Goal: Communication & Community: Ask a question

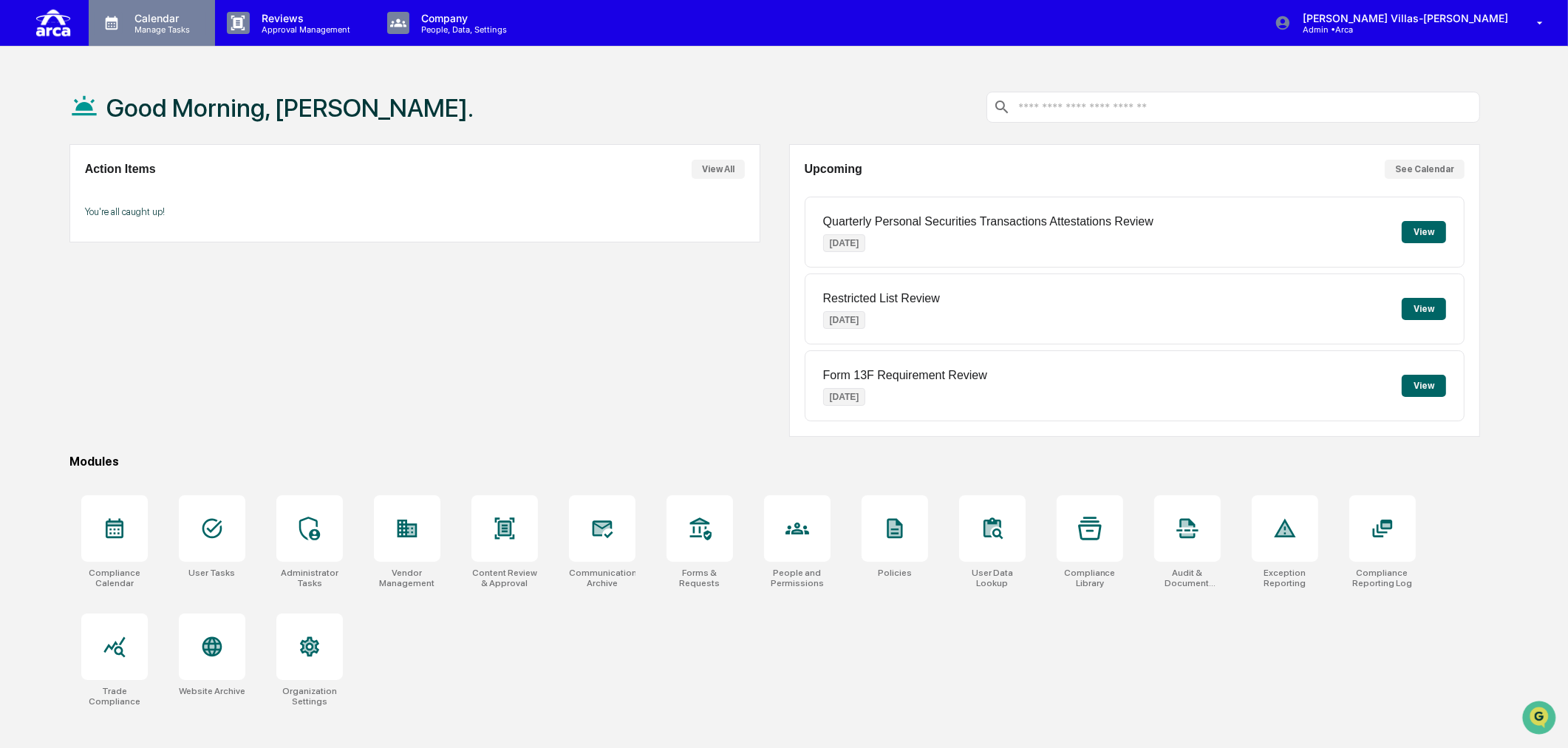
click at [144, 19] on p "Calendar" at bounding box center [160, 18] width 75 height 13
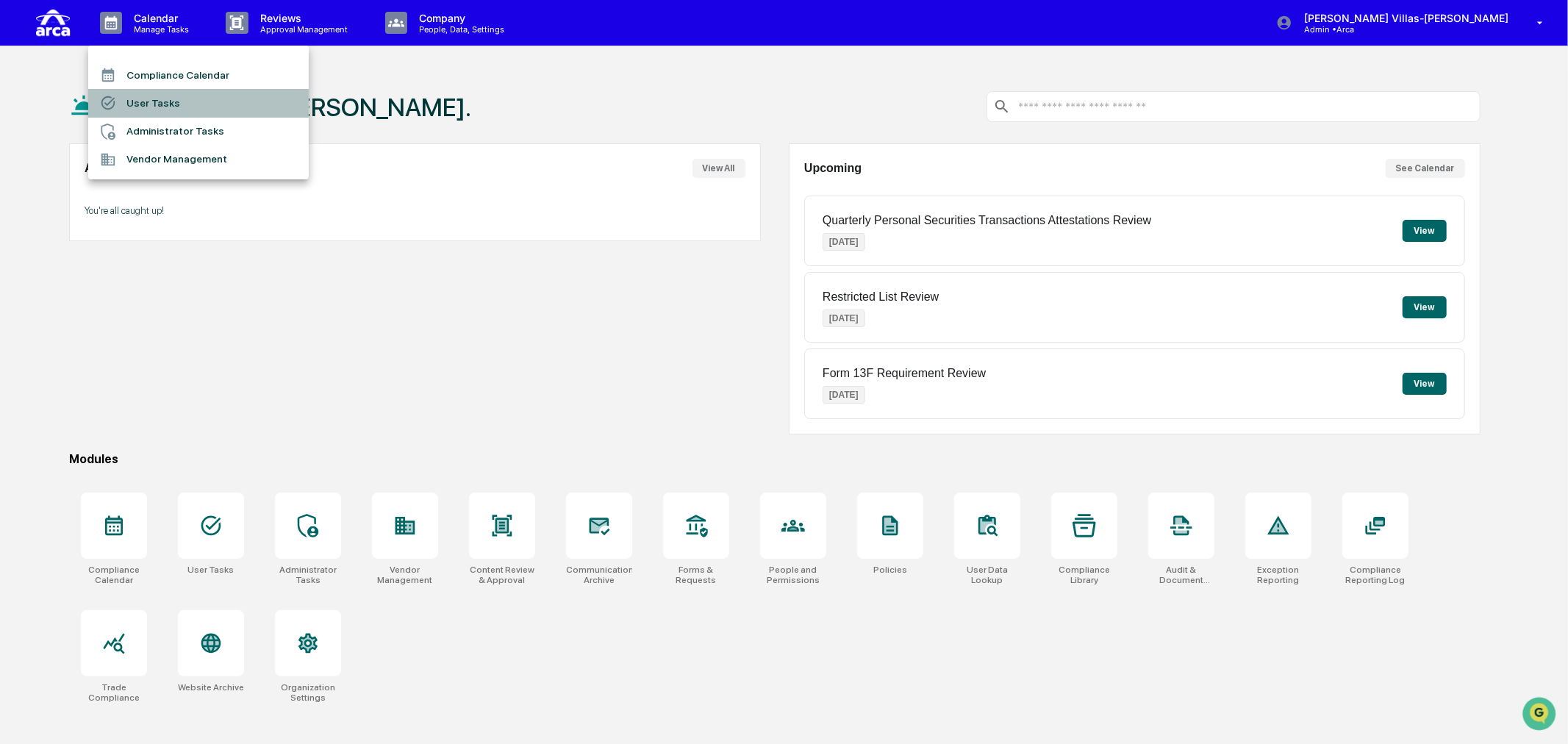
click at [138, 101] on li "User Tasks" at bounding box center [198, 102] width 221 height 28
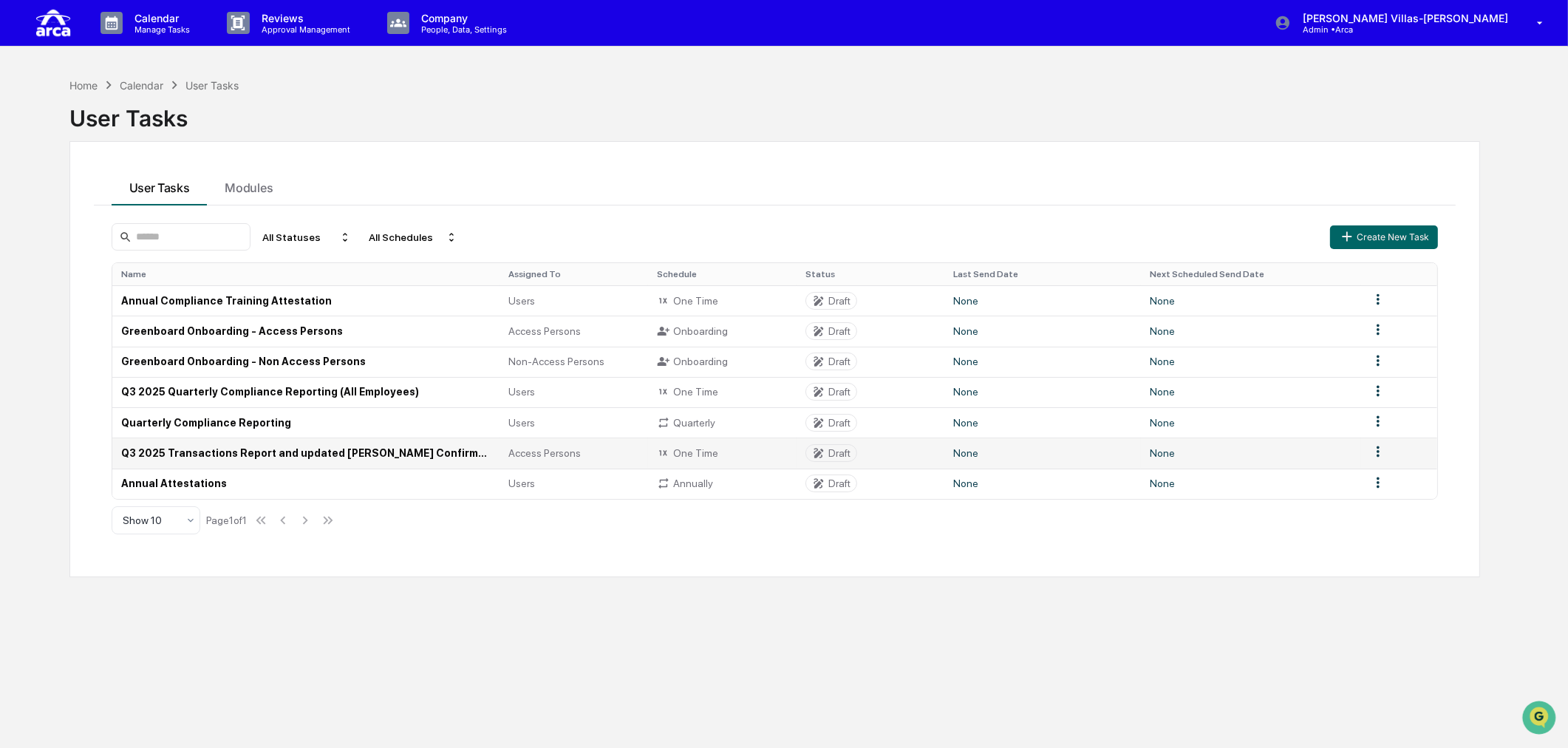
click at [173, 459] on td "Q3 2025 Transactions Report and updated [PERSON_NAME] Confirmation (Access Pers…" at bounding box center [306, 453] width 388 height 31
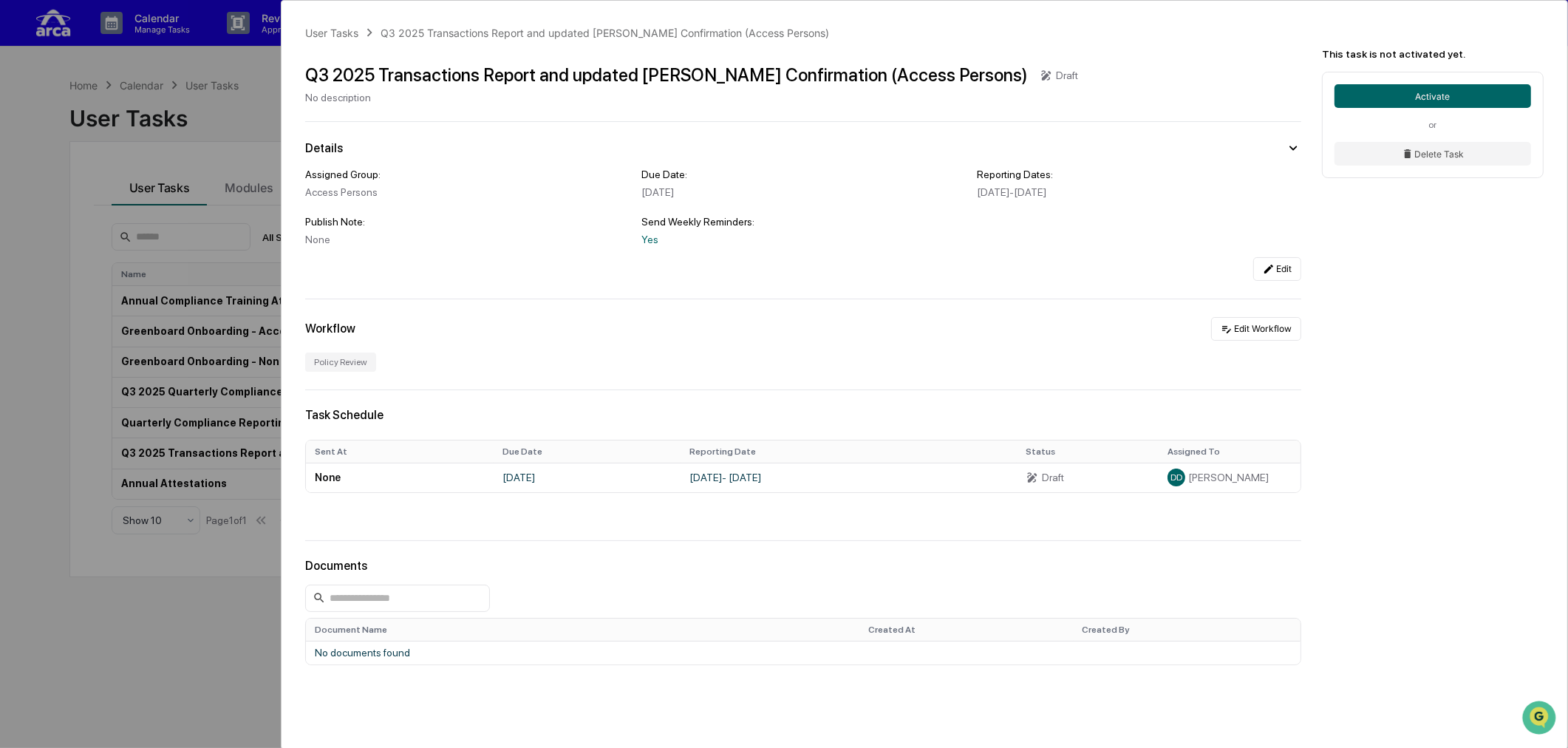
click at [189, 608] on div "User Tasks Q3 2025 Transactions Report and updated COE Confirmation (Access Per…" at bounding box center [784, 374] width 1568 height 748
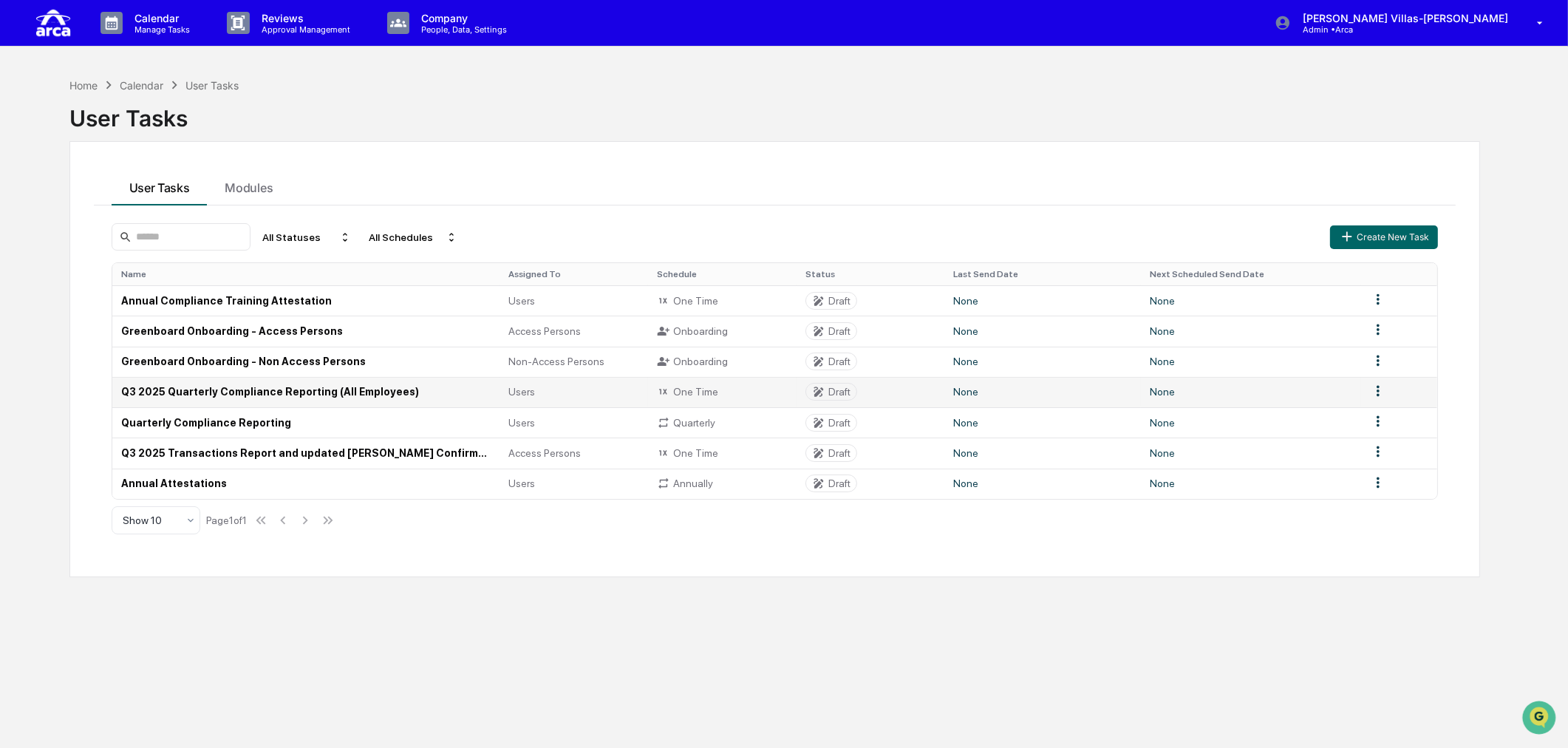
click at [195, 397] on td "Q3 2025 Quarterly Compliance Reporting (All Employees)" at bounding box center [306, 392] width 388 height 31
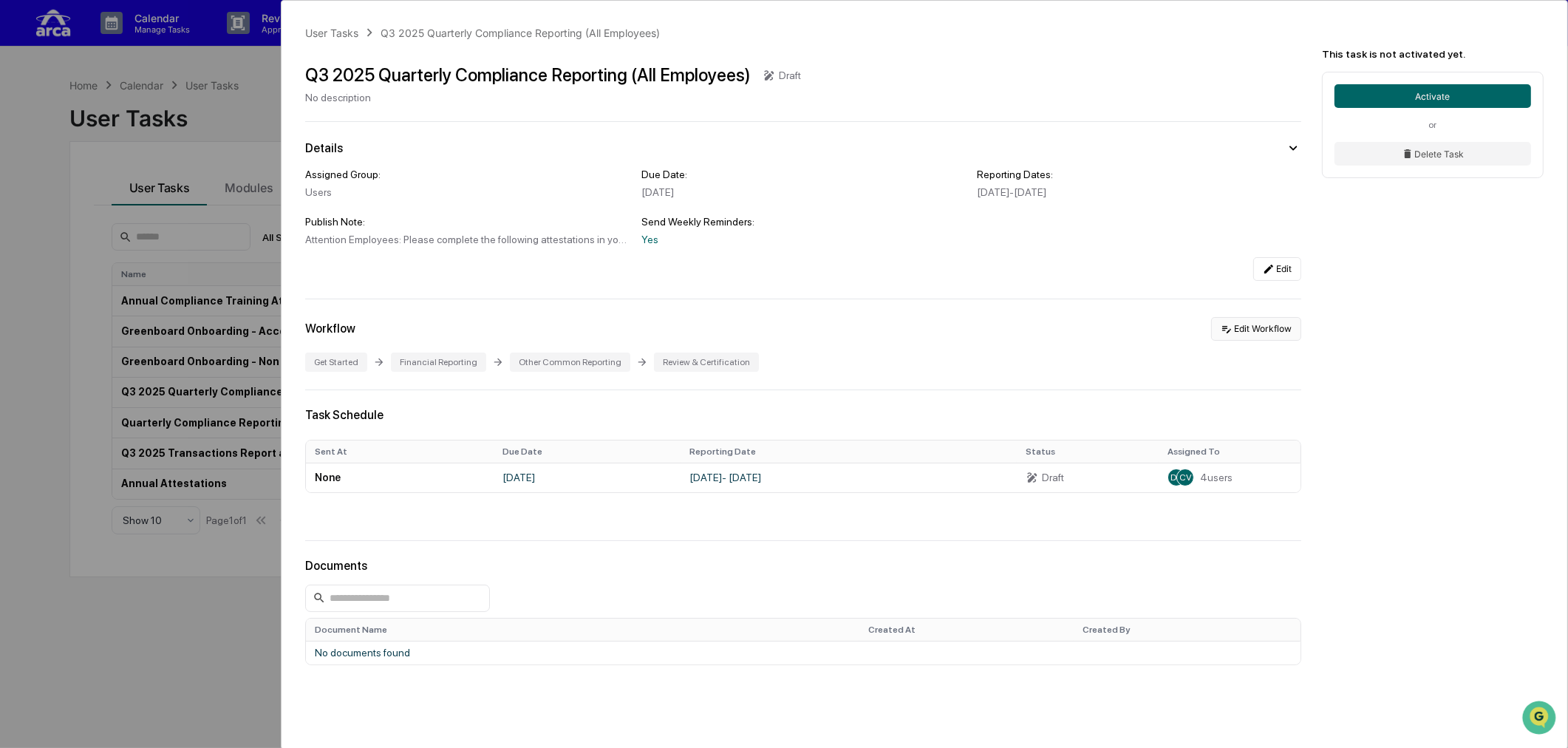
click at [1265, 335] on button "Edit Workflow" at bounding box center [1256, 329] width 90 height 24
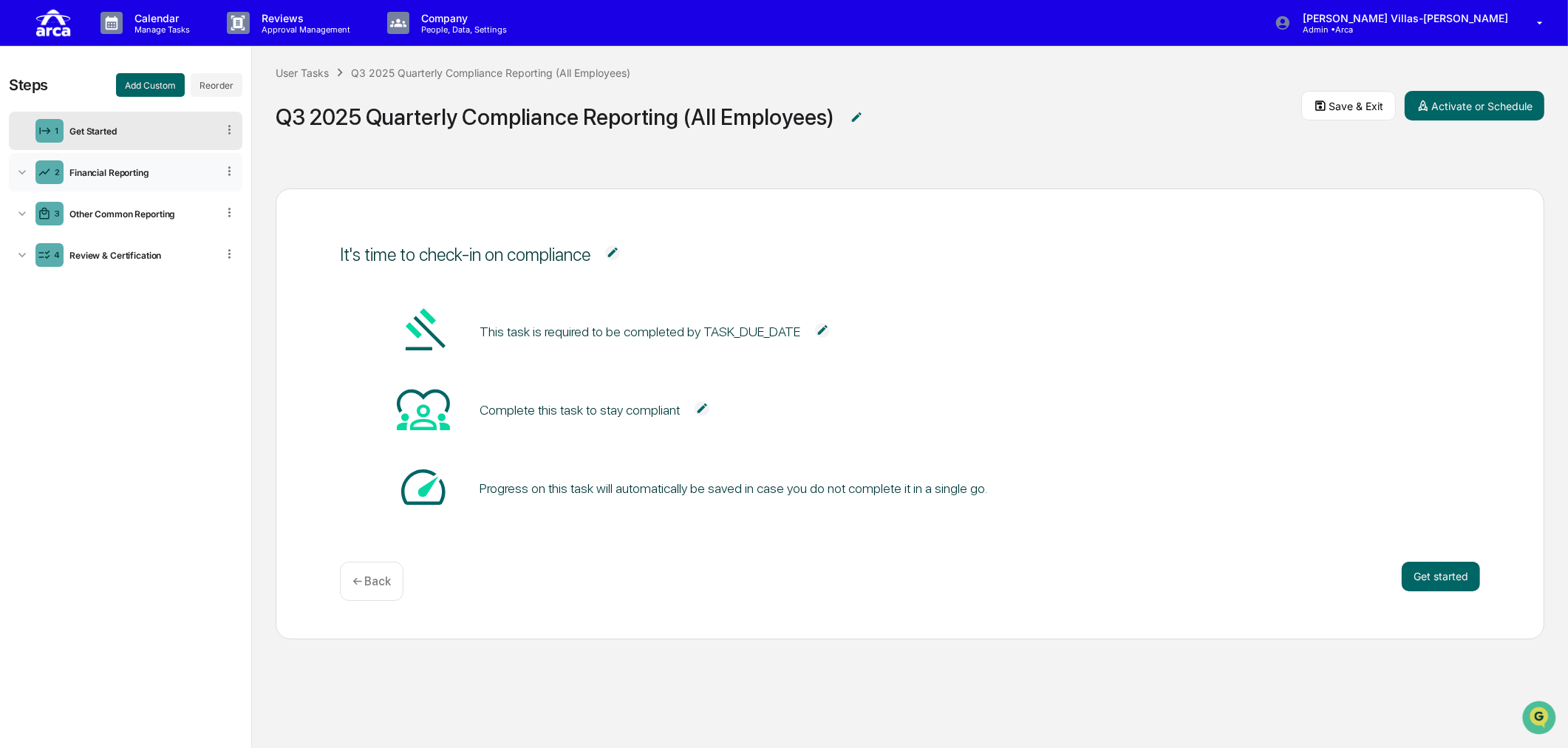
click at [87, 173] on div "Financial Reporting" at bounding box center [140, 172] width 153 height 11
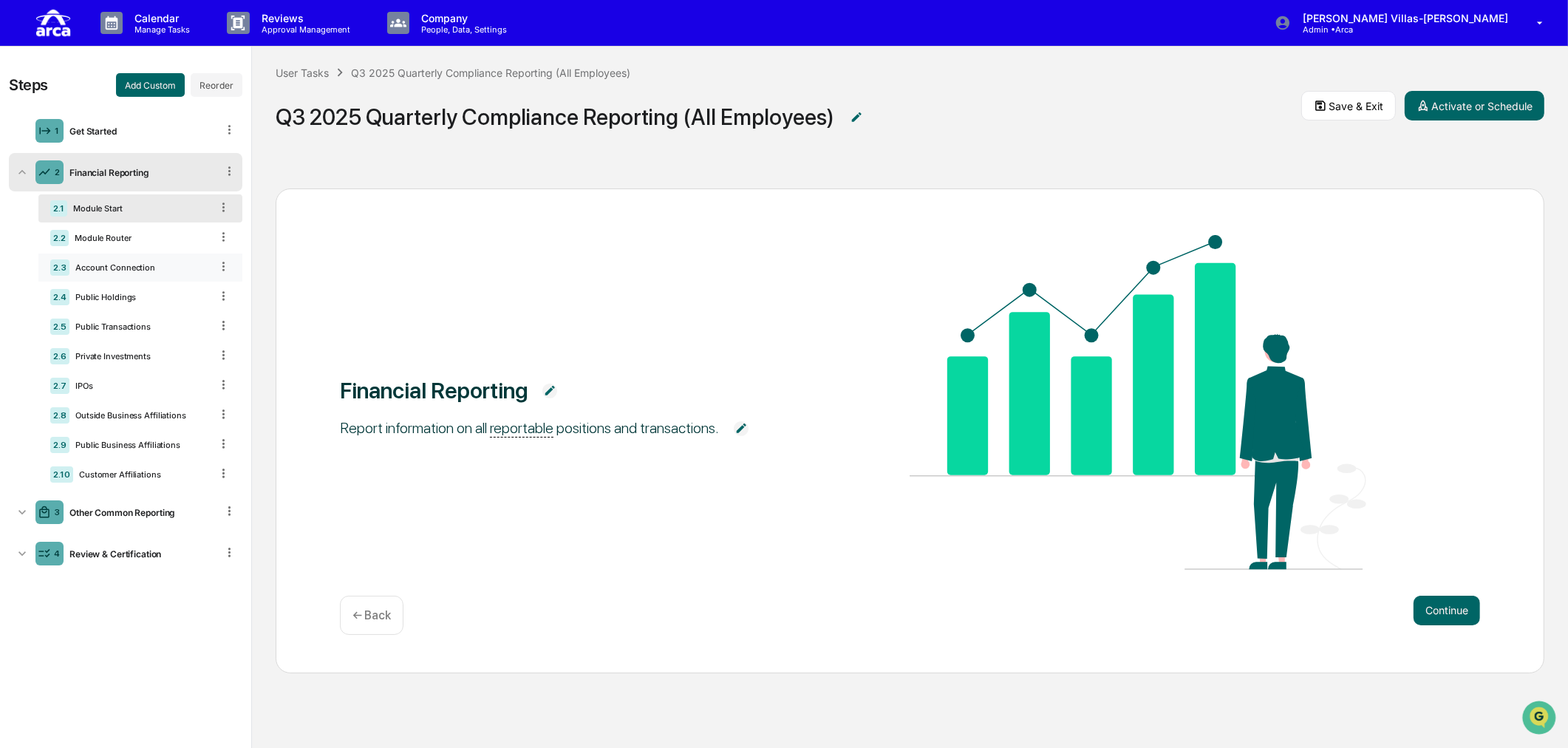
click at [224, 269] on icon at bounding box center [224, 266] width 14 height 14
click at [222, 268] on icon at bounding box center [224, 266] width 14 height 14
click at [219, 272] on icon at bounding box center [224, 266] width 14 height 14
click at [219, 292] on icon at bounding box center [224, 296] width 14 height 14
click at [212, 316] on div "Delete" at bounding box center [206, 317] width 48 height 24
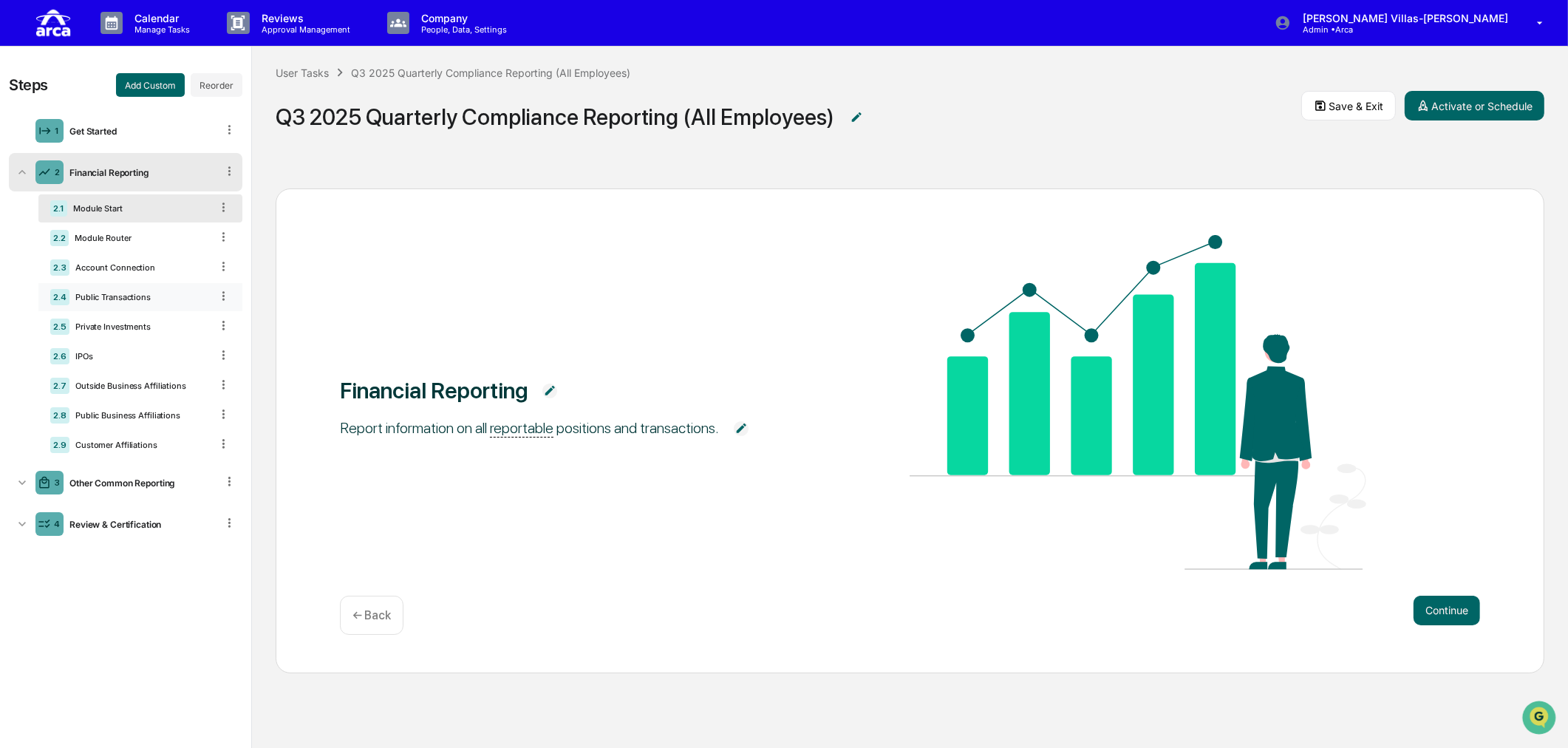
click at [224, 300] on icon at bounding box center [224, 295] width 3 height 8
click at [218, 313] on div "Delete" at bounding box center [206, 317] width 48 height 24
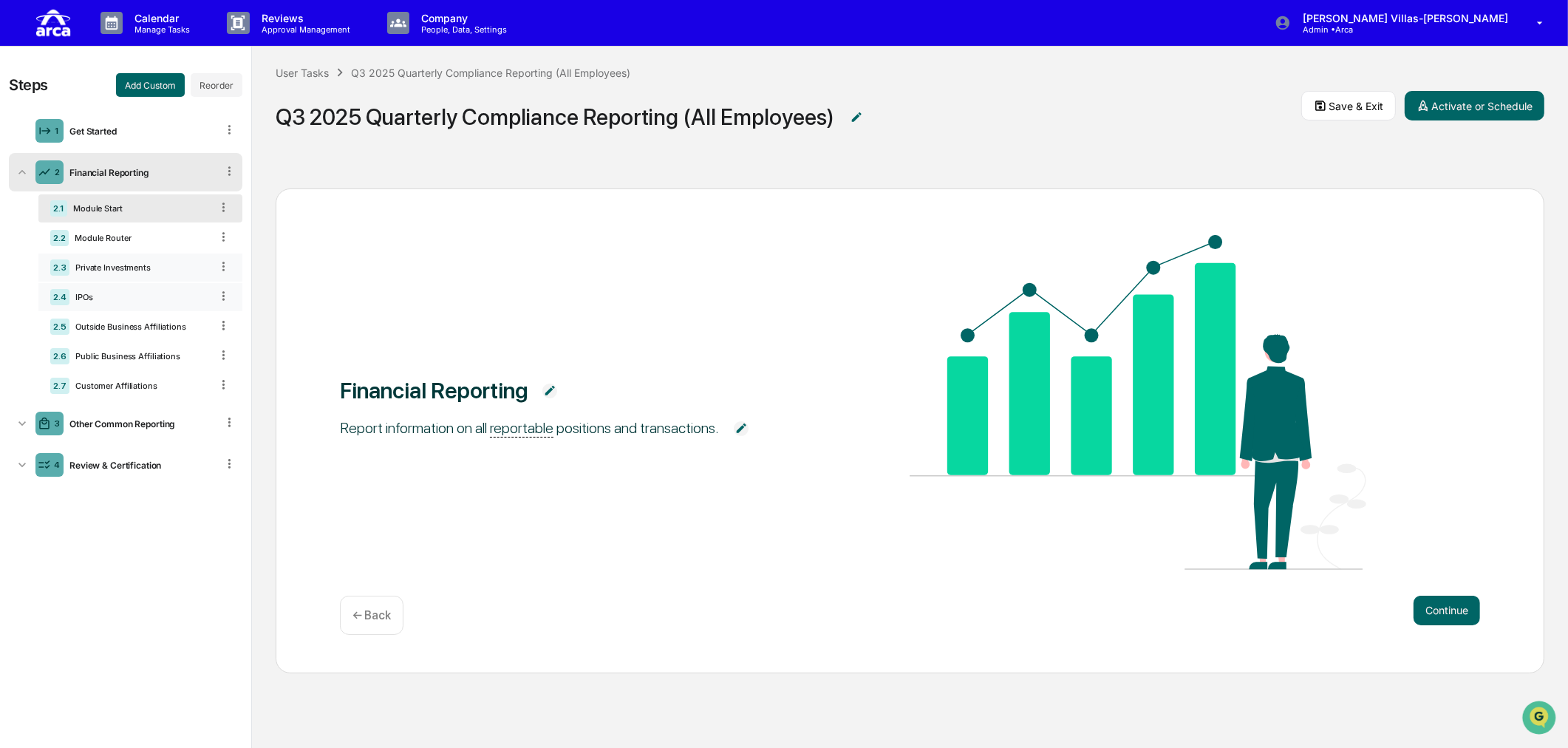
click at [224, 274] on icon at bounding box center [224, 266] width 14 height 14
click at [220, 286] on div "Delete" at bounding box center [206, 287] width 48 height 24
click at [224, 269] on icon at bounding box center [224, 266] width 14 height 14
click at [219, 288] on div "Delete" at bounding box center [206, 287] width 48 height 24
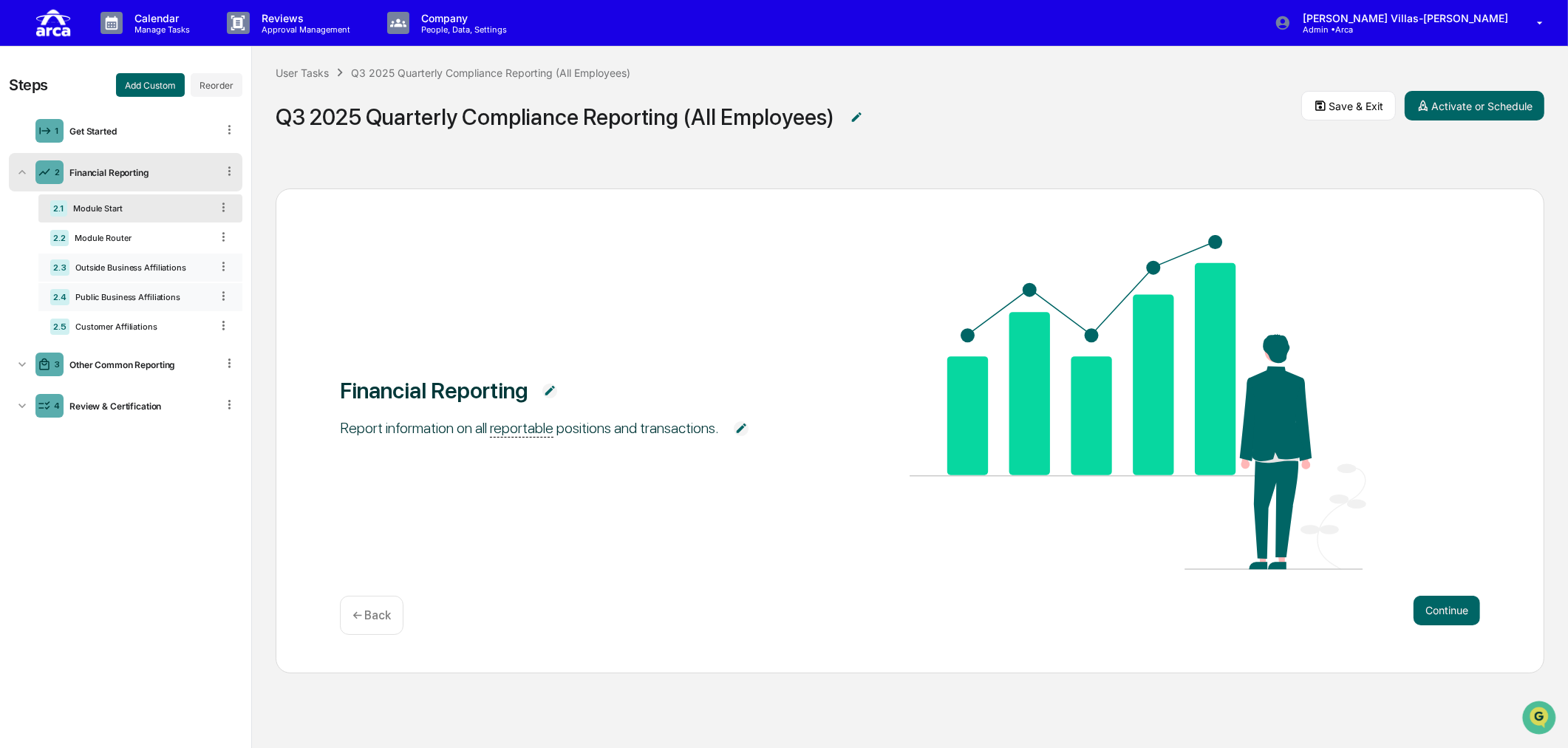
click at [218, 300] on icon at bounding box center [224, 296] width 14 height 14
click at [215, 320] on div "Delete" at bounding box center [206, 317] width 48 height 24
click at [224, 300] on icon at bounding box center [224, 295] width 3 height 8
click at [212, 320] on div "Delete" at bounding box center [206, 317] width 48 height 24
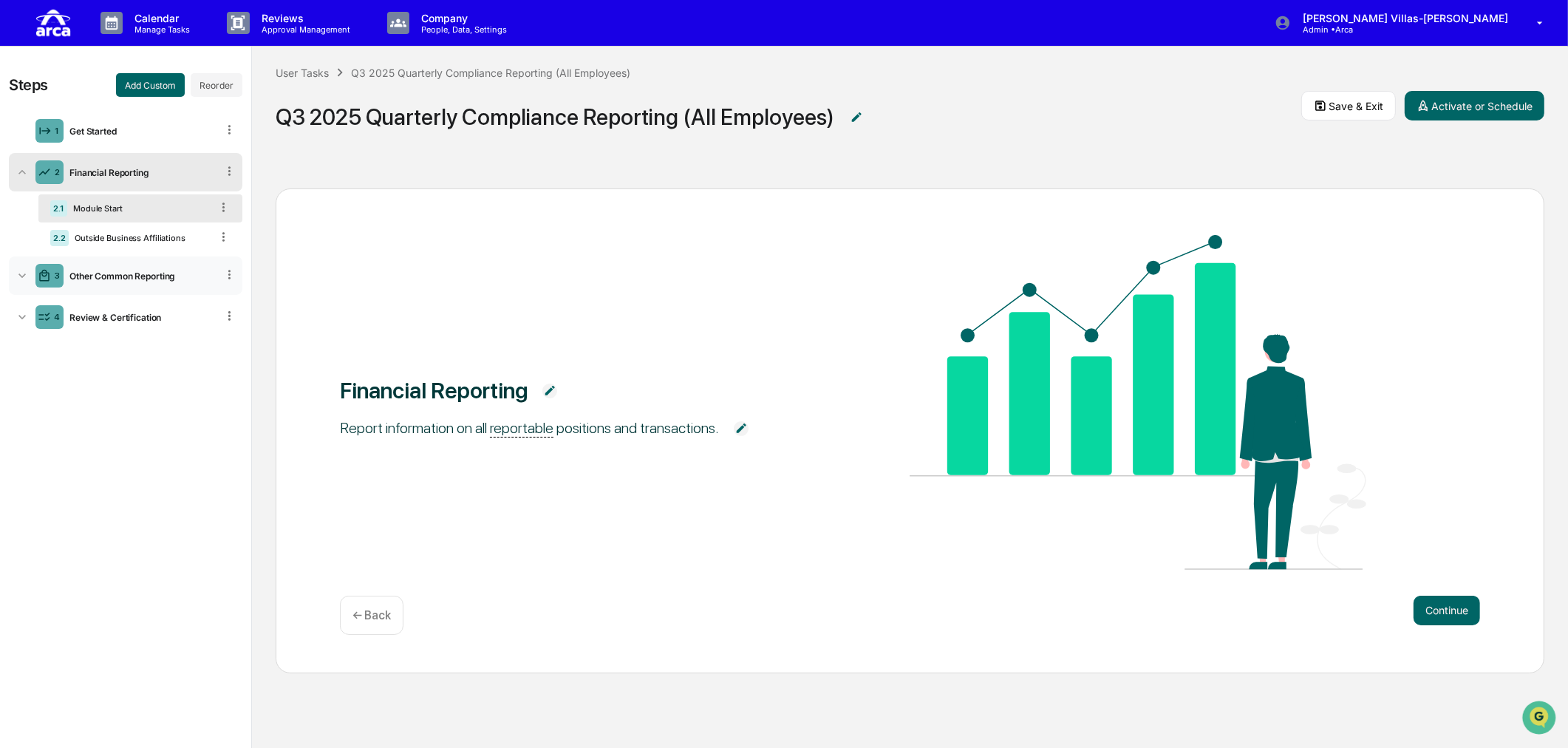
click at [131, 276] on div "Other Common Reporting" at bounding box center [140, 275] width 153 height 11
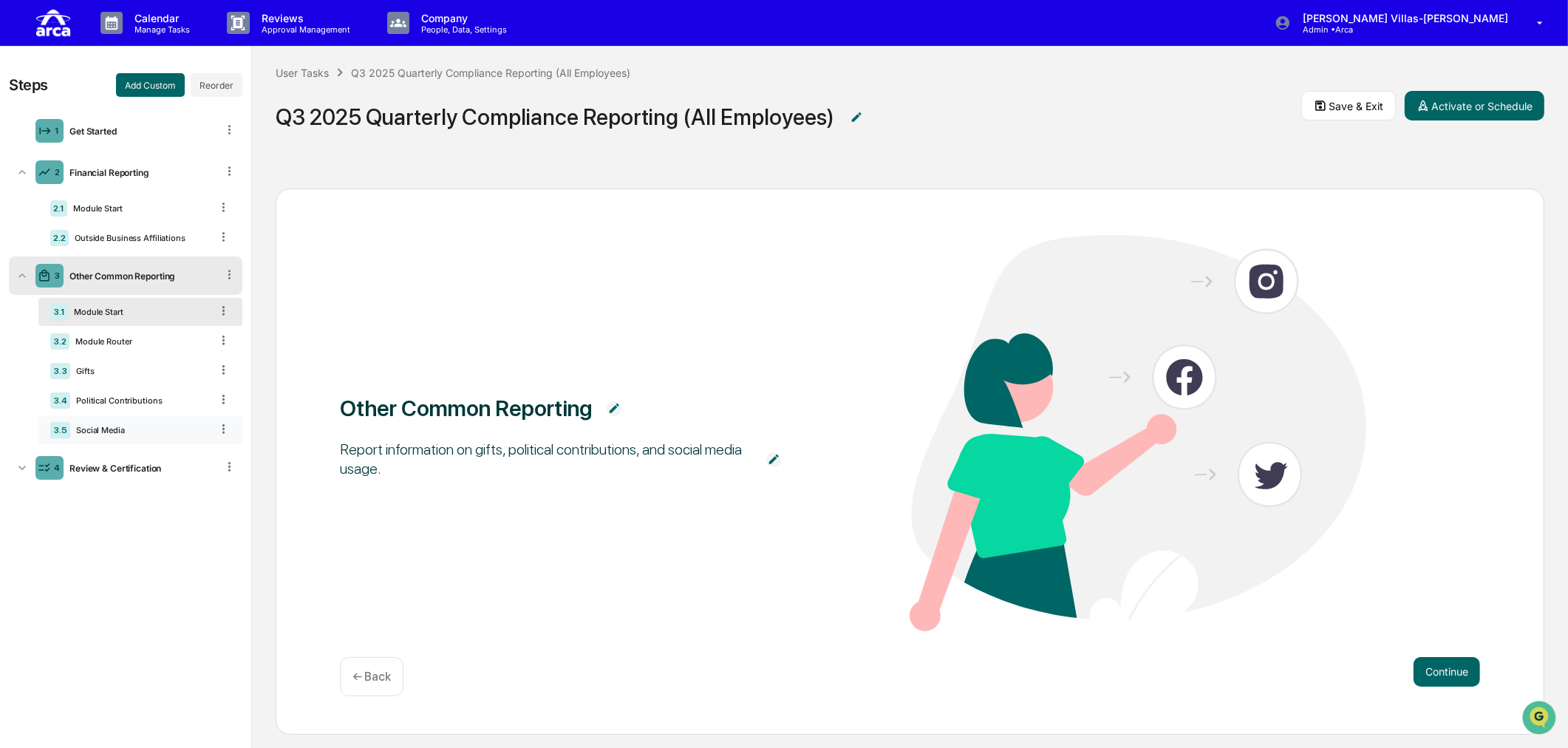
click at [223, 436] on icon at bounding box center [224, 428] width 14 height 14
click at [200, 455] on div "Delete" at bounding box center [206, 450] width 48 height 24
click at [200, 455] on div "4 Review & Certification" at bounding box center [125, 438] width 234 height 38
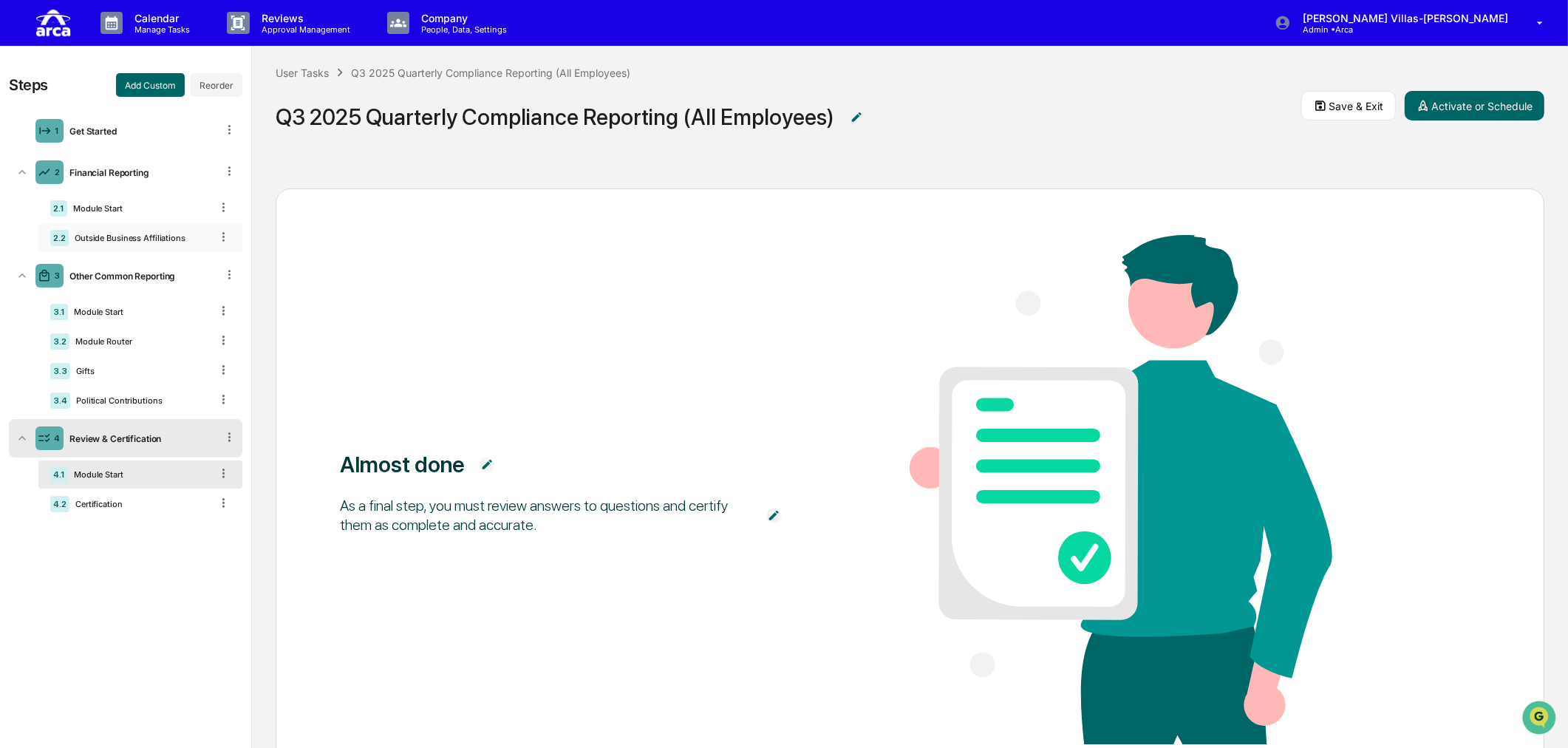
click at [142, 230] on div "2.2 Outside Business Affiliations" at bounding box center [140, 237] width 204 height 28
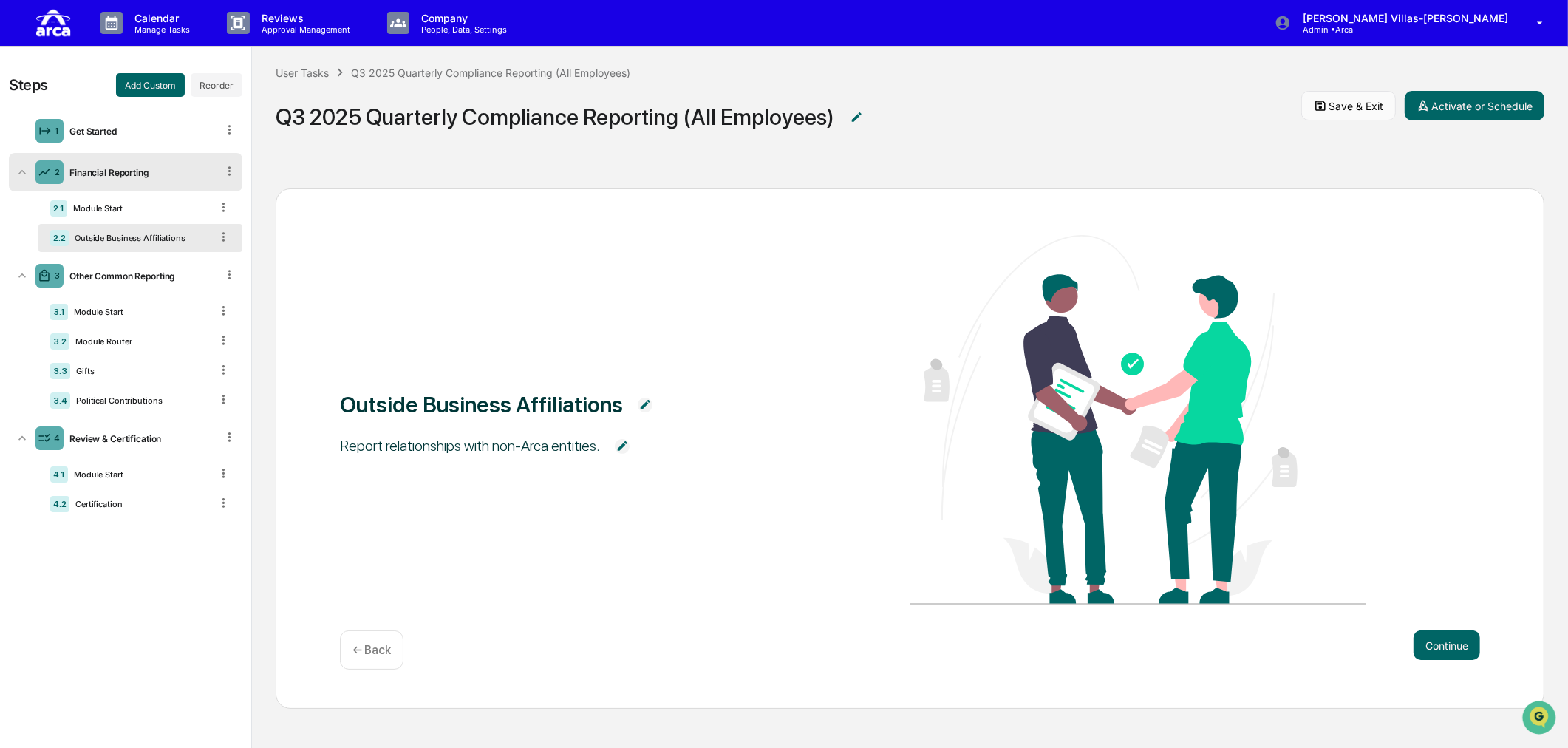
click at [1349, 106] on button "Save & Exit" at bounding box center [1348, 105] width 94 height 30
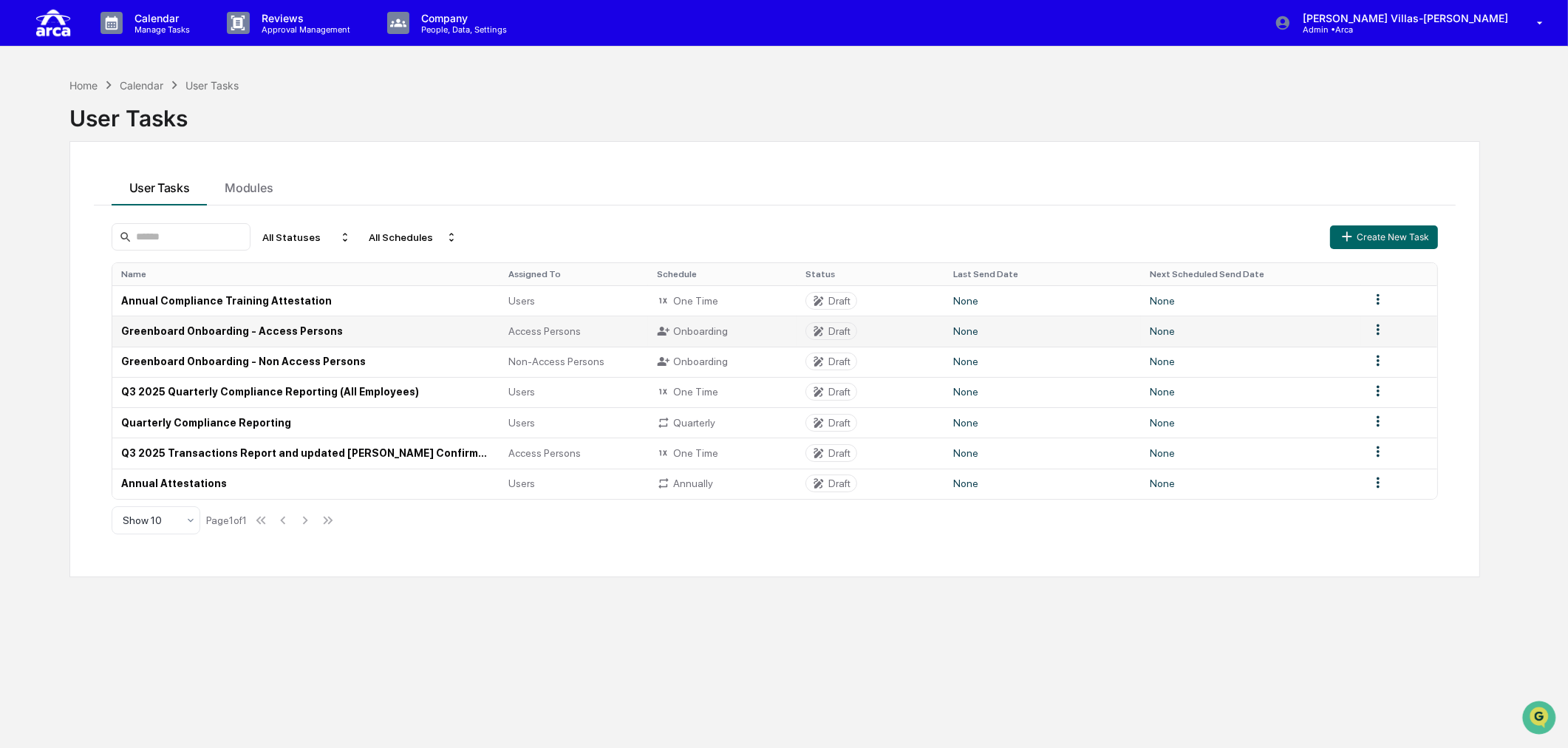
click at [158, 333] on td "Greenboard Onboarding - Access Persons" at bounding box center [306, 331] width 388 height 31
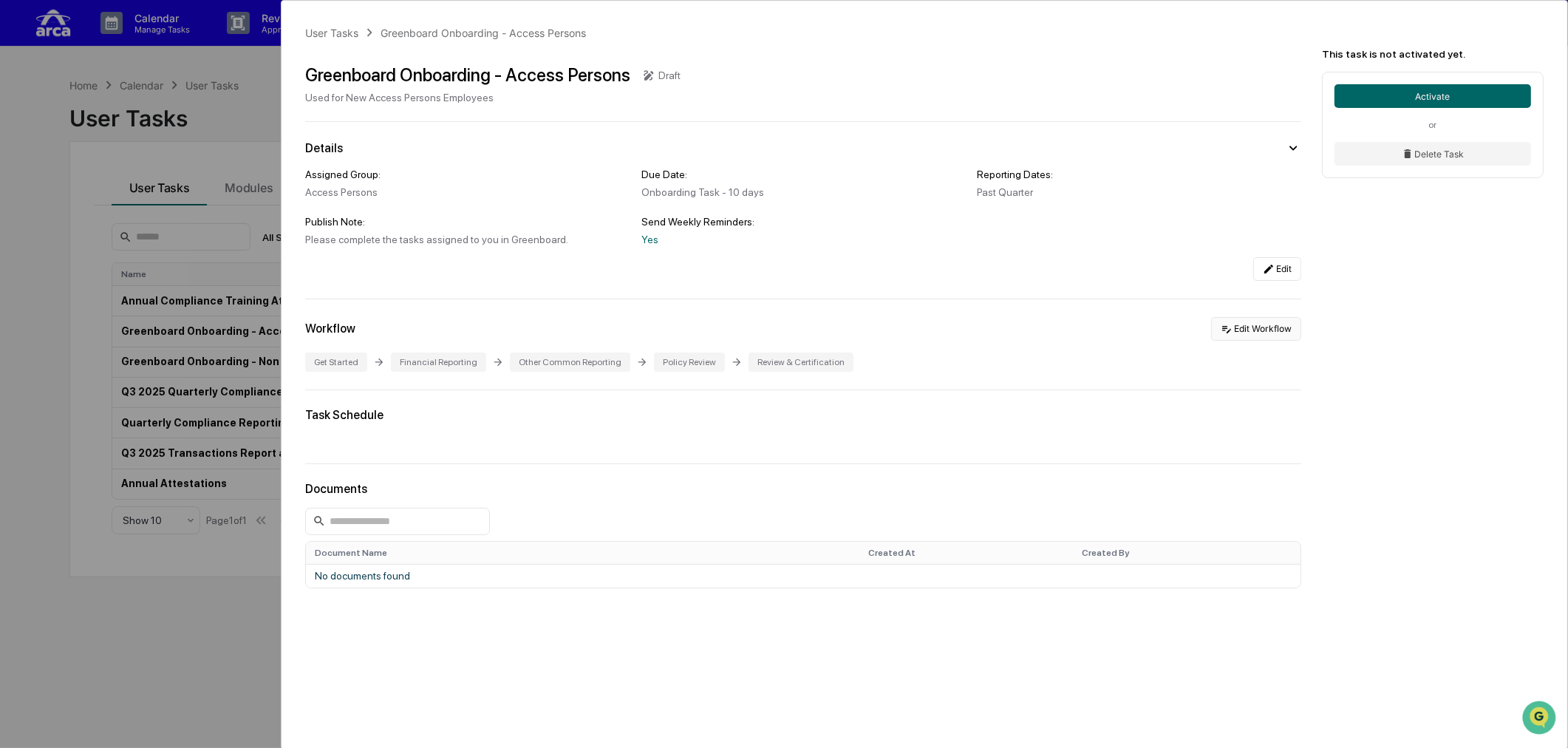
click at [1219, 333] on button "Edit Workflow" at bounding box center [1256, 329] width 90 height 24
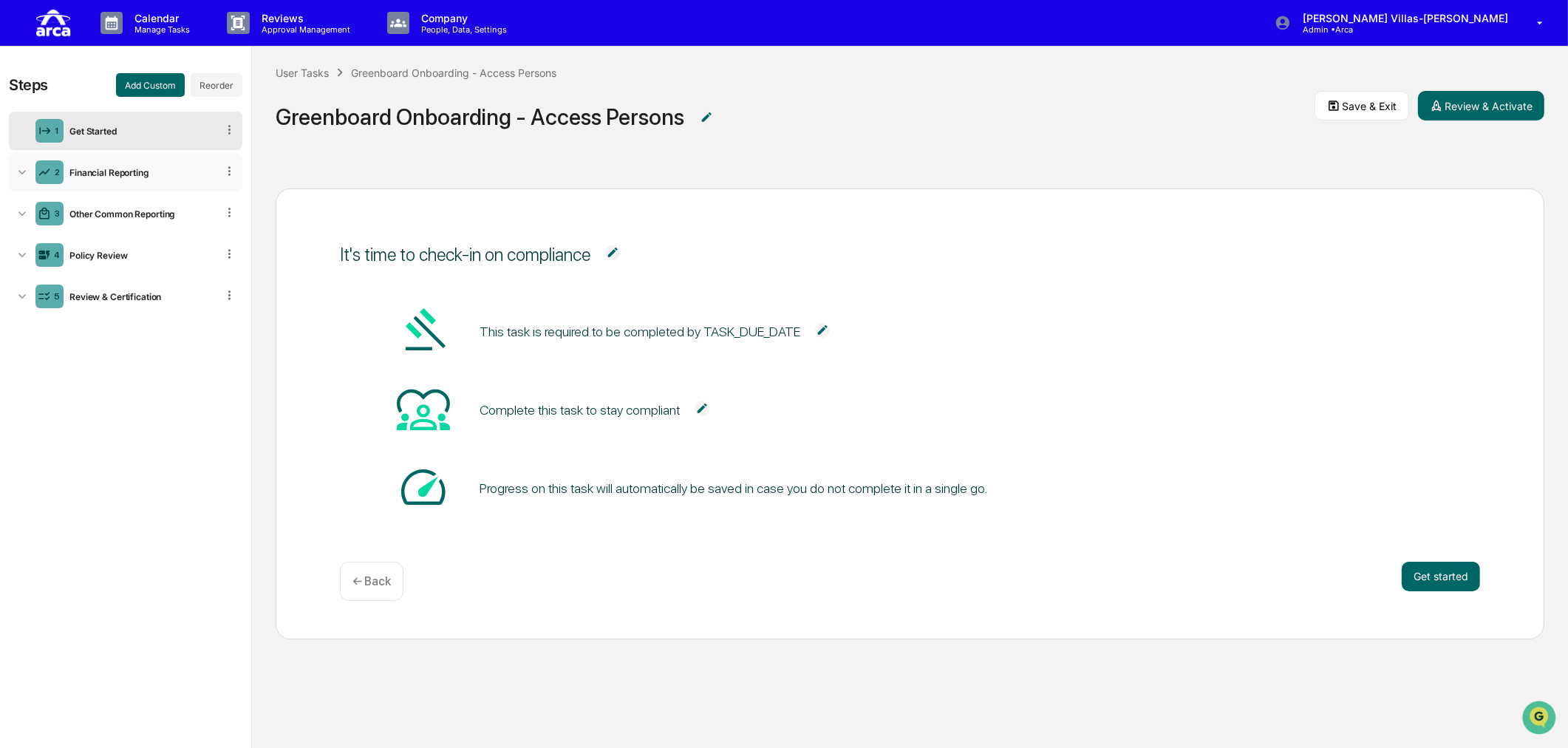
click at [20, 175] on icon at bounding box center [21, 172] width 14 height 14
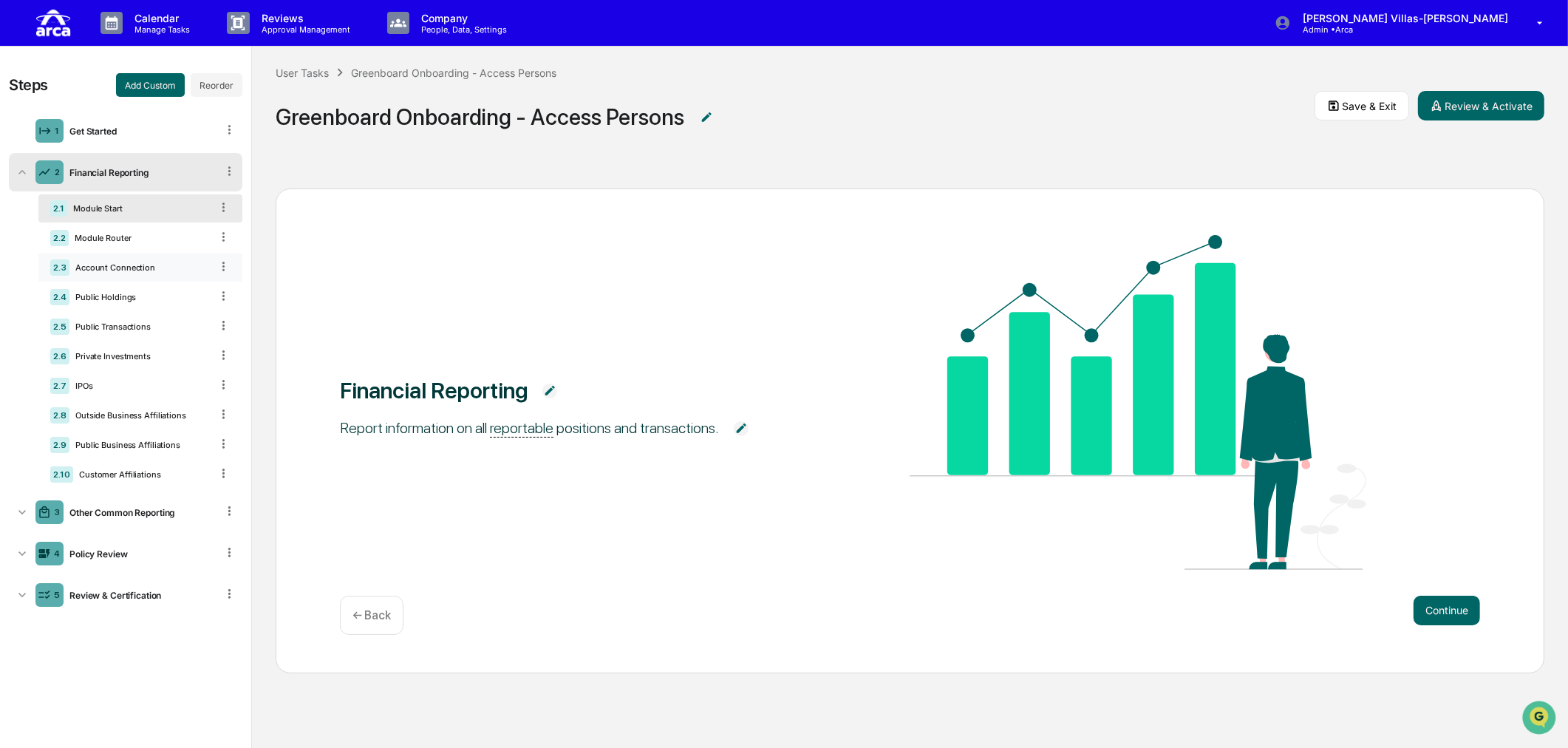
click at [184, 268] on div "Account Connection" at bounding box center [140, 268] width 141 height 10
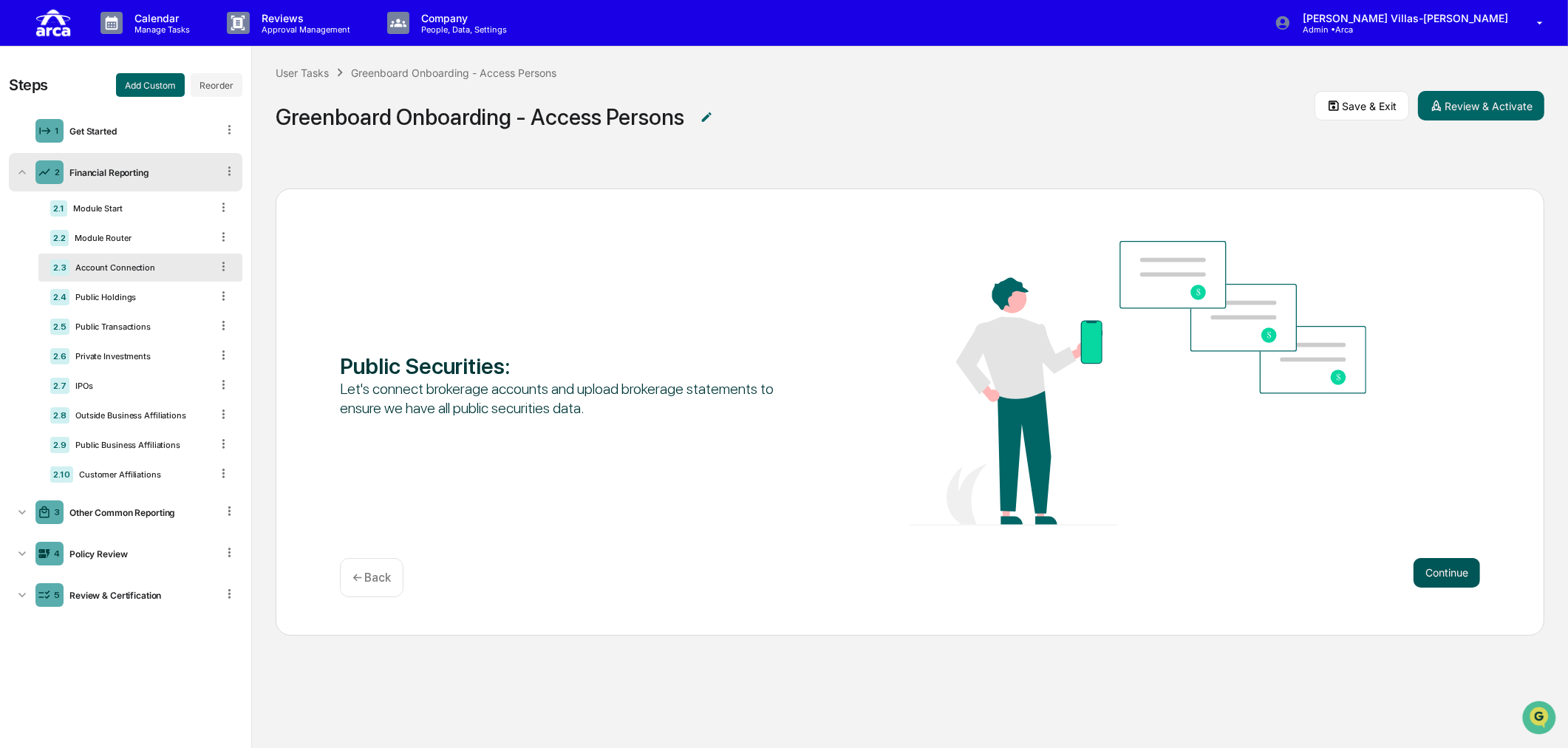
click at [1466, 578] on button "Continue" at bounding box center [1446, 572] width 66 height 30
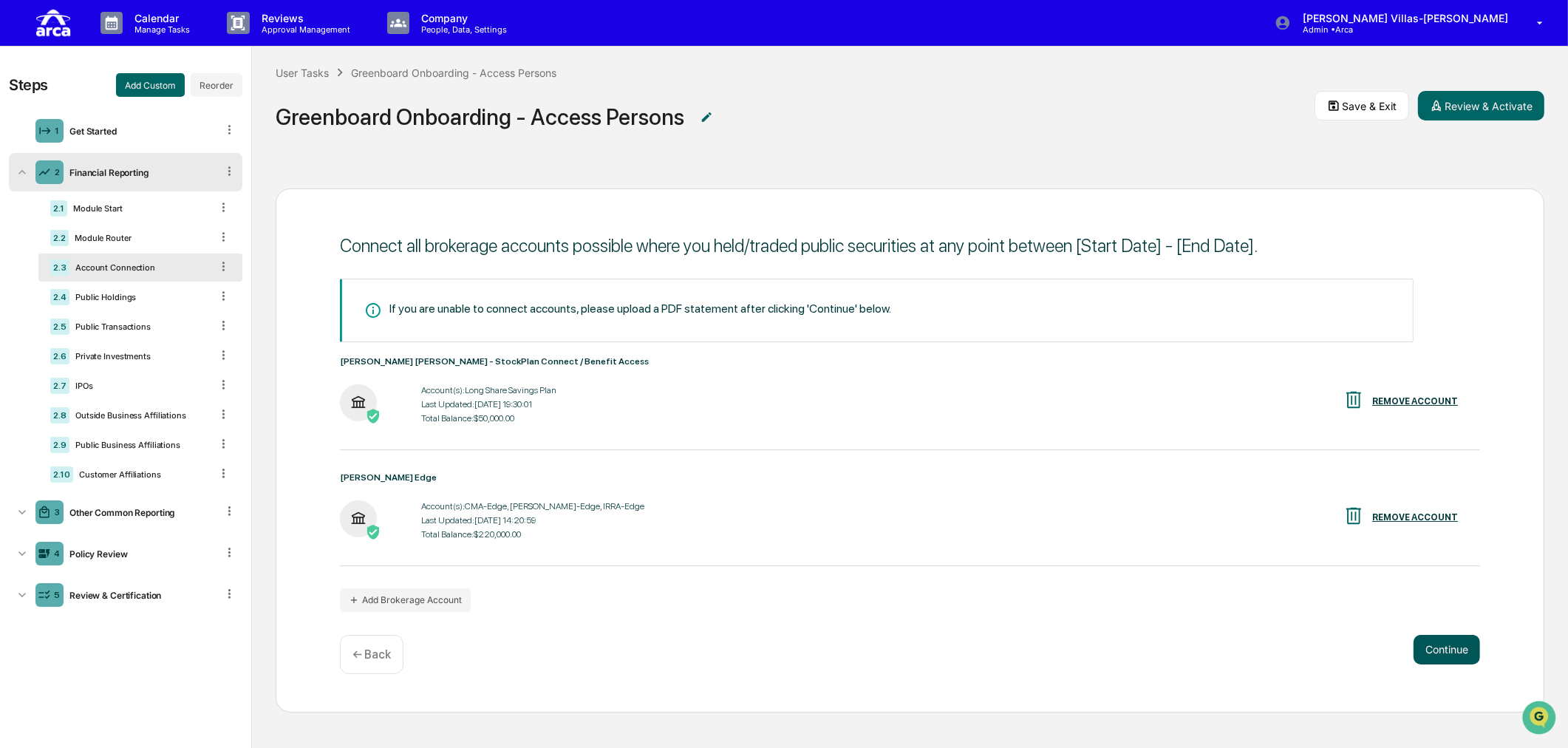
click at [1451, 653] on button "Continue" at bounding box center [1446, 649] width 66 height 30
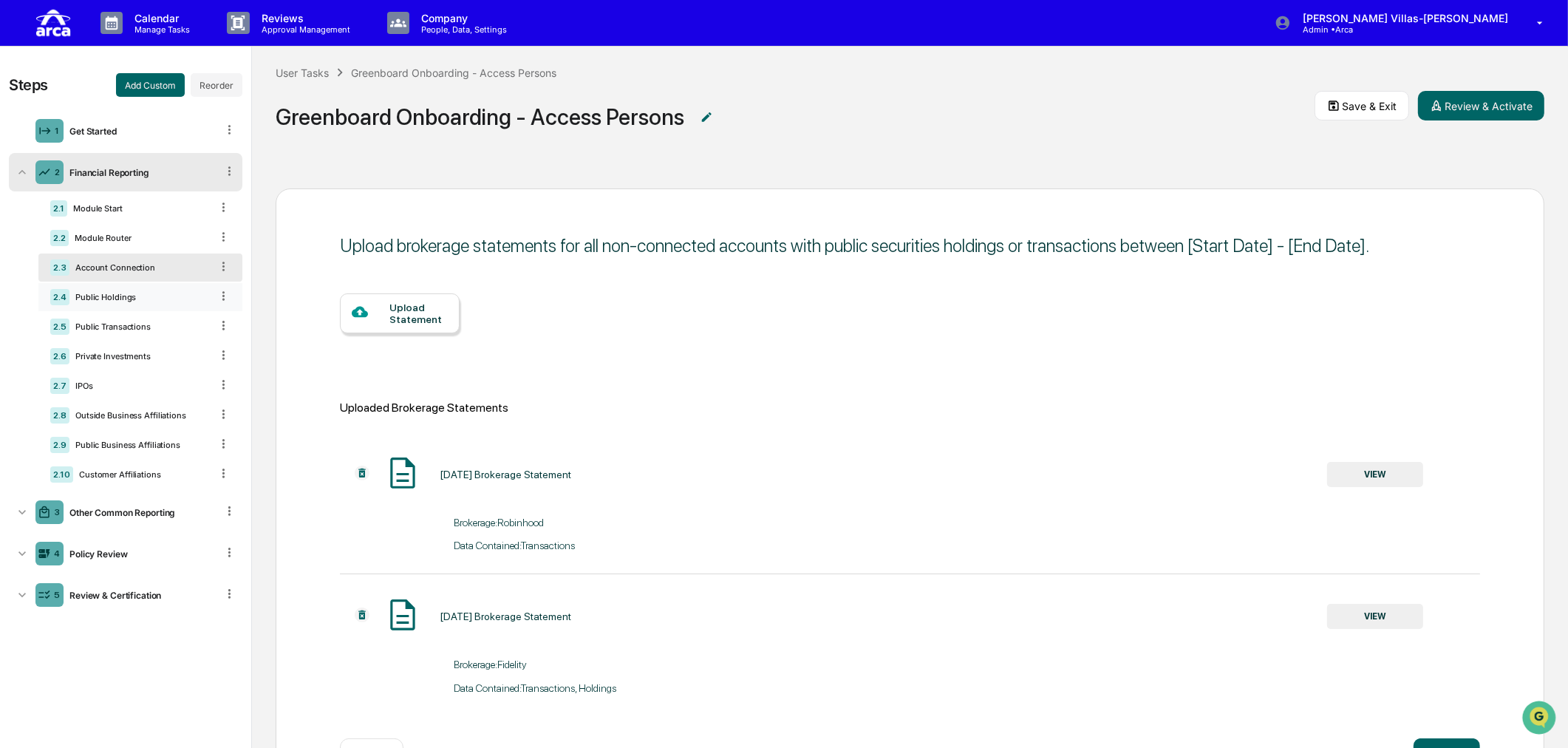
click at [113, 296] on div "Public Holdings" at bounding box center [140, 297] width 141 height 10
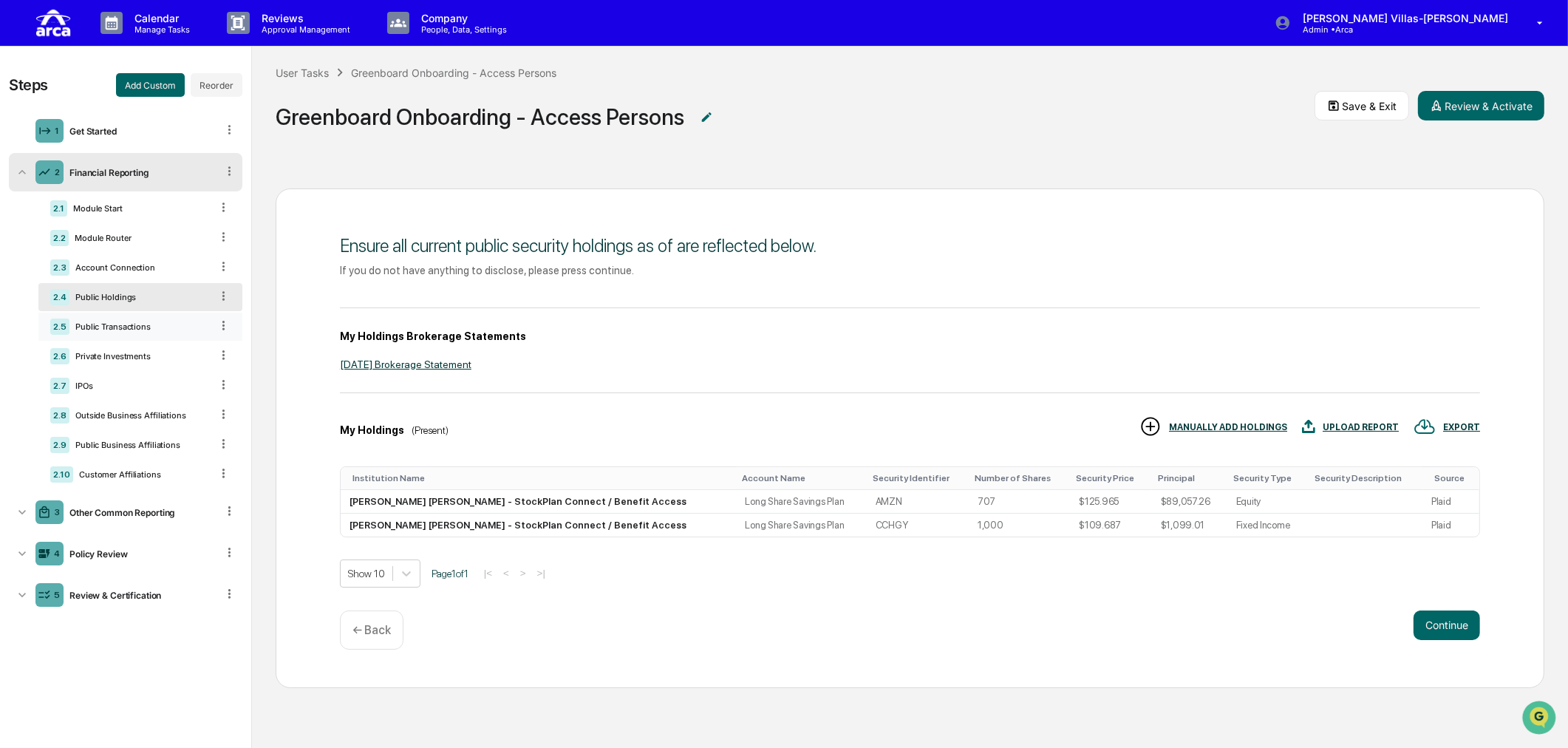
click at [128, 333] on div "2.5 Public Transactions" at bounding box center [140, 326] width 204 height 28
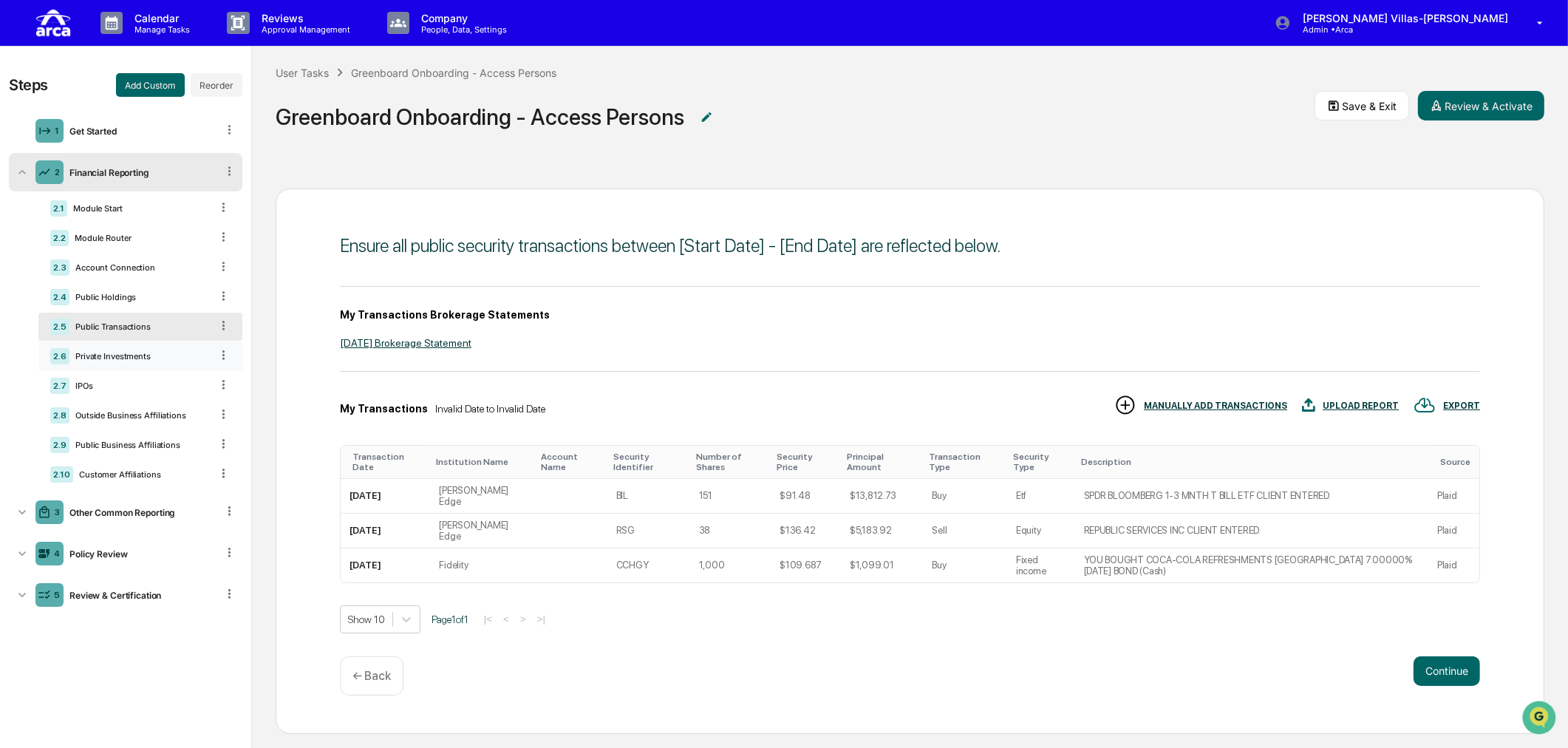
click at [136, 354] on div "Private Investments" at bounding box center [140, 356] width 141 height 10
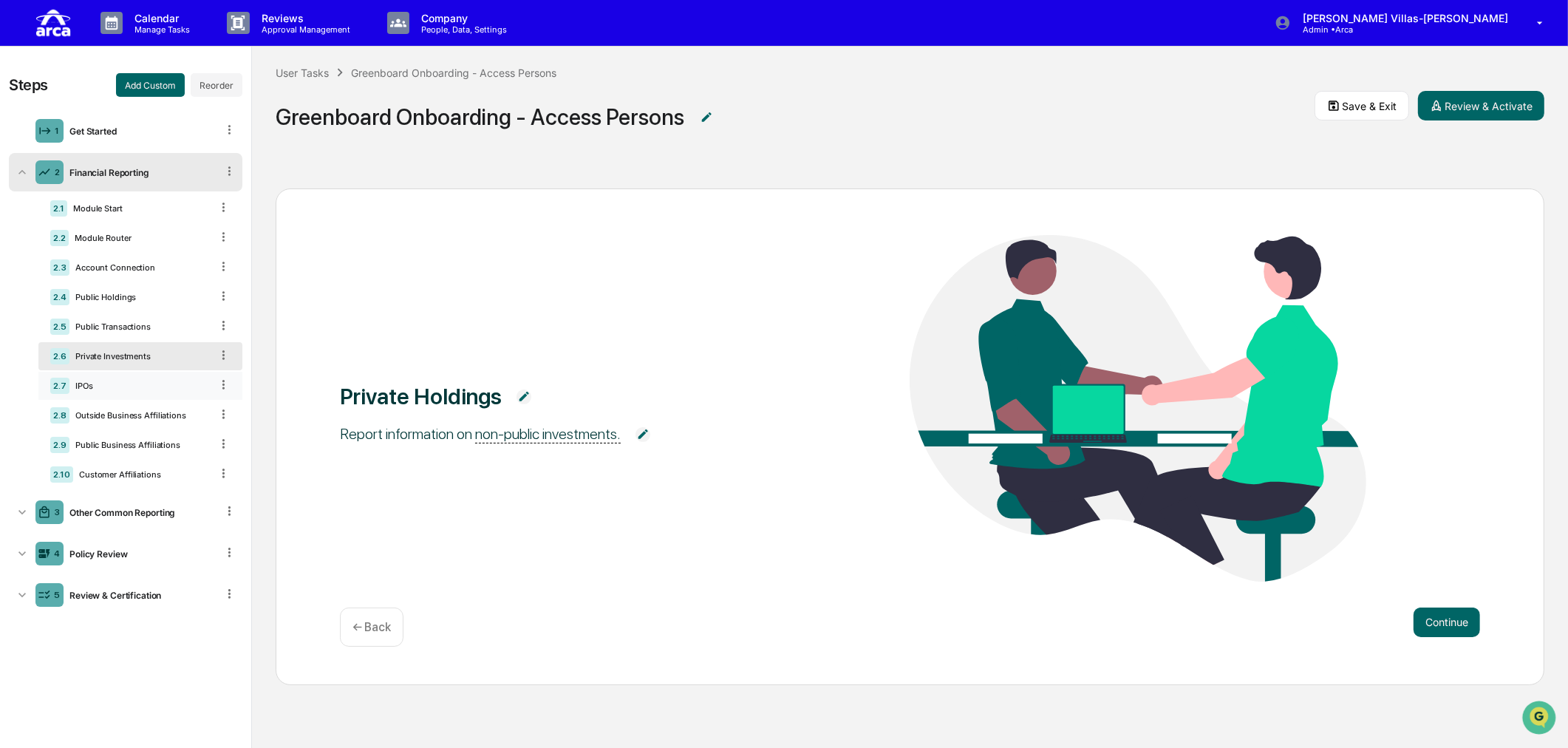
click at [92, 390] on div "IPOs" at bounding box center [140, 386] width 141 height 10
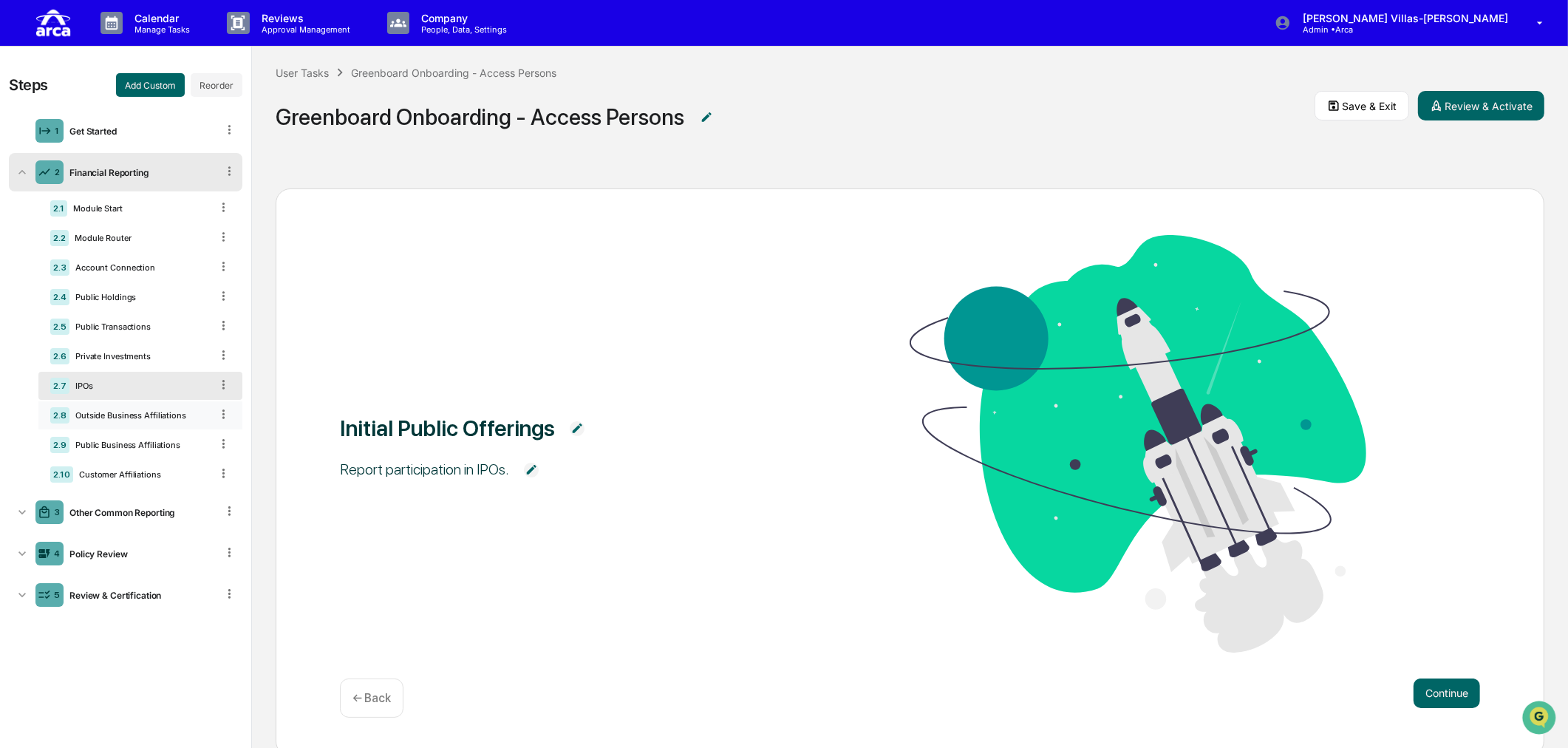
click at [105, 423] on div "2.8 Outside Business Affiliations" at bounding box center [140, 415] width 204 height 28
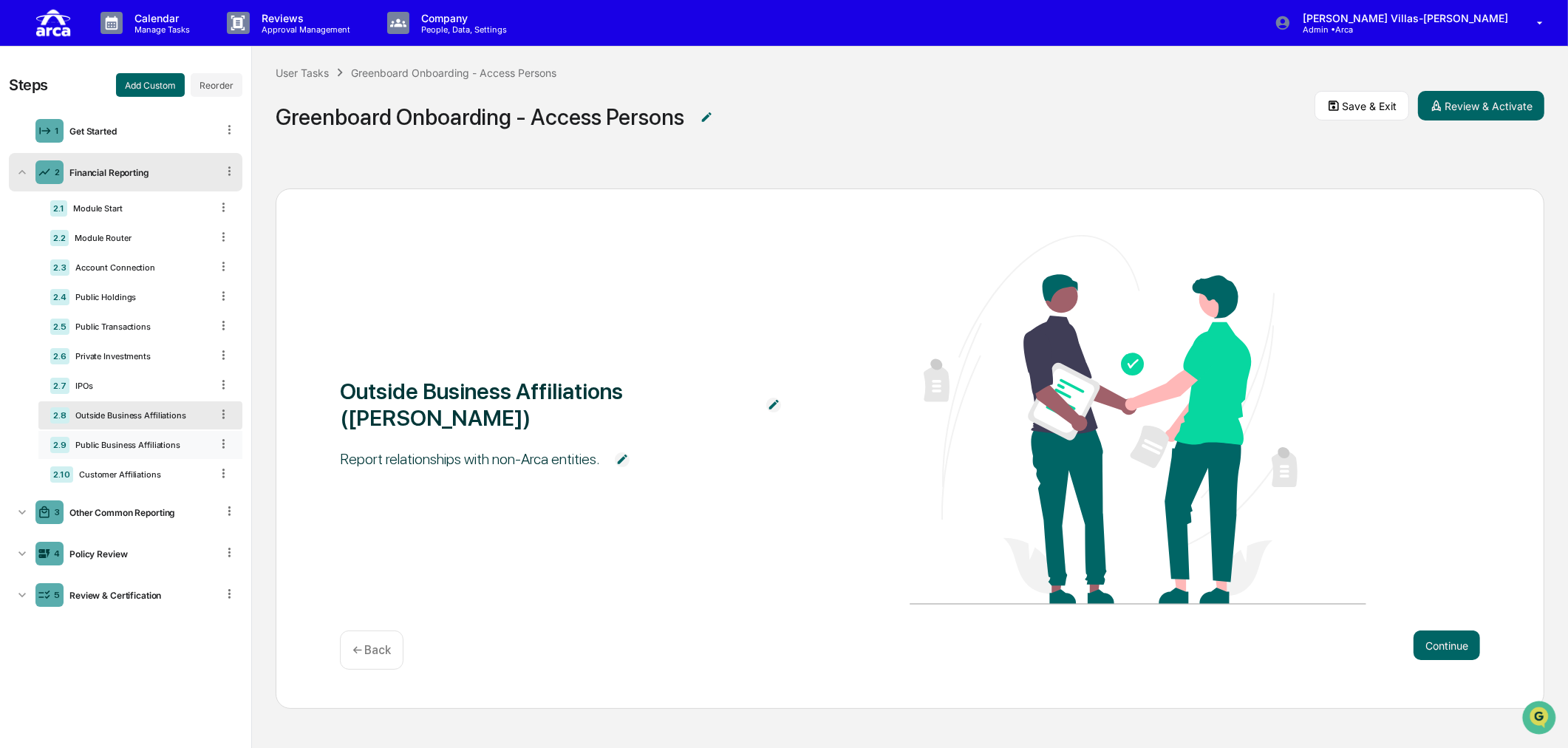
click at [106, 444] on div "Public Business Affiliations" at bounding box center [140, 445] width 141 height 10
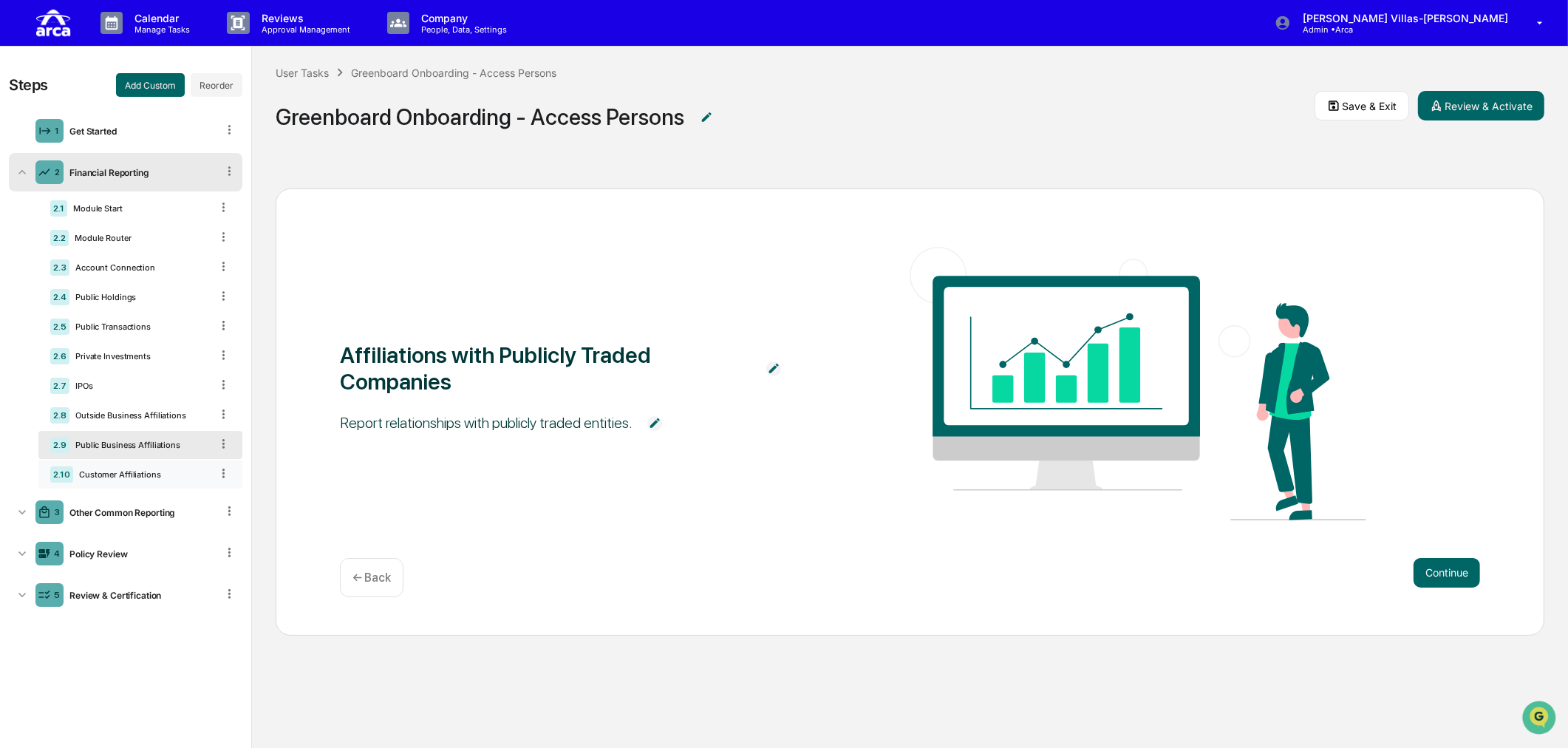
click at [105, 473] on div "Customer Affiliations" at bounding box center [142, 474] width 138 height 10
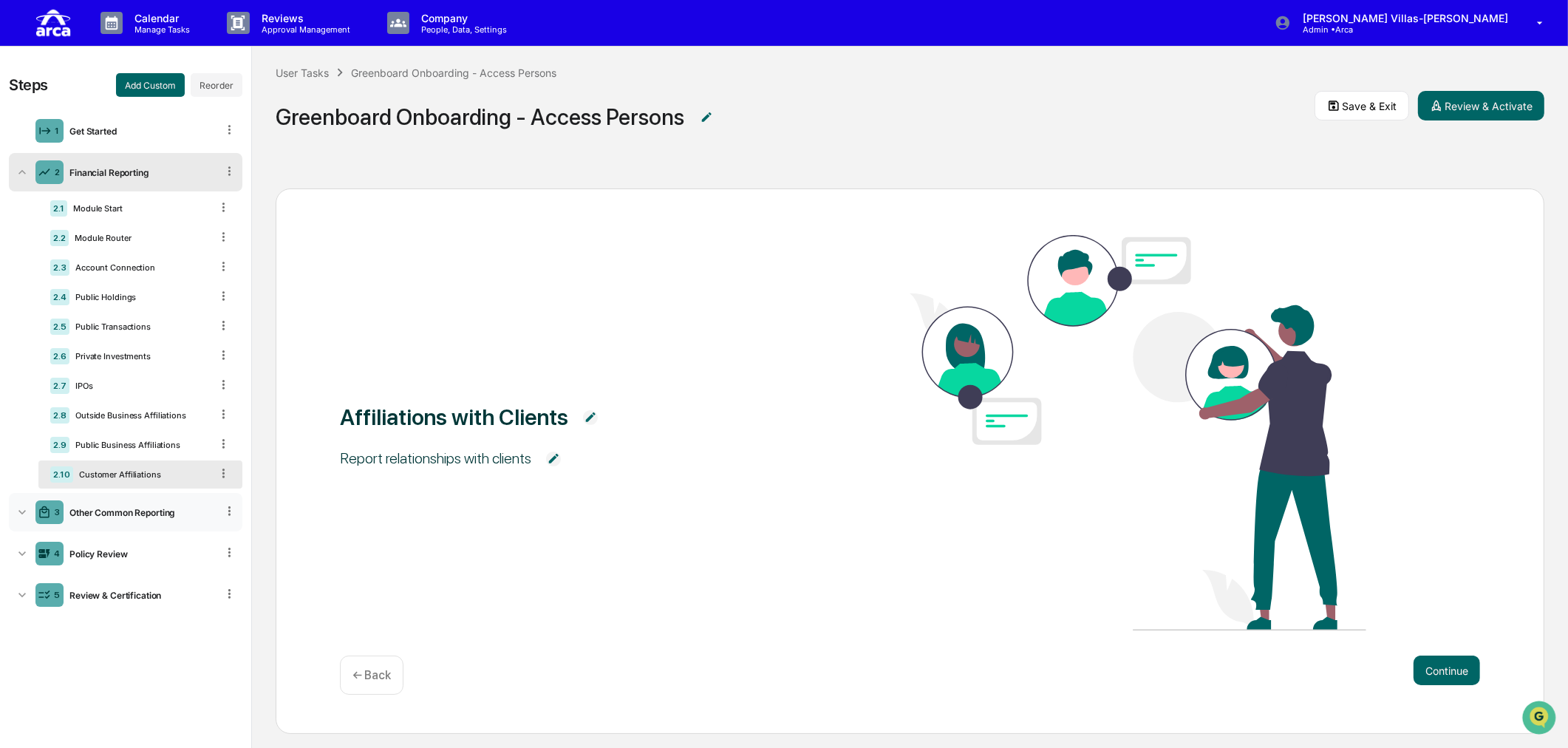
click at [148, 518] on div "Other Common Reporting" at bounding box center [140, 512] width 153 height 11
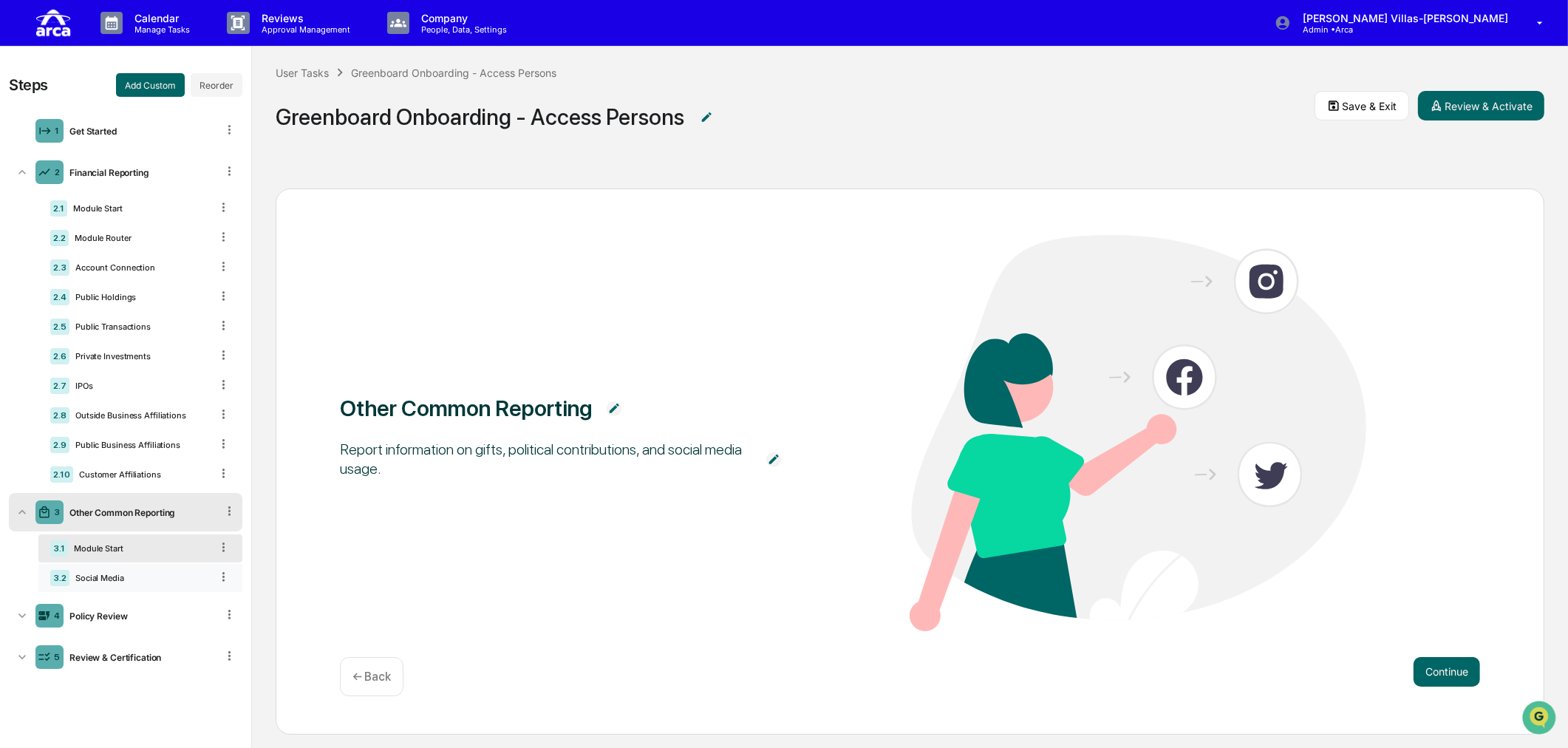
click at [151, 582] on div "Social Media" at bounding box center [140, 578] width 141 height 10
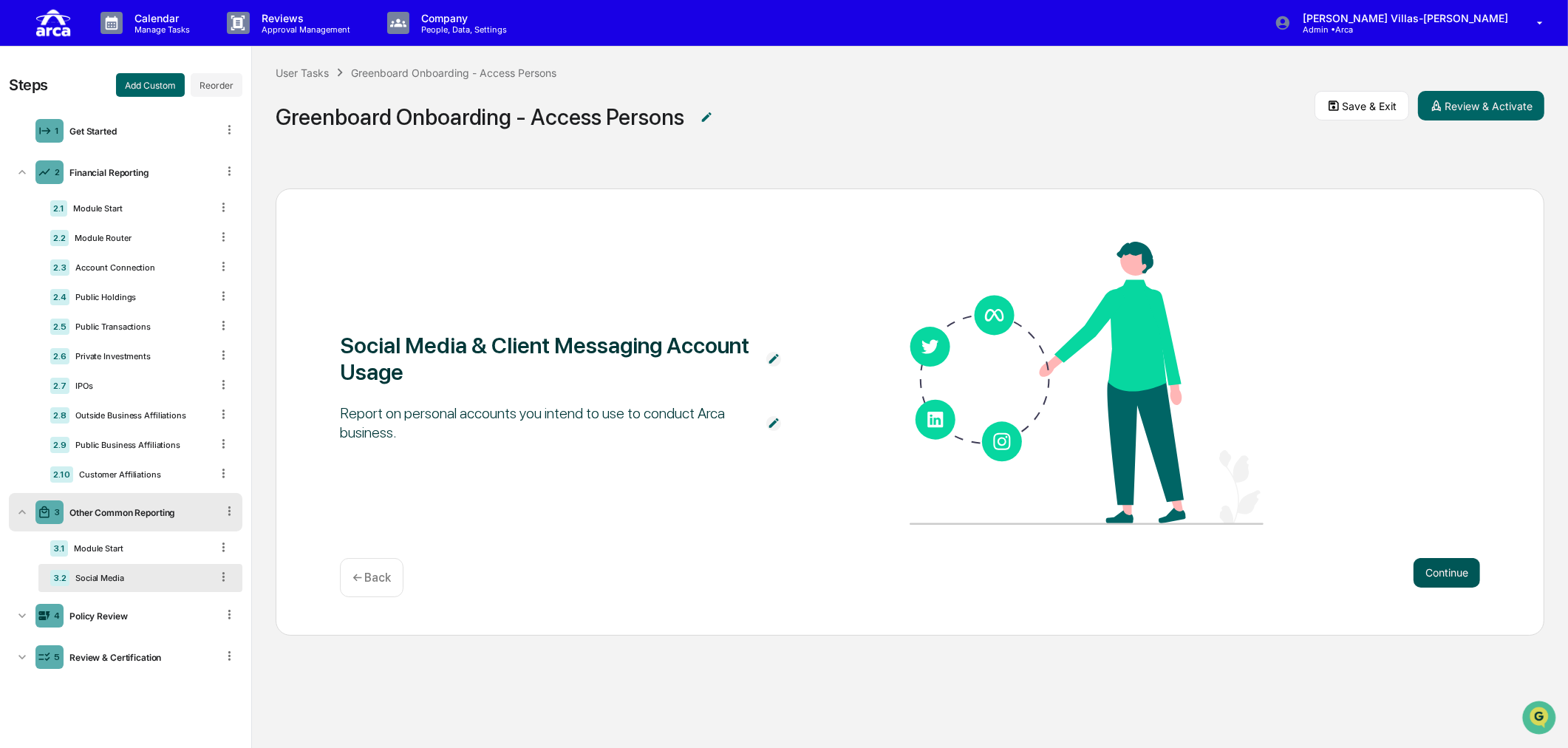
click at [1432, 574] on button "Continue" at bounding box center [1446, 572] width 66 height 30
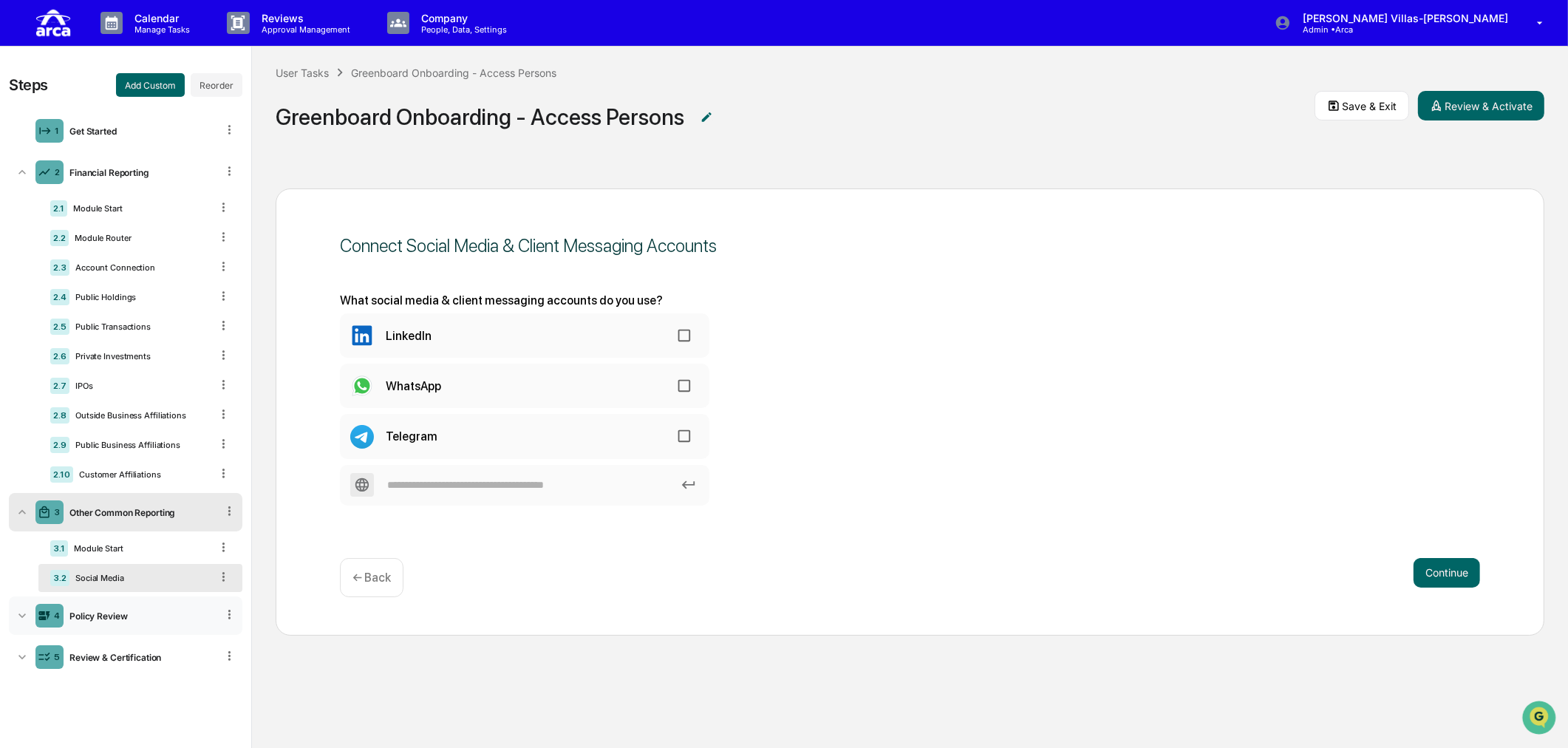
click at [25, 616] on icon at bounding box center [21, 615] width 14 height 14
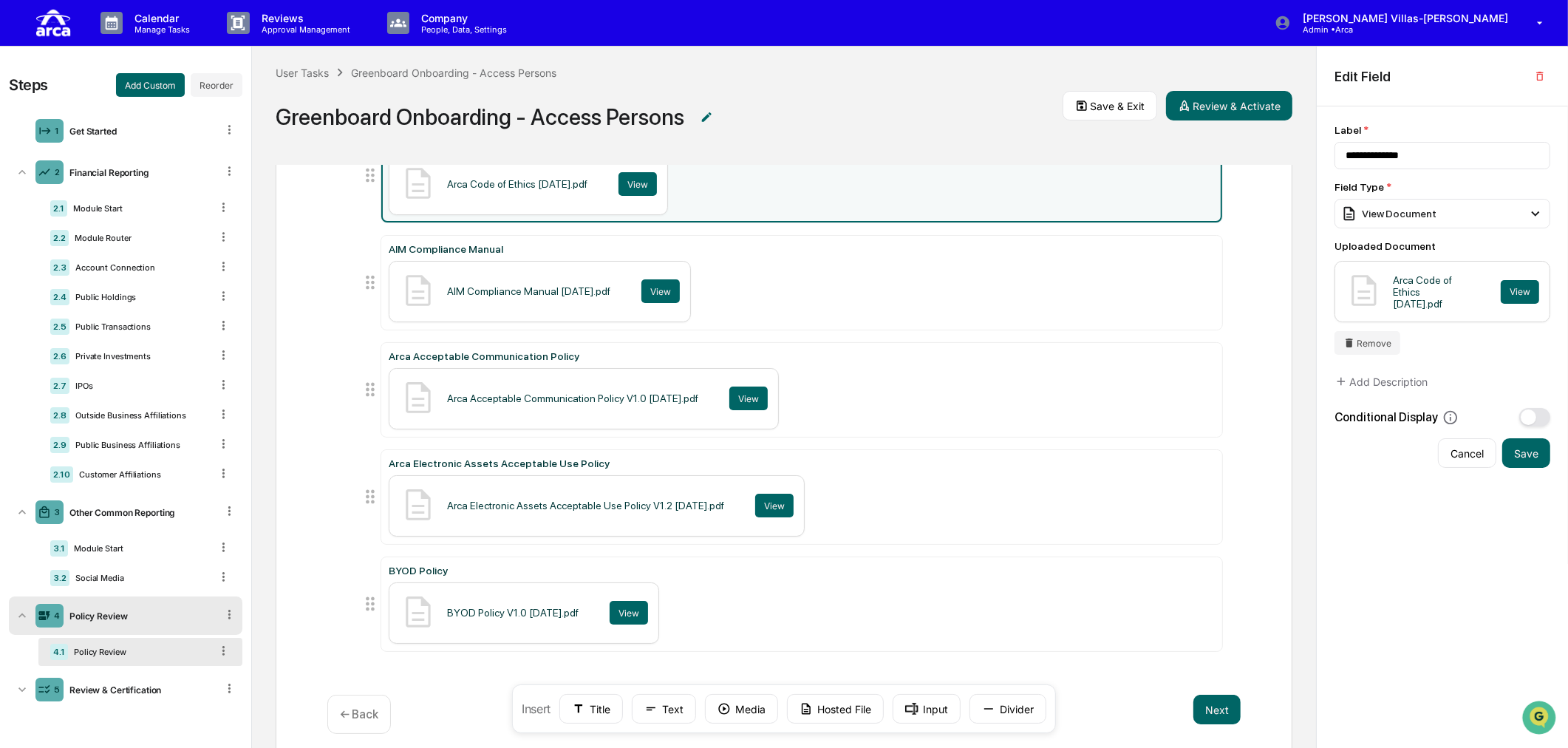
scroll to position [202, 0]
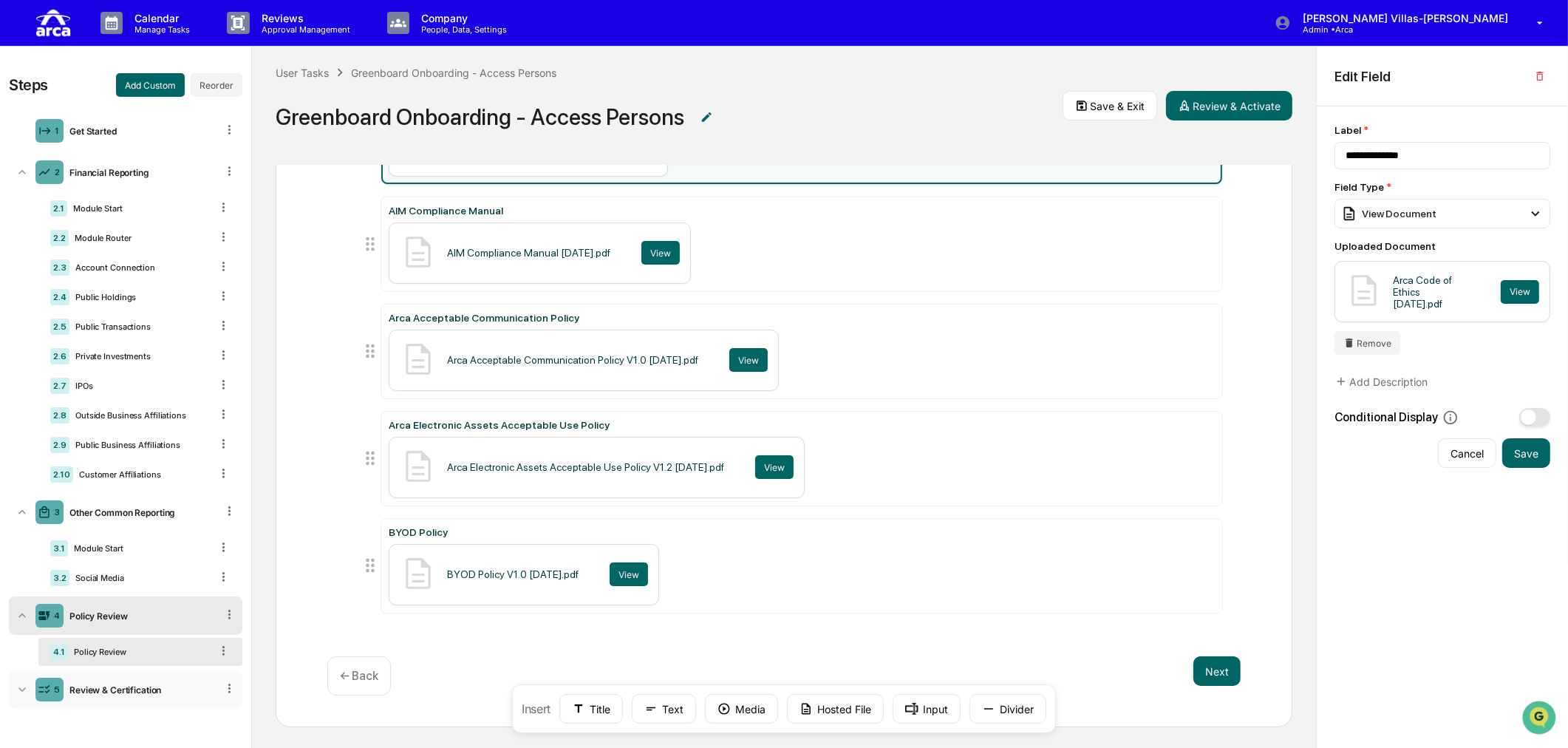
click at [143, 704] on div "5 Review & Certification" at bounding box center [125, 688] width 234 height 38
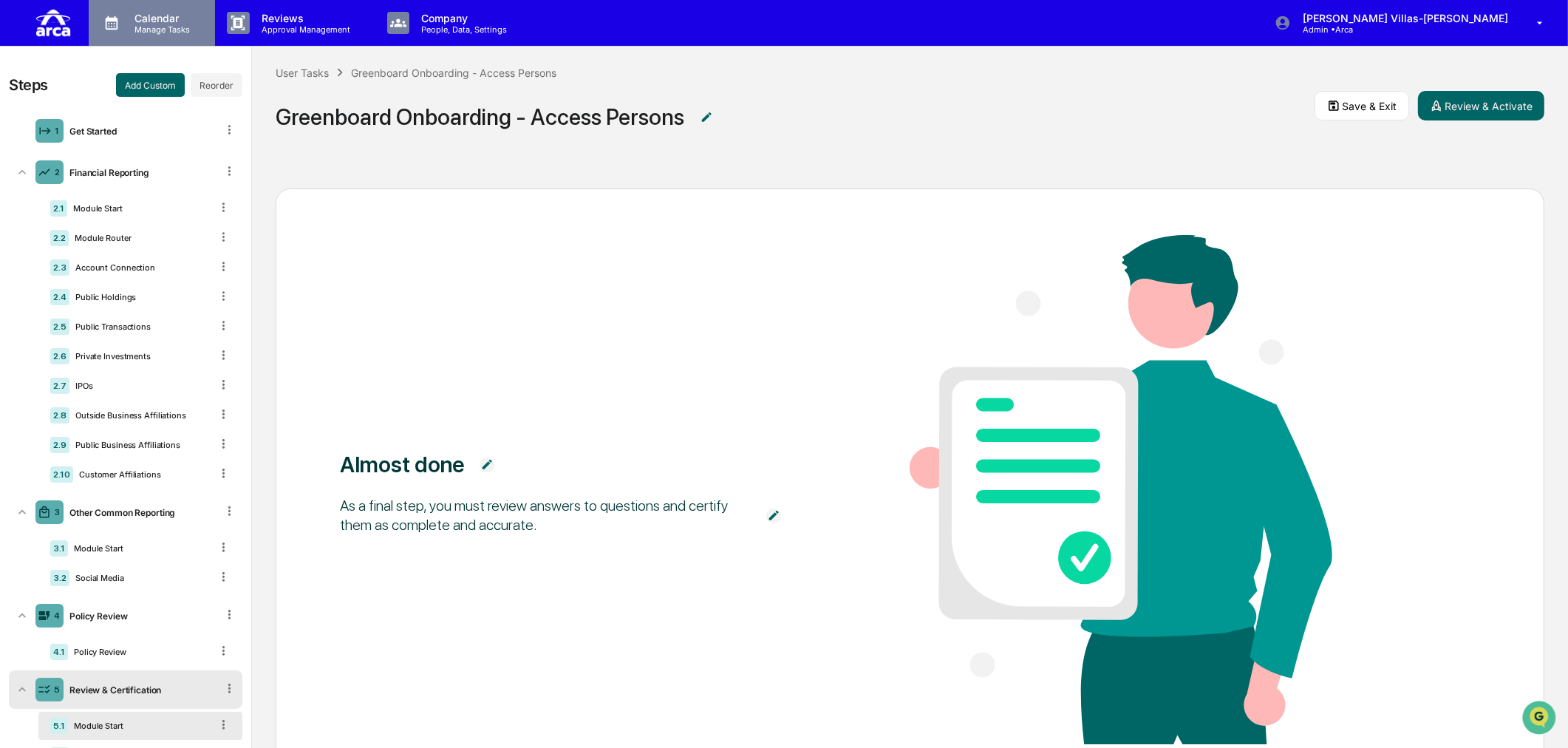
click at [167, 20] on p "Calendar" at bounding box center [160, 18] width 75 height 13
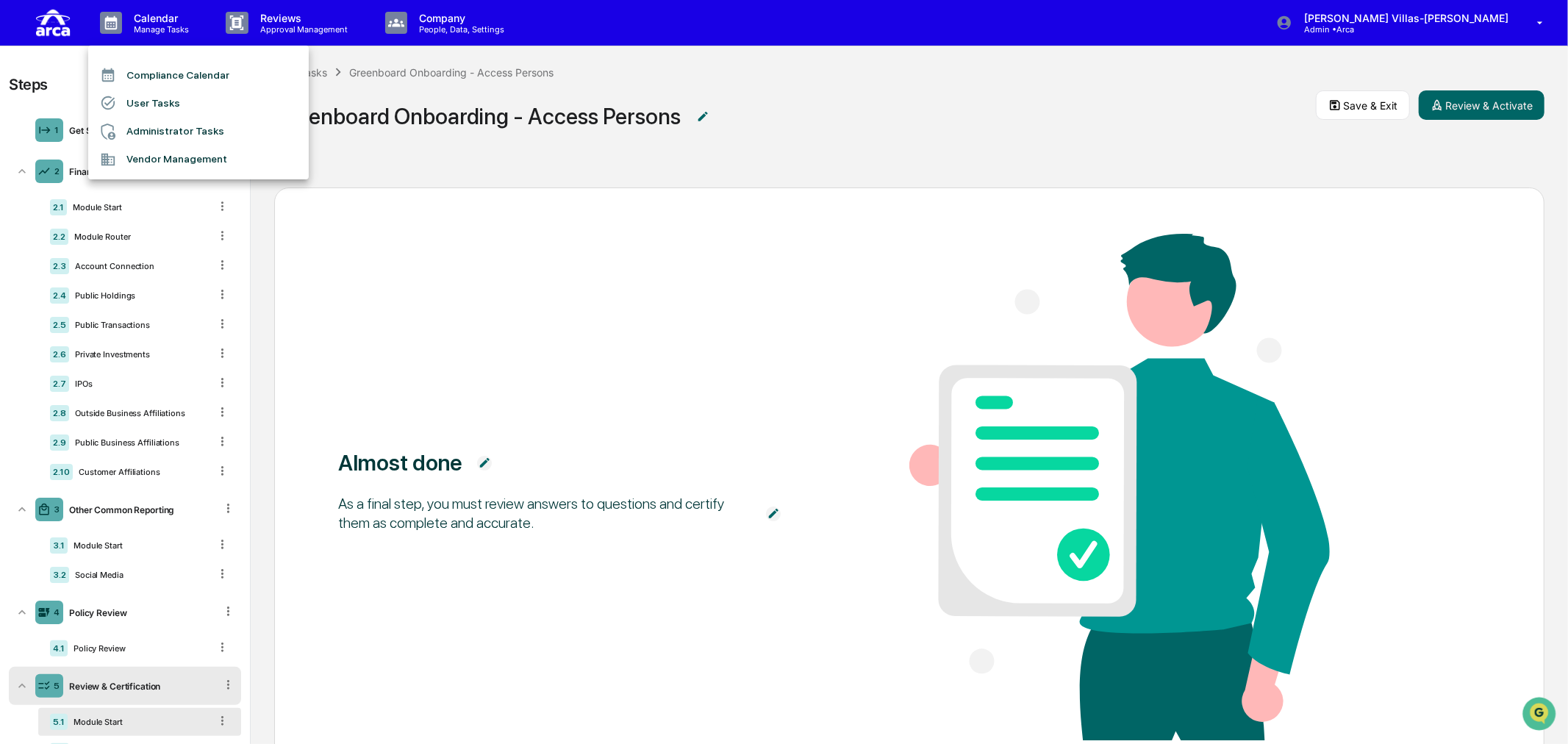
click at [145, 96] on li "User Tasks" at bounding box center [198, 102] width 221 height 28
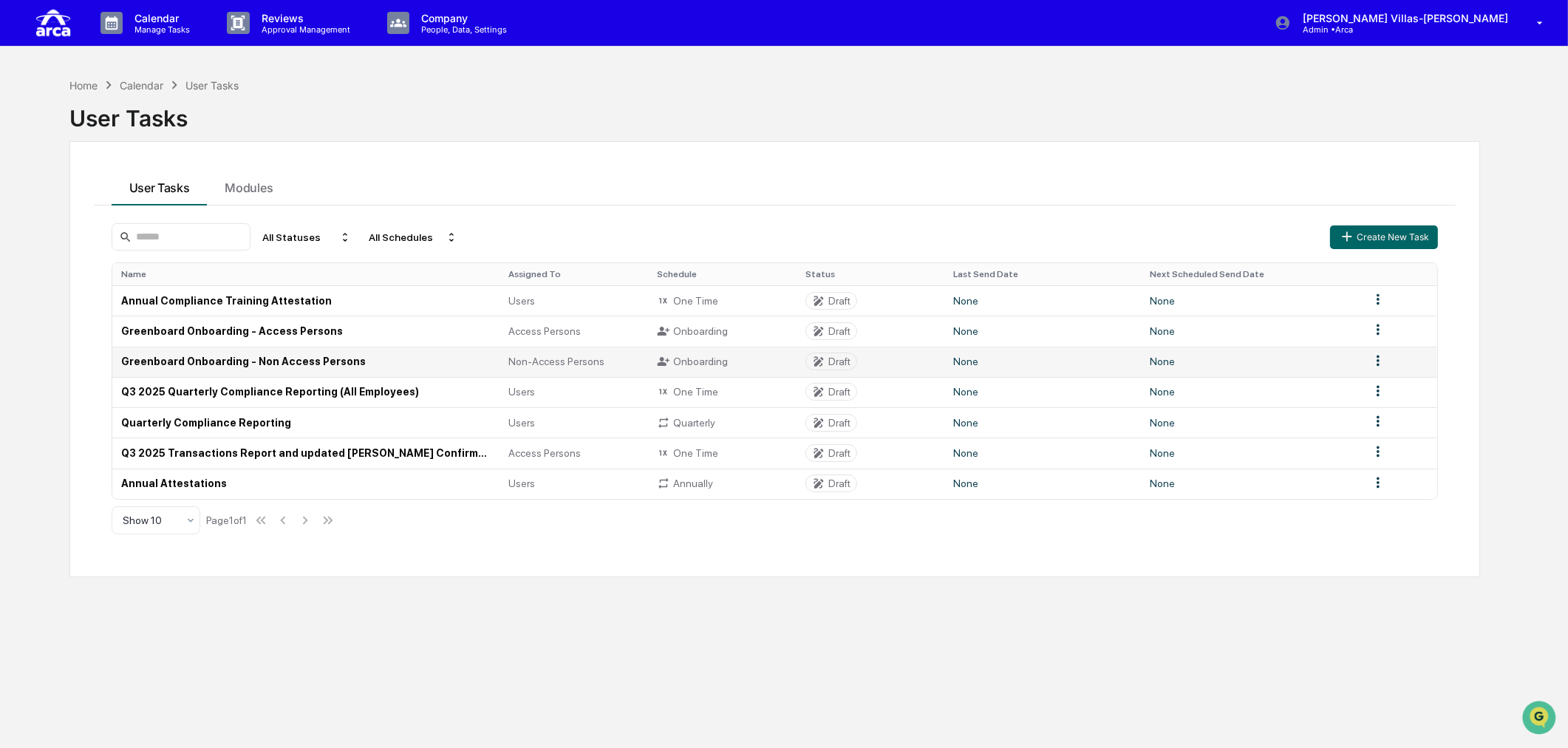
click at [228, 365] on td "Greenboard Onboarding - Non Access Persons" at bounding box center [306, 362] width 388 height 31
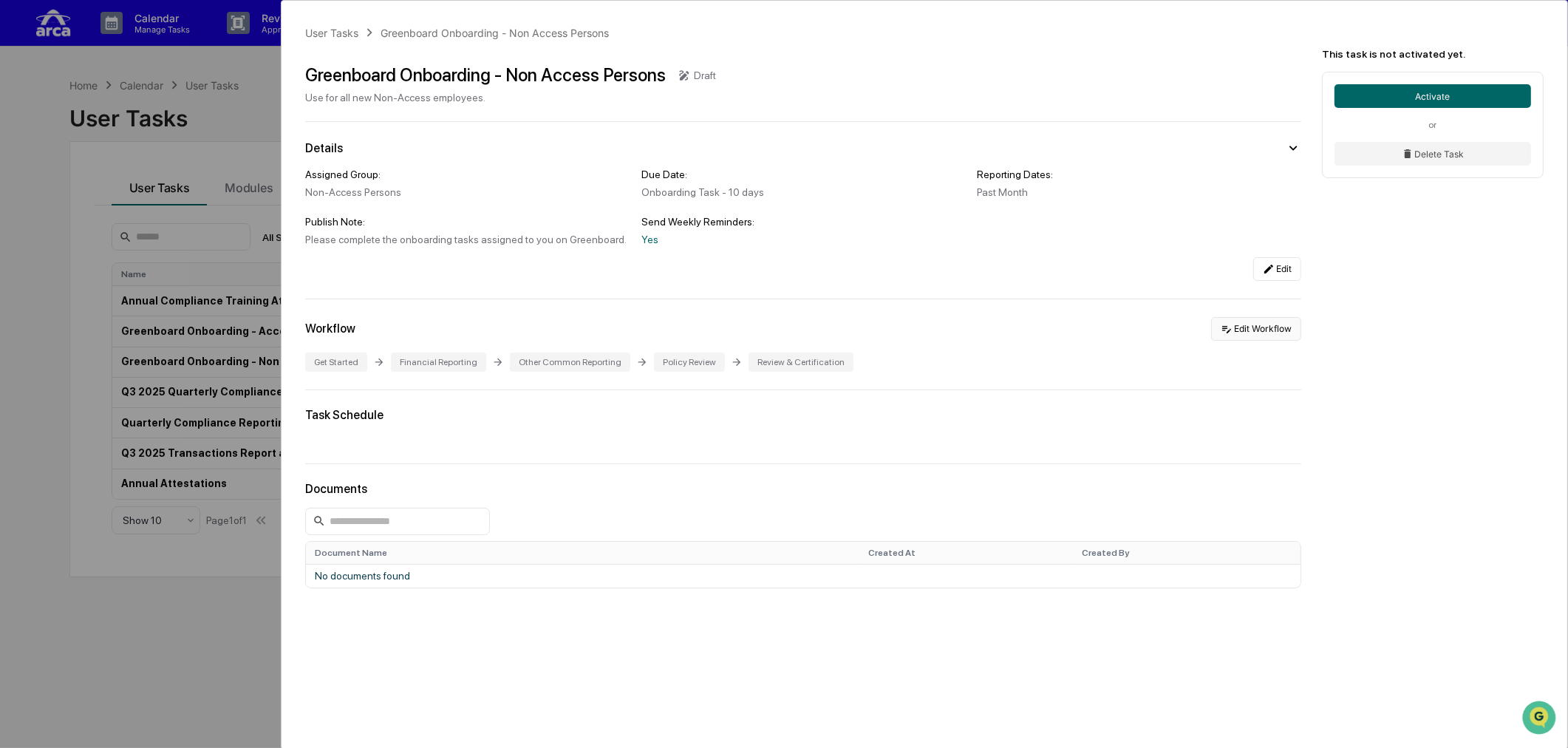
click at [1244, 336] on button "Edit Workflow" at bounding box center [1256, 329] width 90 height 24
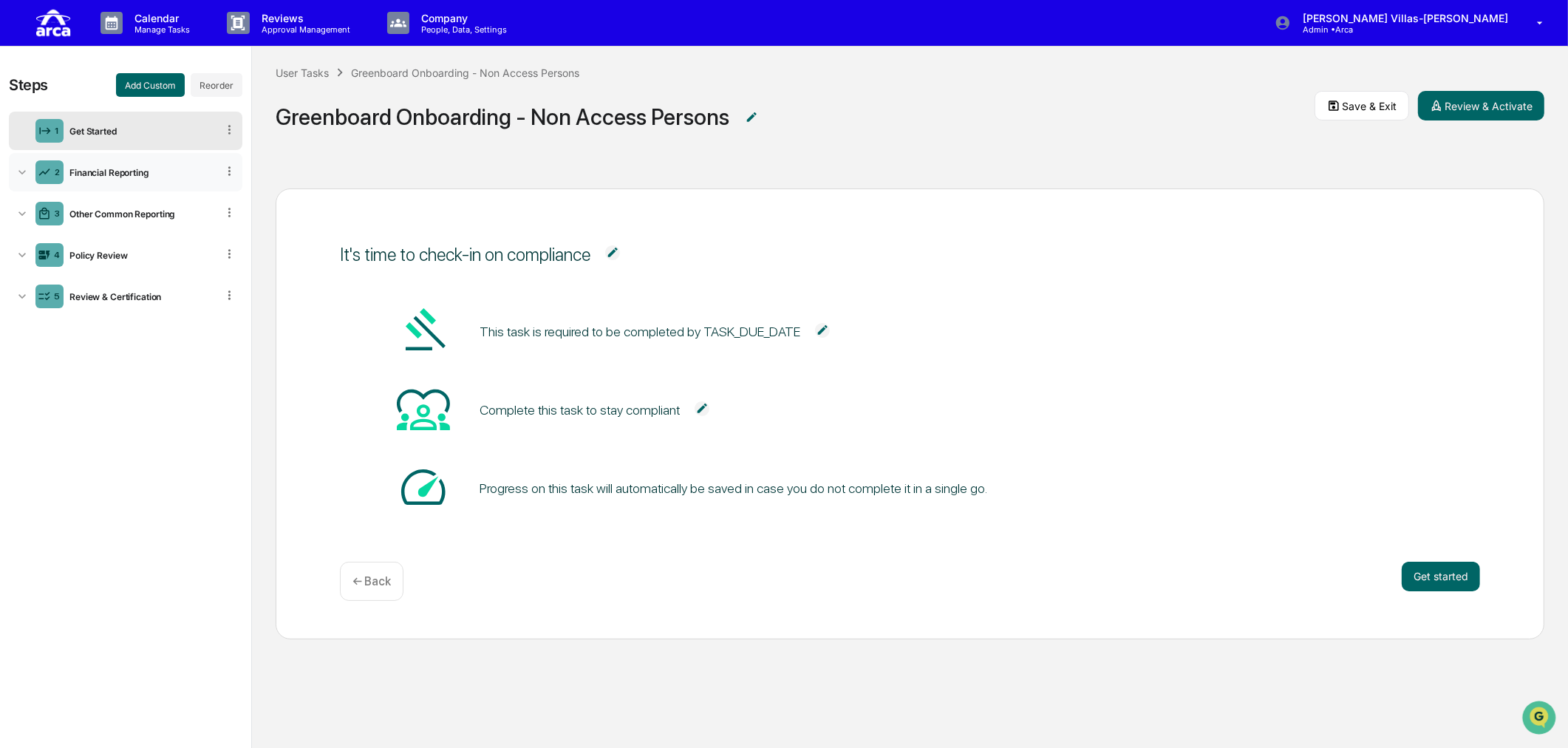
click at [25, 167] on icon at bounding box center [21, 172] width 14 height 14
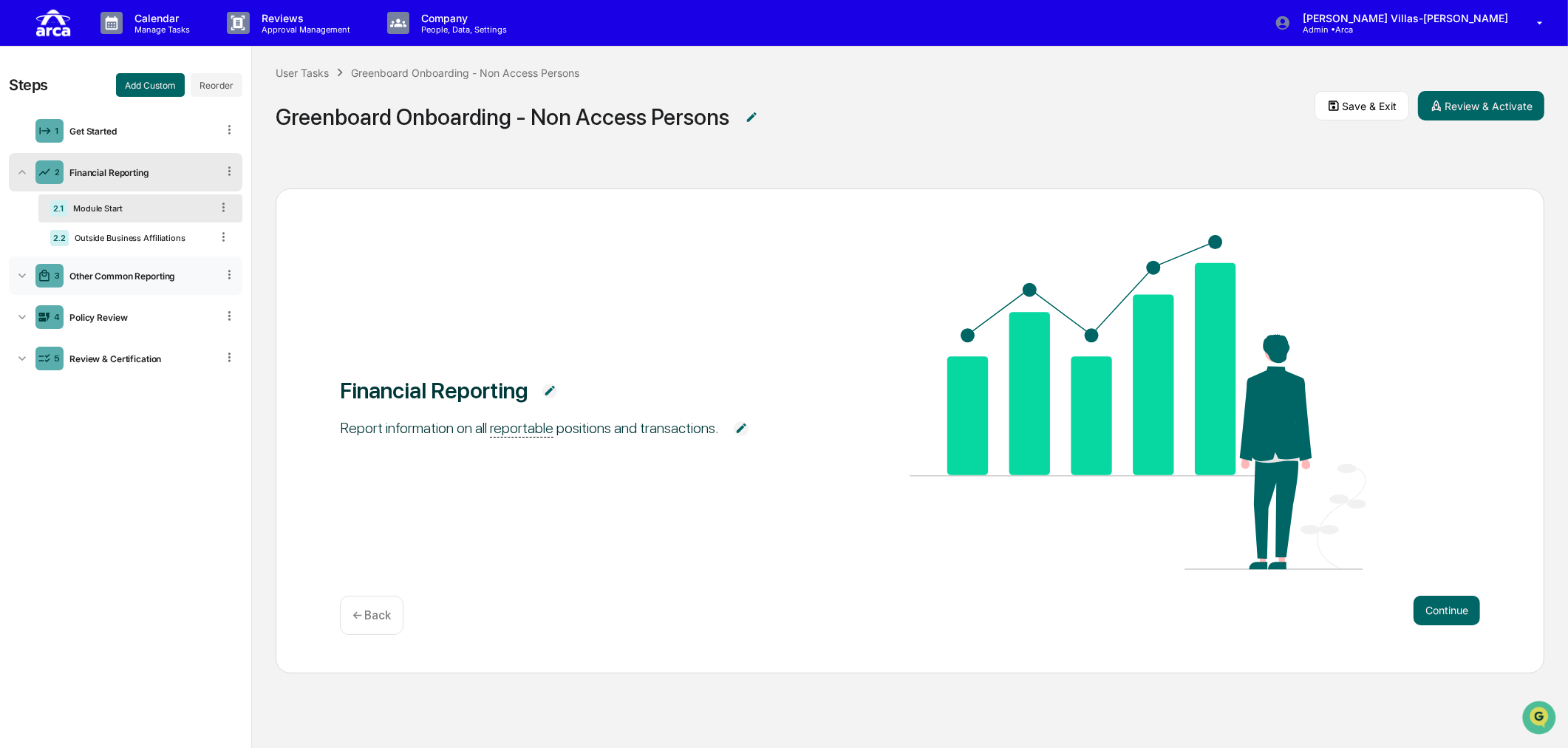
click at [24, 277] on icon at bounding box center [21, 275] width 14 height 14
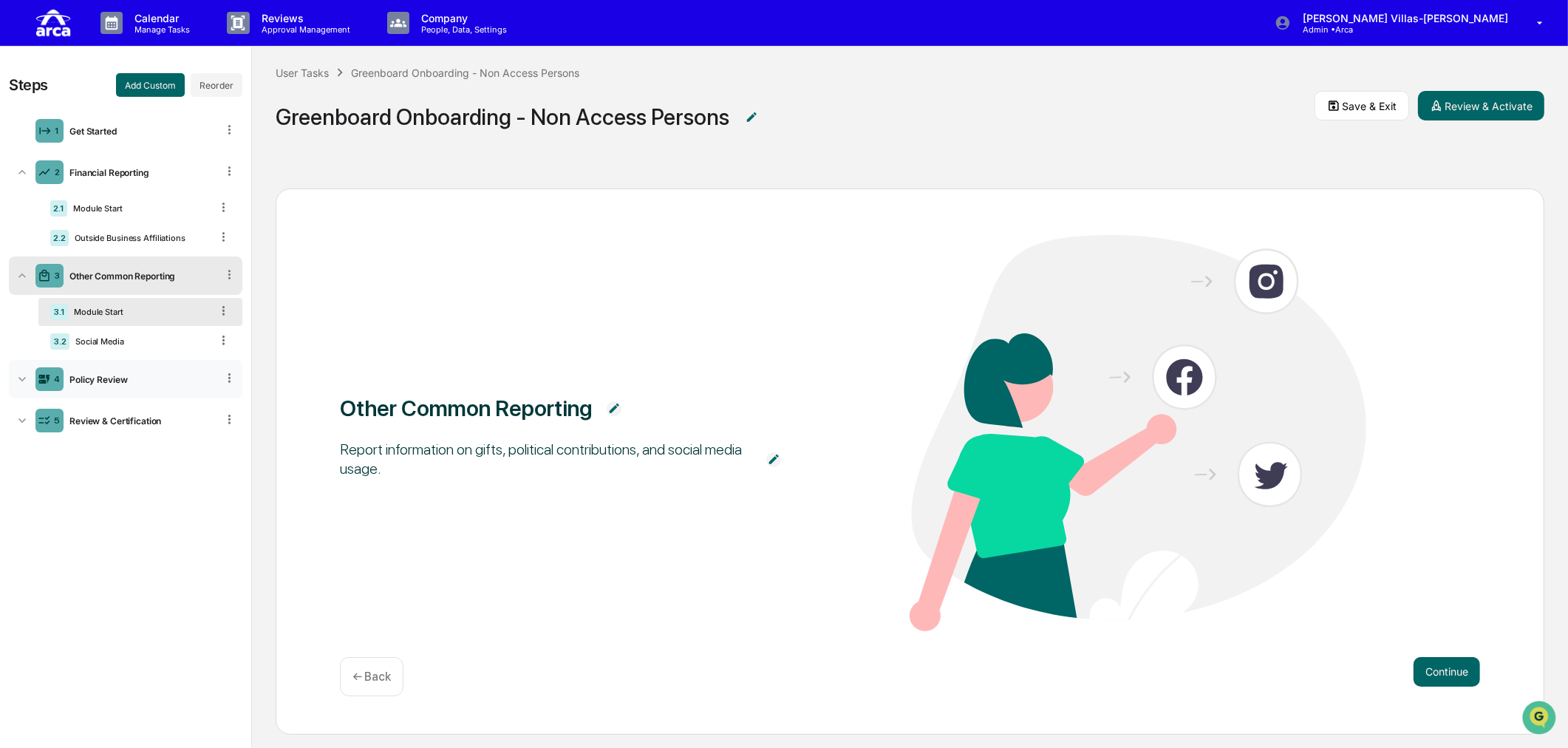
click at [20, 382] on icon at bounding box center [21, 378] width 14 height 14
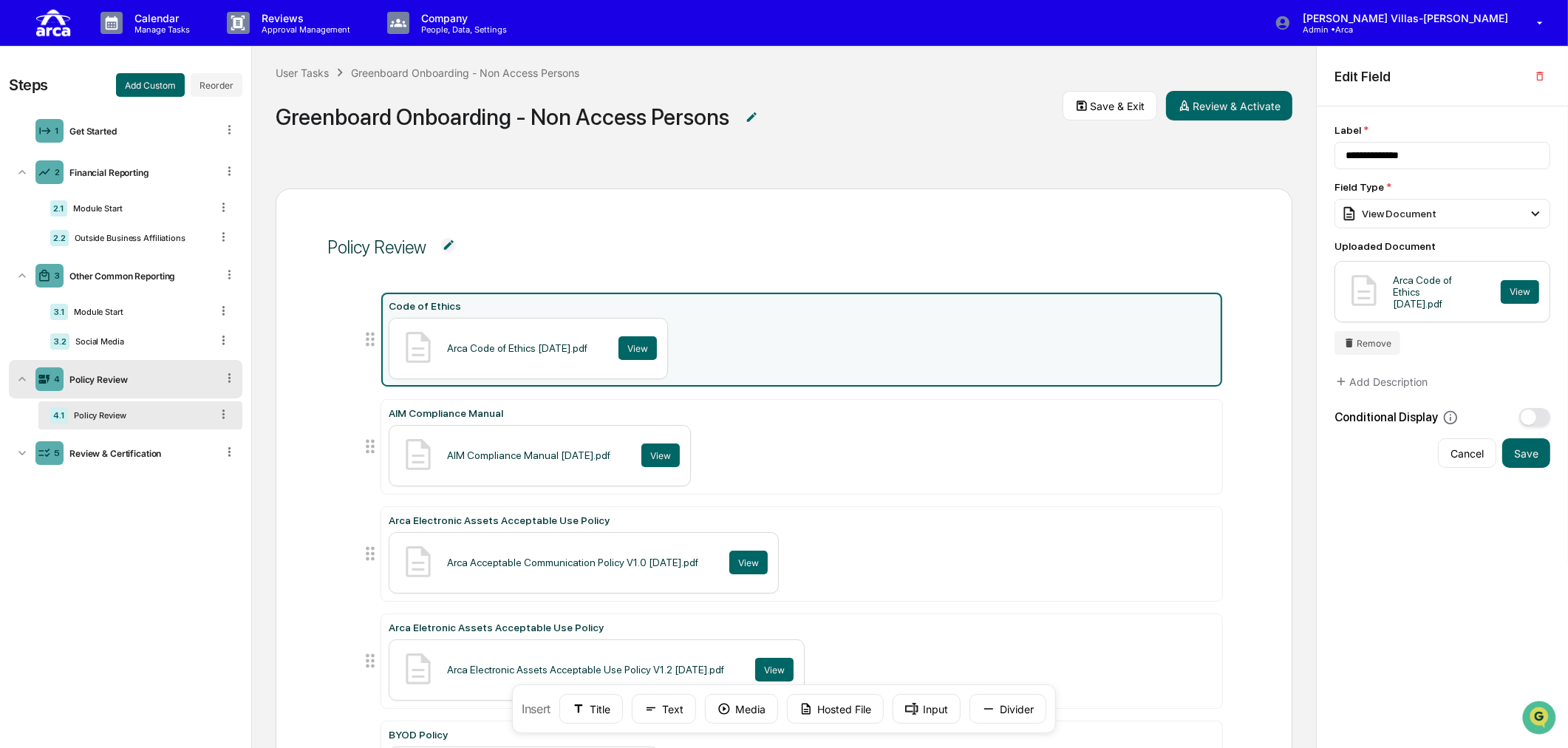
click at [75, 416] on div "Policy Review" at bounding box center [139, 415] width 143 height 10
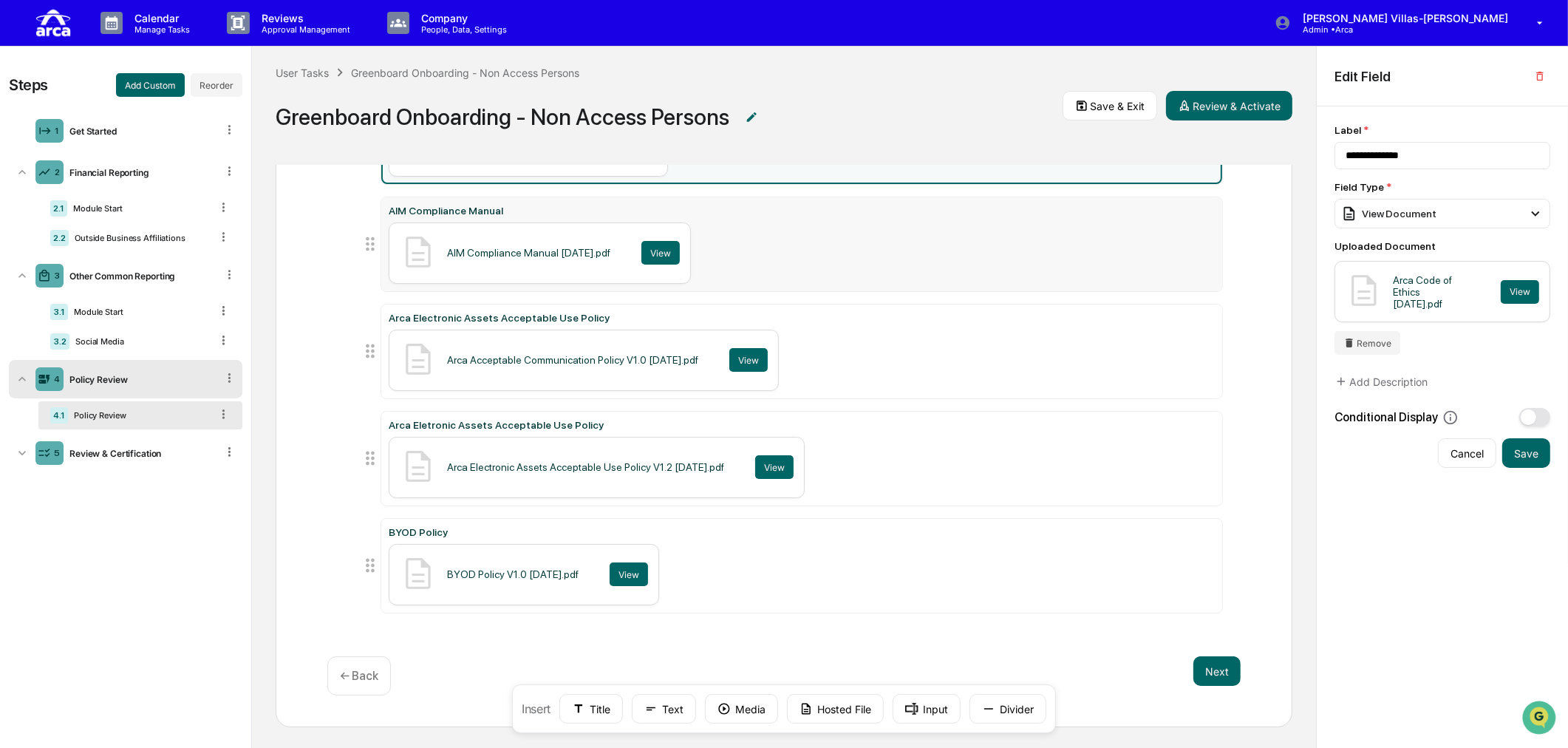
scroll to position [38, 0]
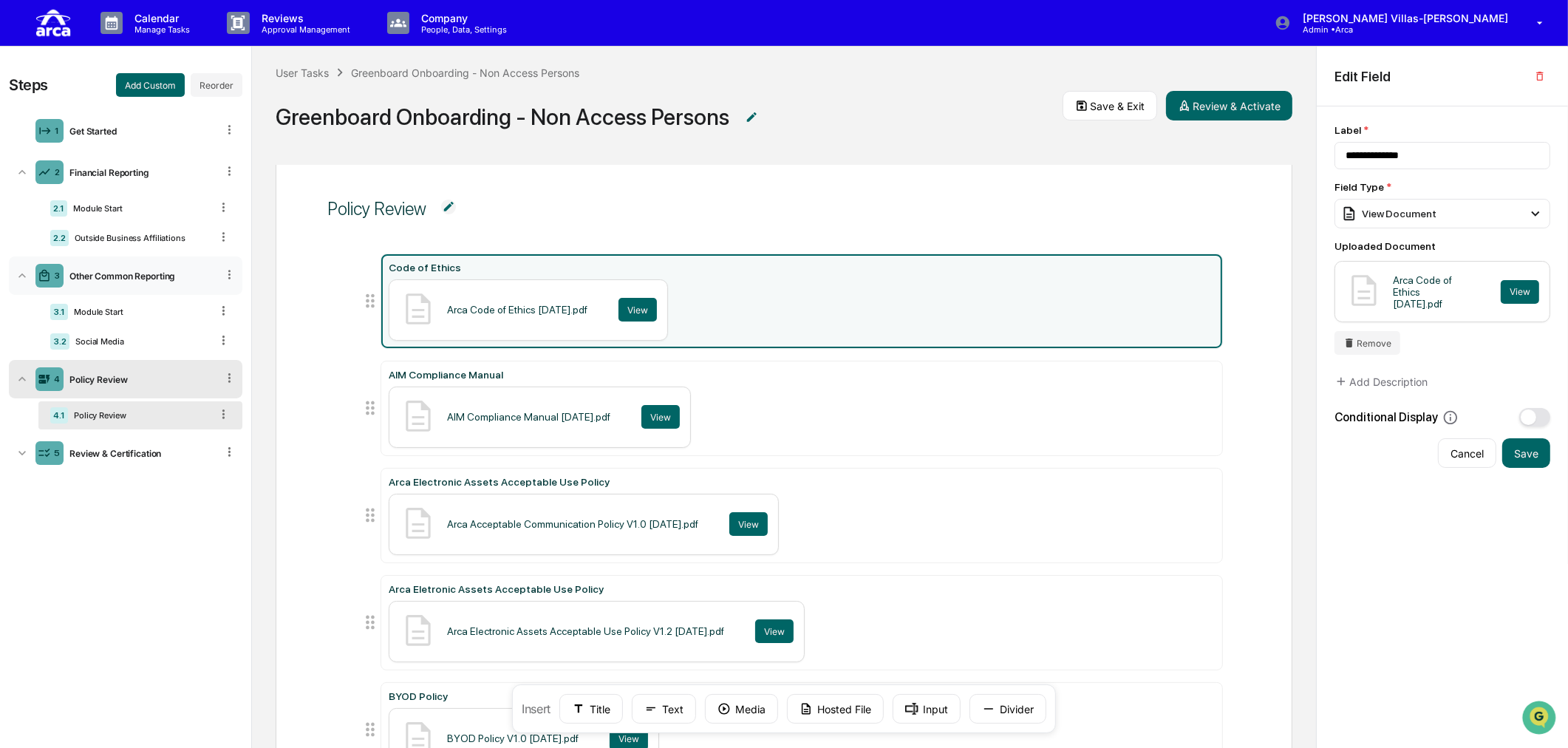
click at [114, 268] on div "3 Other Common Reporting" at bounding box center [125, 275] width 234 height 38
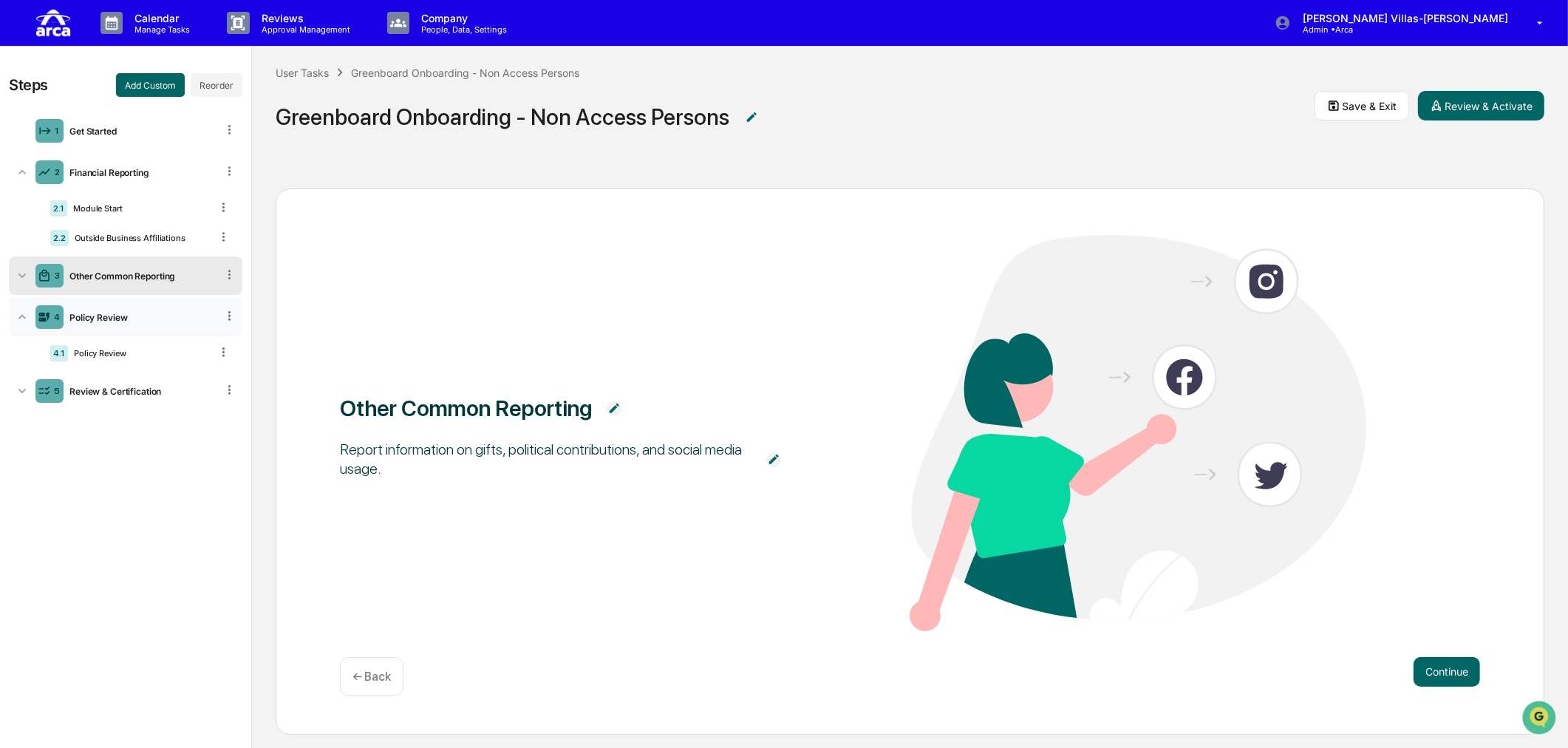
click at [20, 314] on icon at bounding box center [21, 316] width 14 height 14
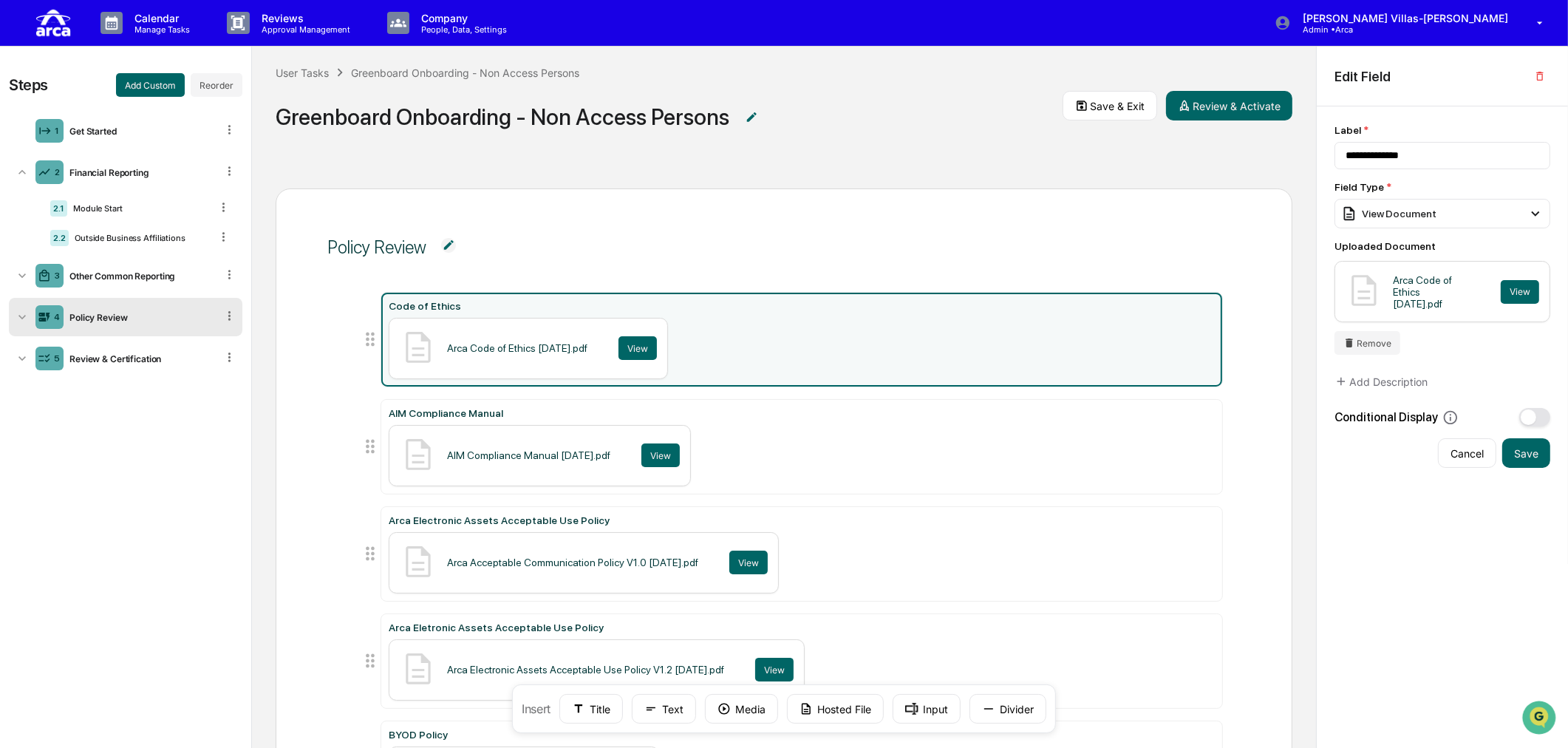
click at [94, 310] on div "4 Policy Review" at bounding box center [125, 316] width 234 height 38
click at [91, 355] on div "Policy Review" at bounding box center [139, 353] width 143 height 10
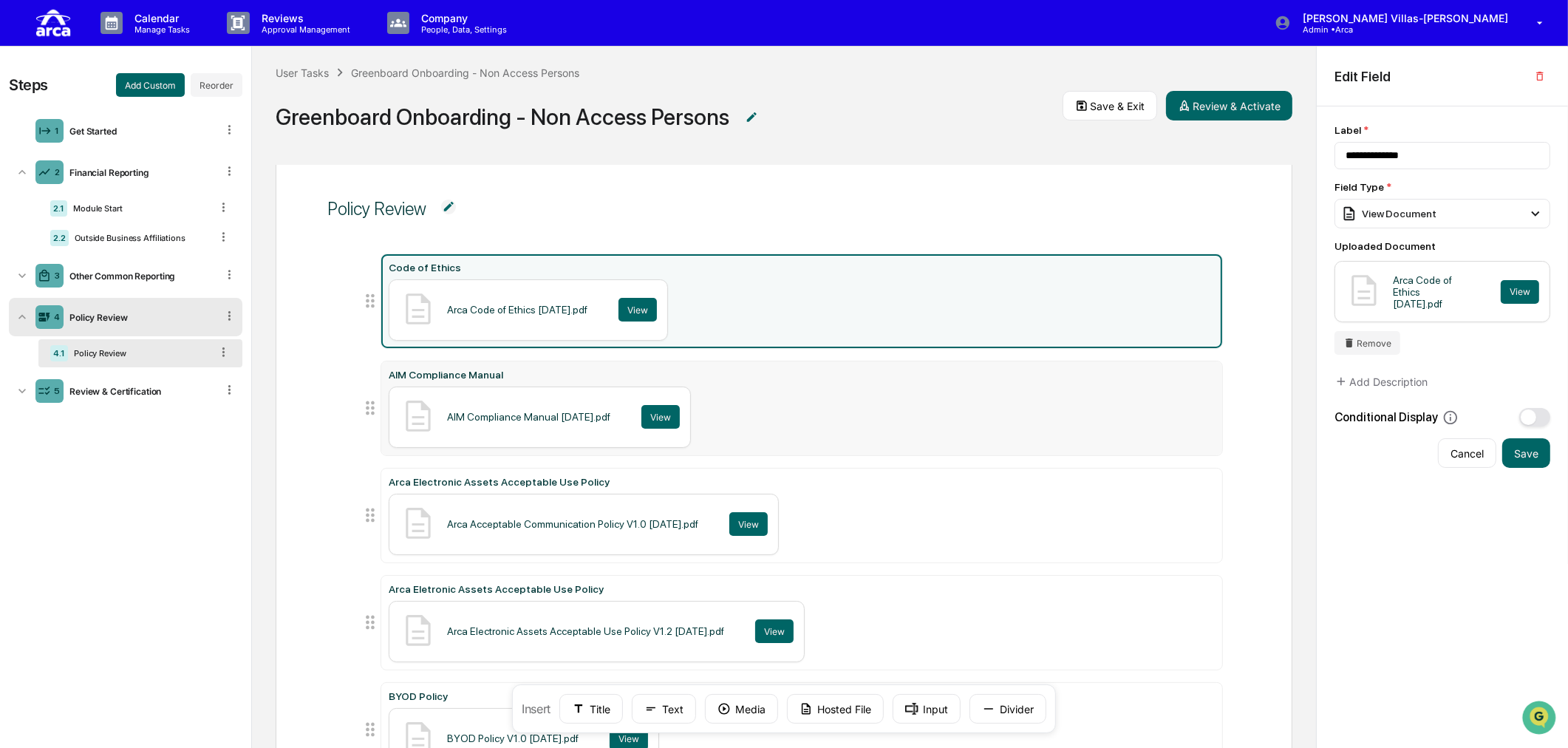
scroll to position [121, 0]
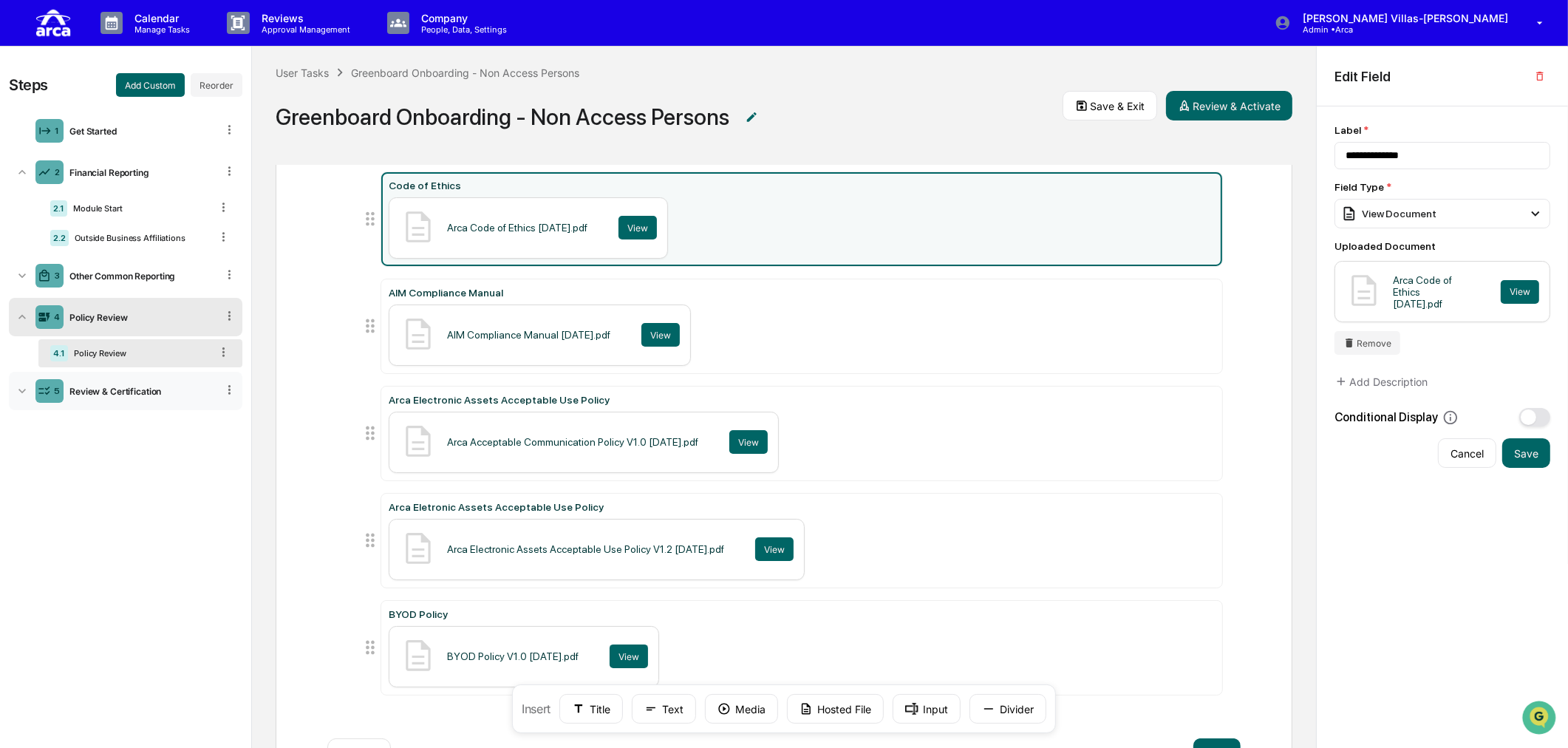
click at [80, 392] on div "Review & Certification" at bounding box center [140, 391] width 153 height 11
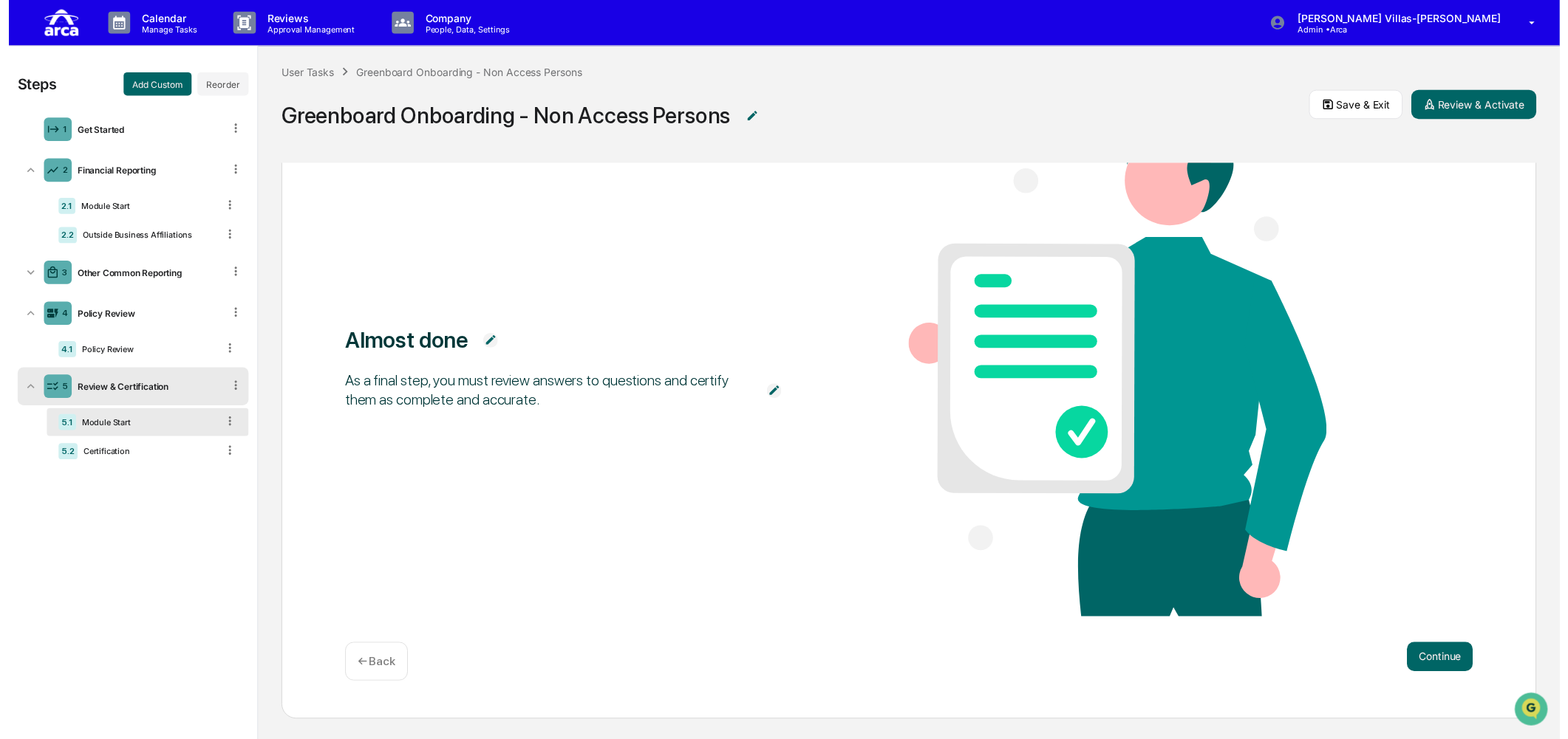
scroll to position [0, 0]
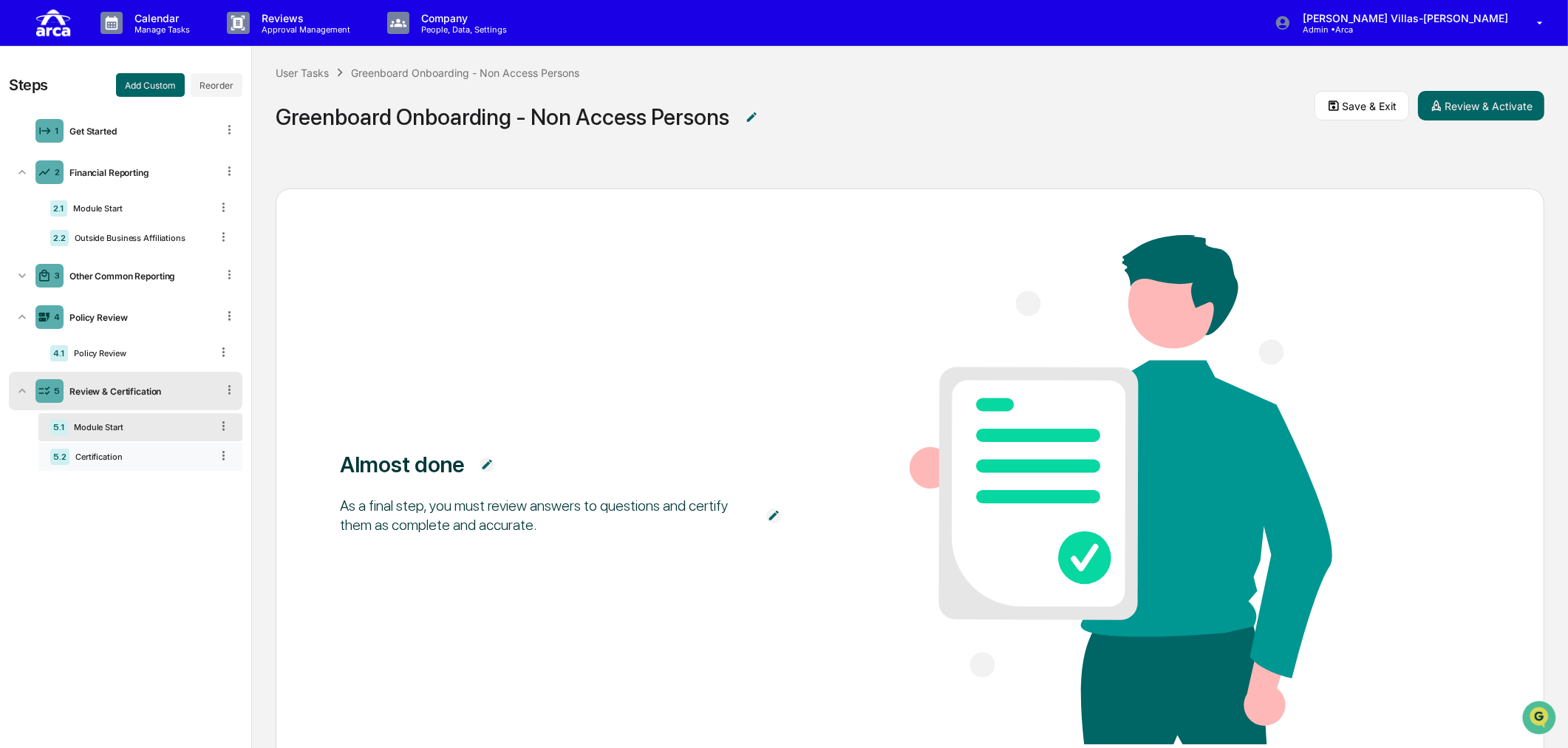
click at [91, 453] on div "Certification" at bounding box center [140, 456] width 141 height 10
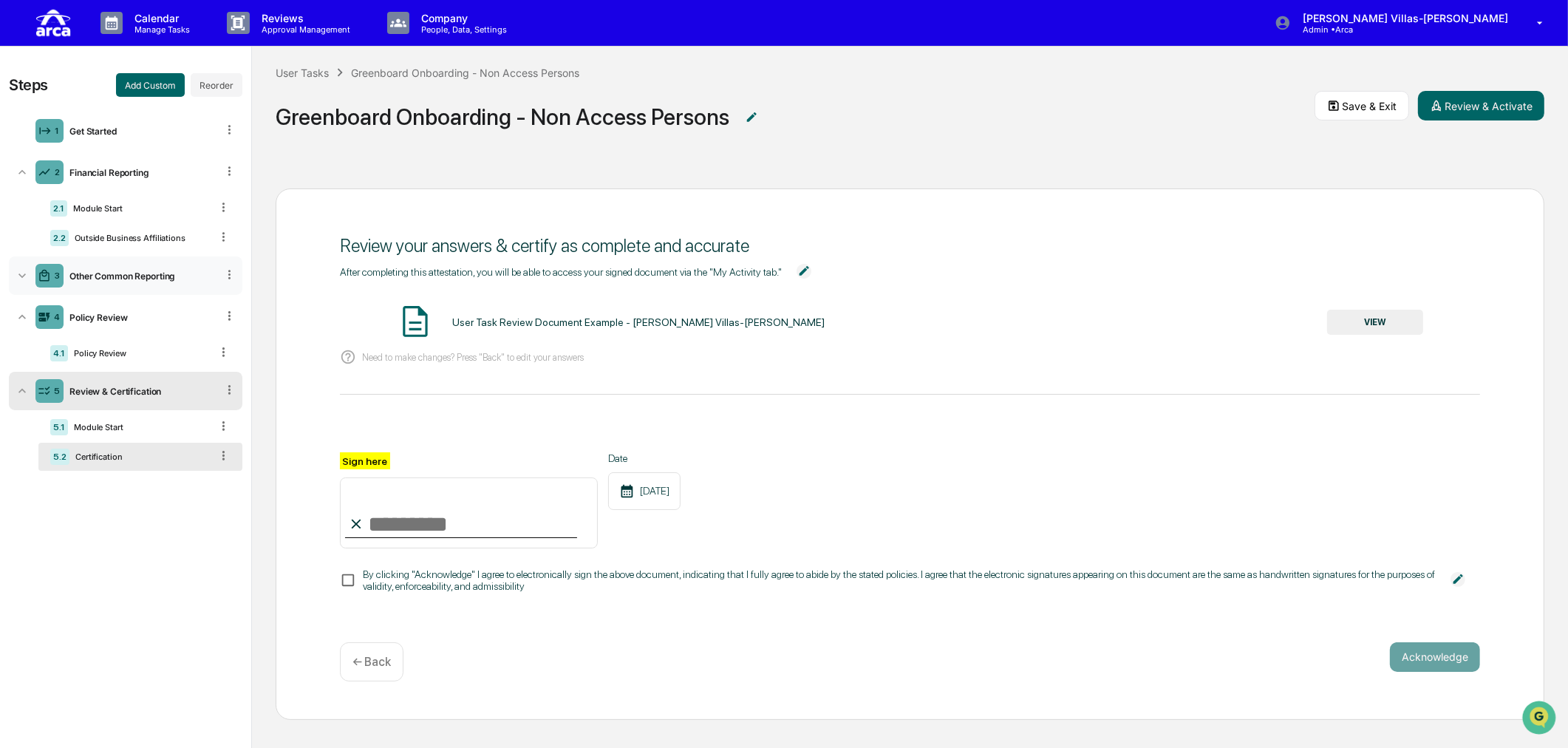
click at [18, 270] on icon at bounding box center [21, 275] width 14 height 14
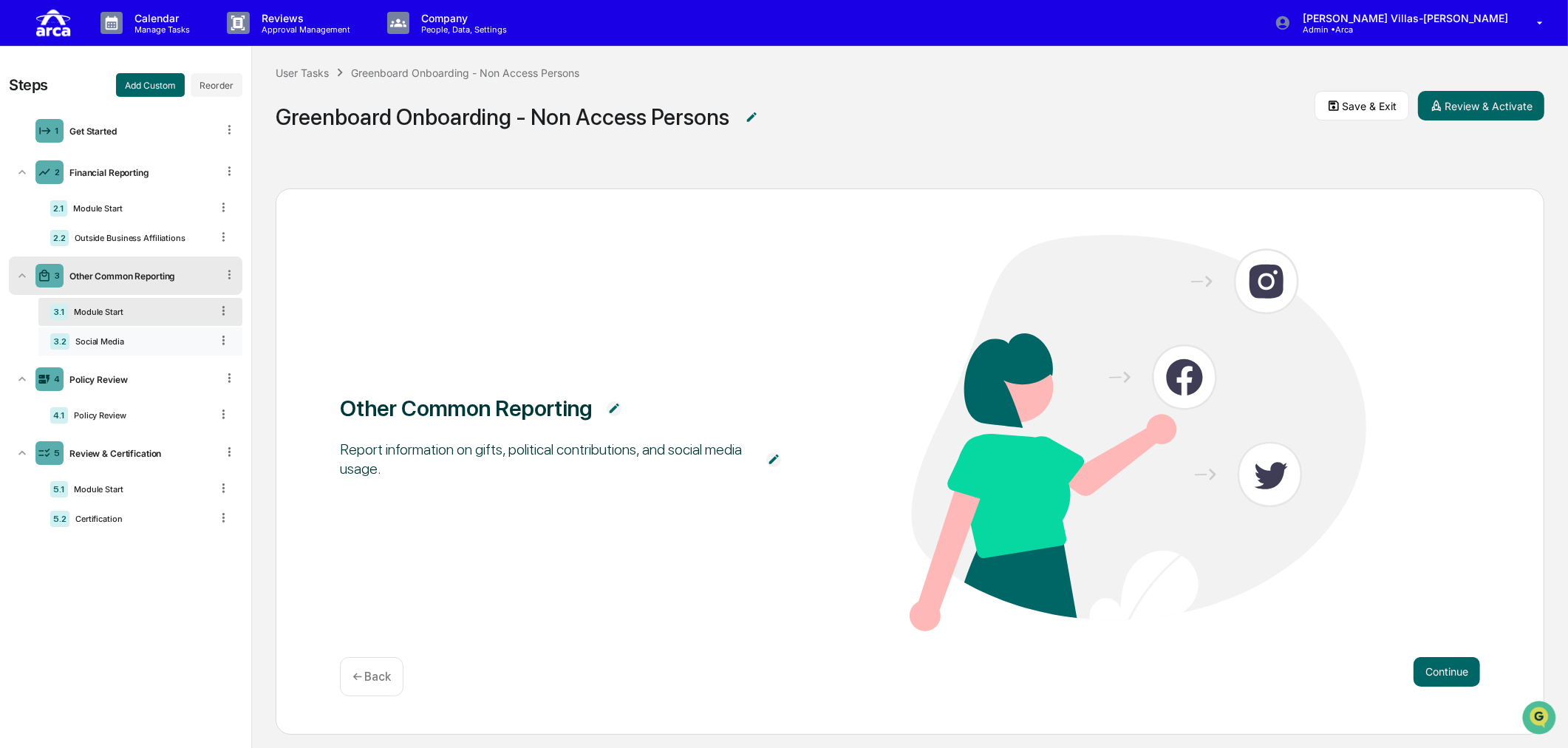
click at [99, 337] on div "3.2 Social Media" at bounding box center [140, 341] width 204 height 28
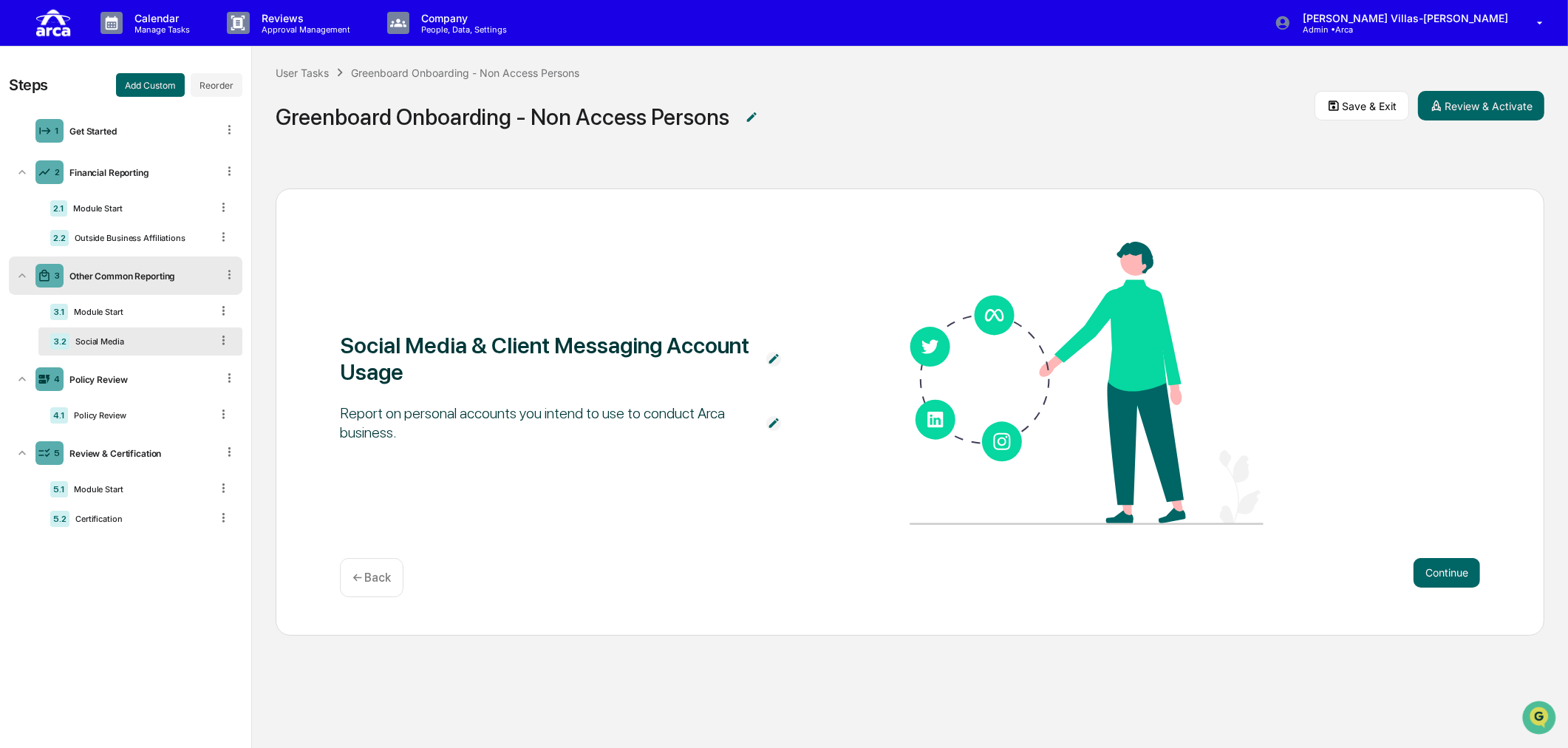
click at [99, 281] on div "3 Other Common Reporting" at bounding box center [125, 275] width 234 height 38
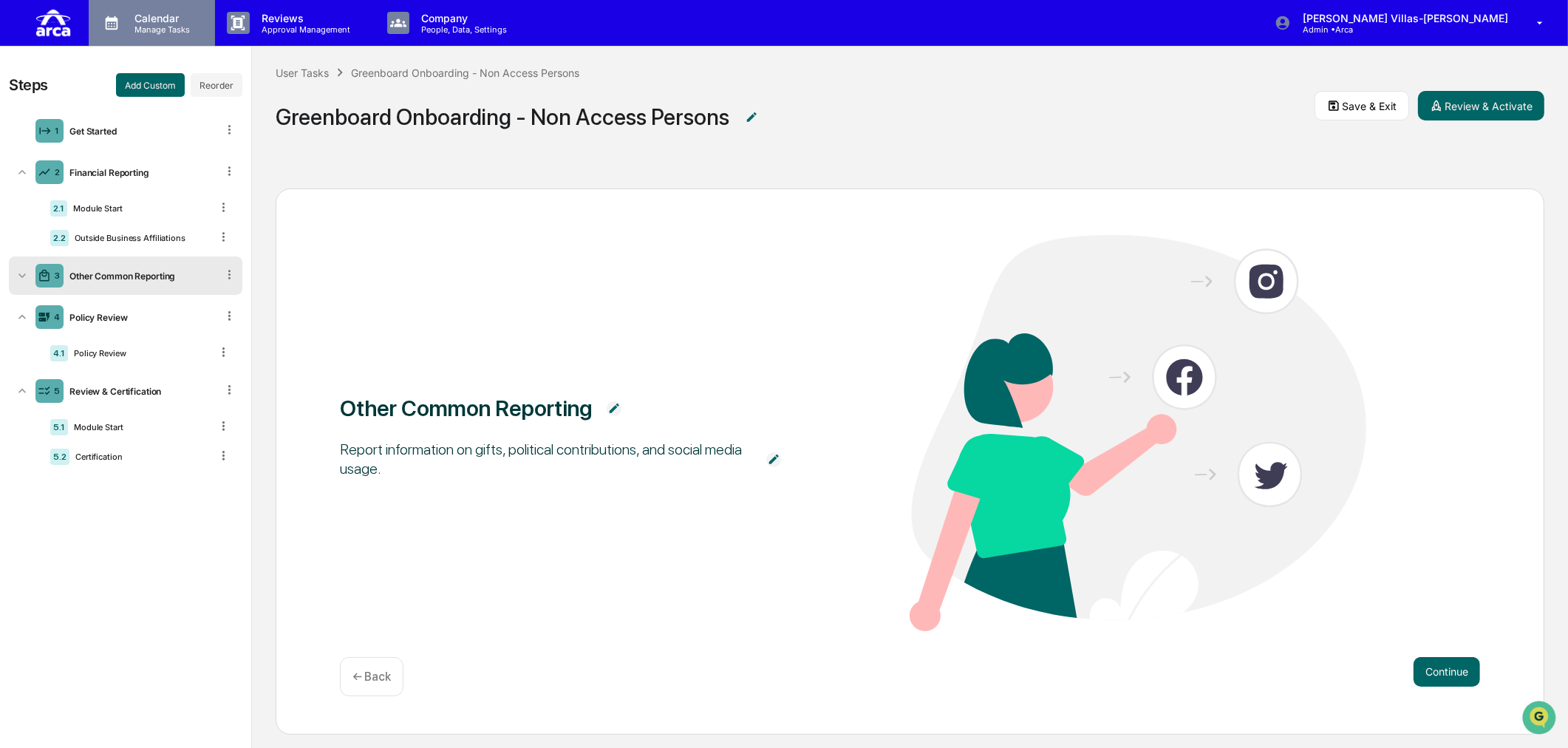
click at [173, 25] on p "Manage Tasks" at bounding box center [160, 30] width 75 height 10
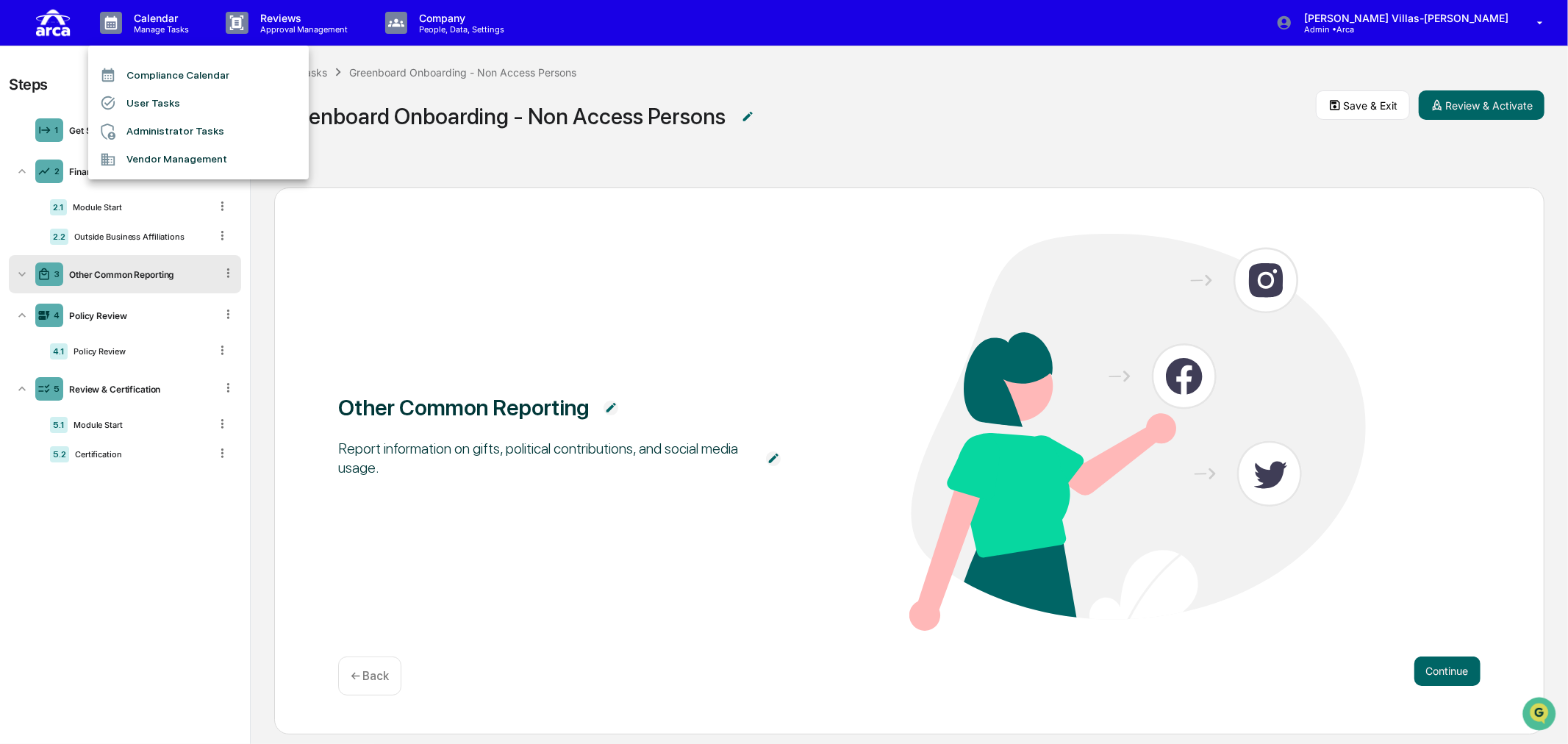
click at [170, 103] on li "User Tasks" at bounding box center [198, 102] width 221 height 28
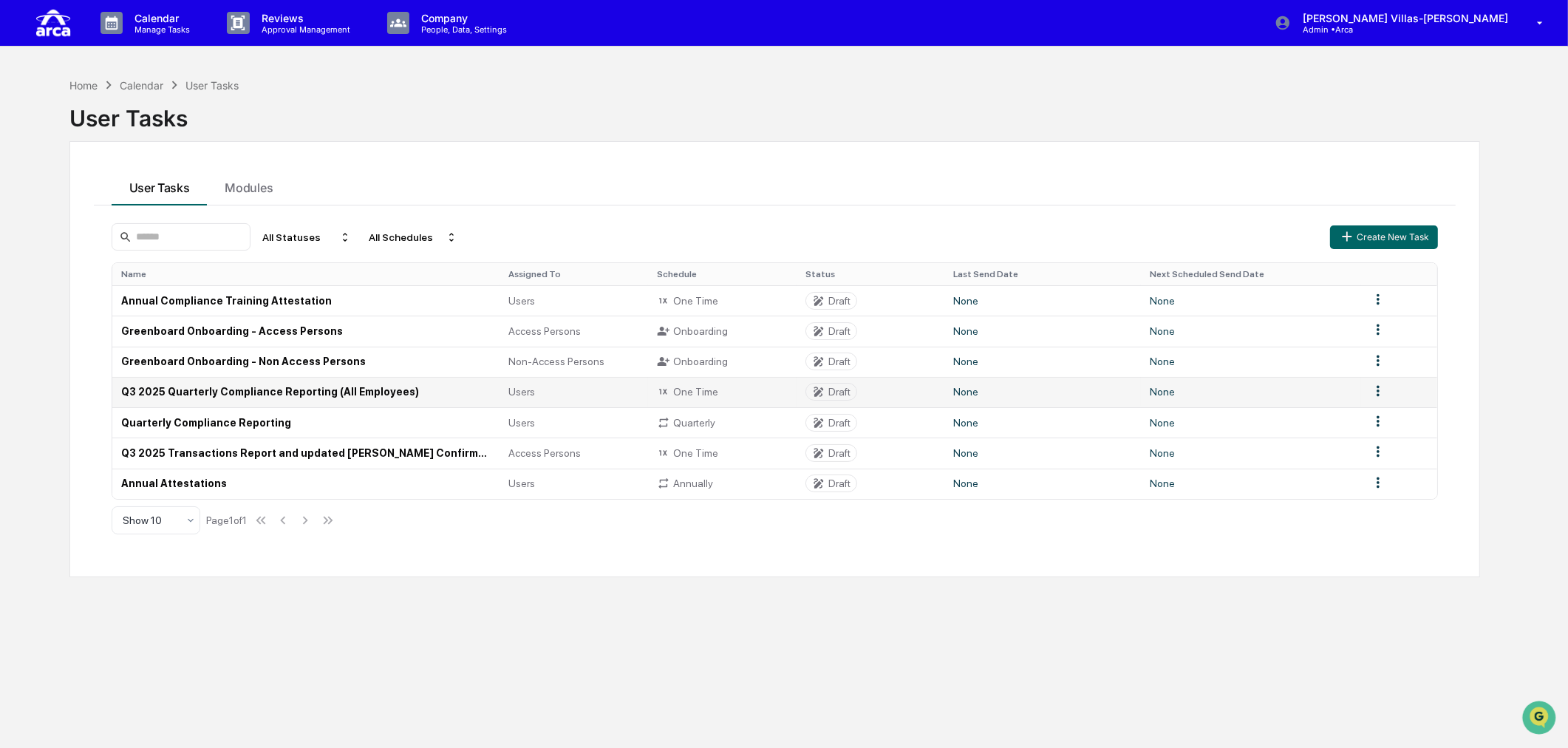
click at [190, 390] on td "Q3 2025 Quarterly Compliance Reporting (All Employees)" at bounding box center [306, 392] width 388 height 31
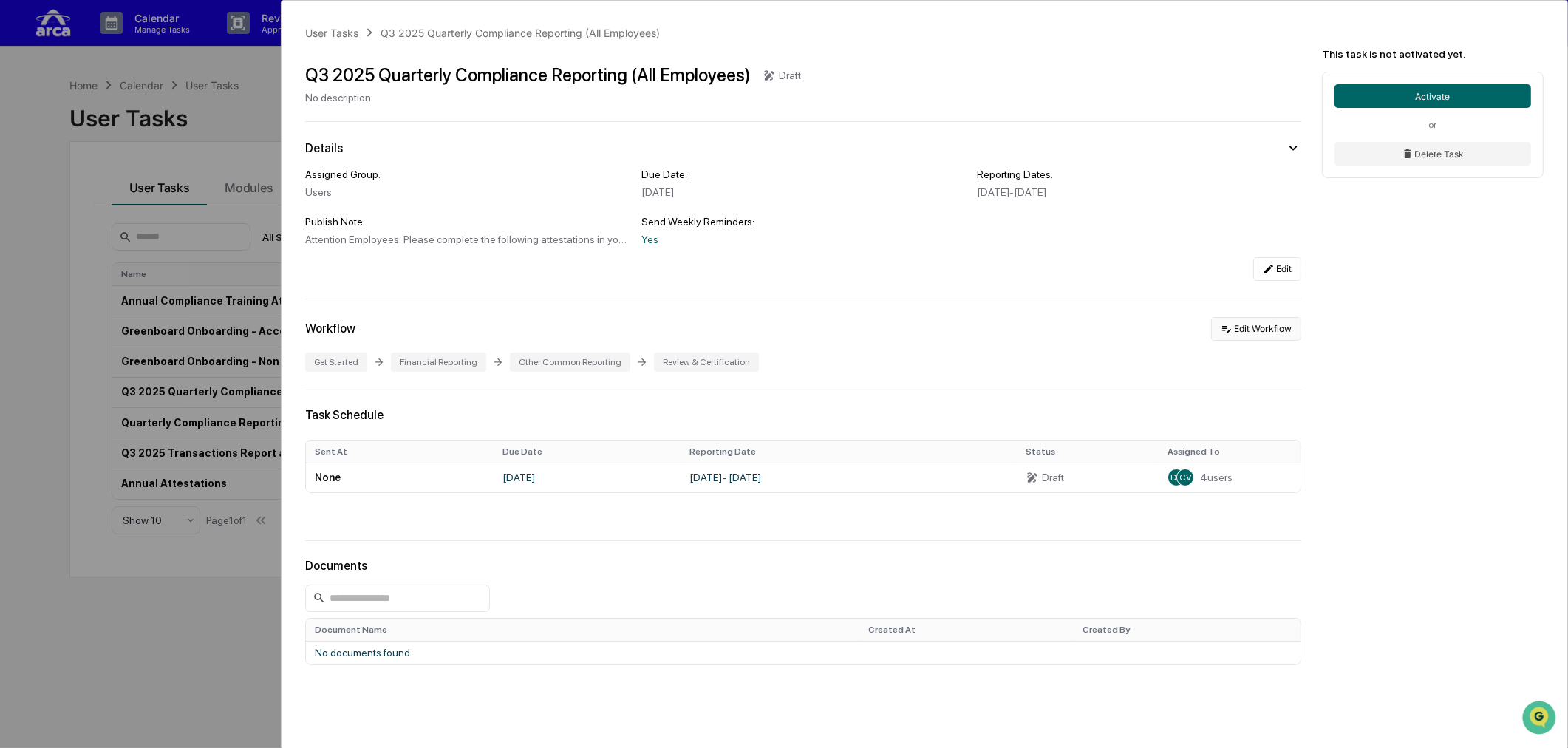
click at [1260, 337] on button "Edit Workflow" at bounding box center [1256, 329] width 90 height 24
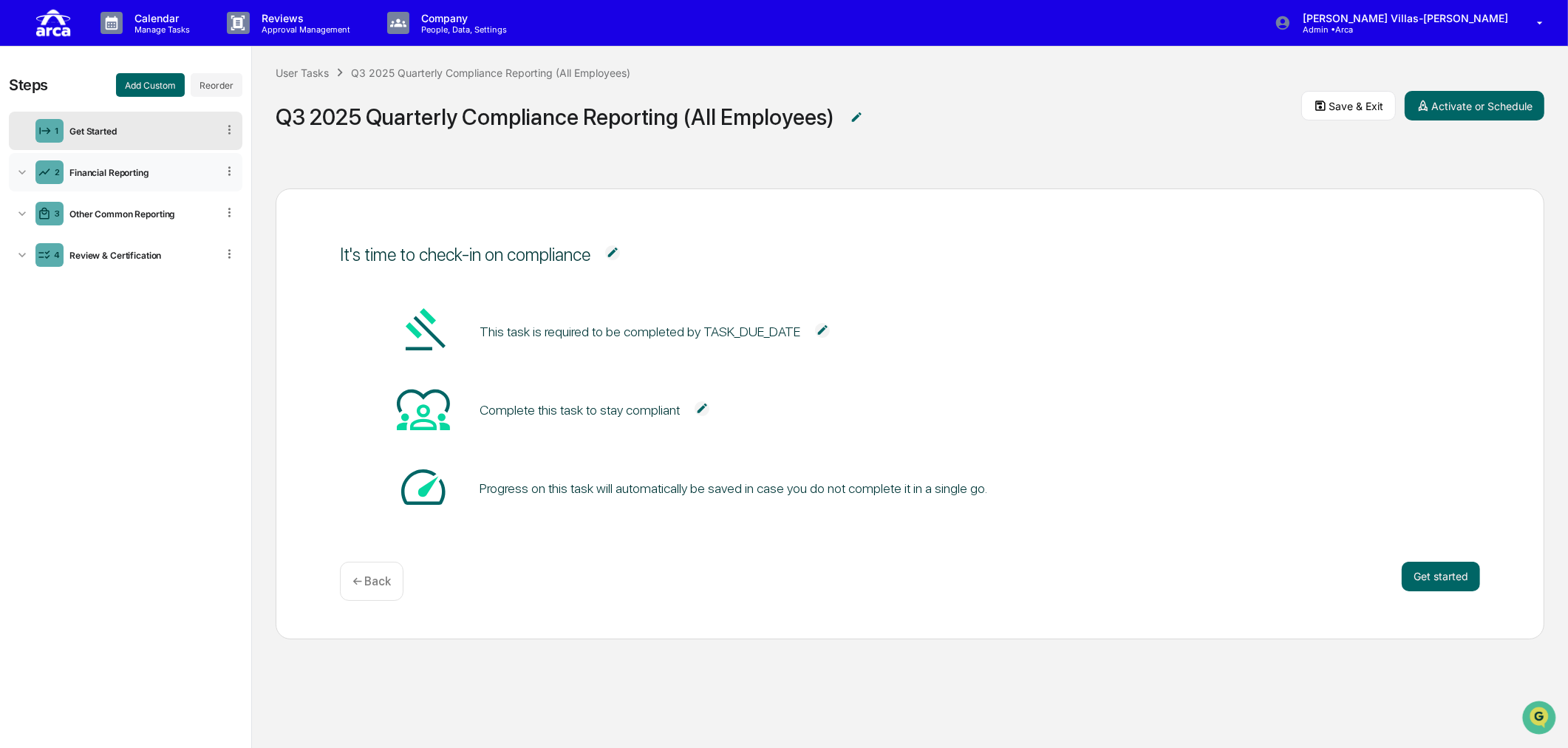
click at [19, 174] on icon at bounding box center [21, 172] width 14 height 14
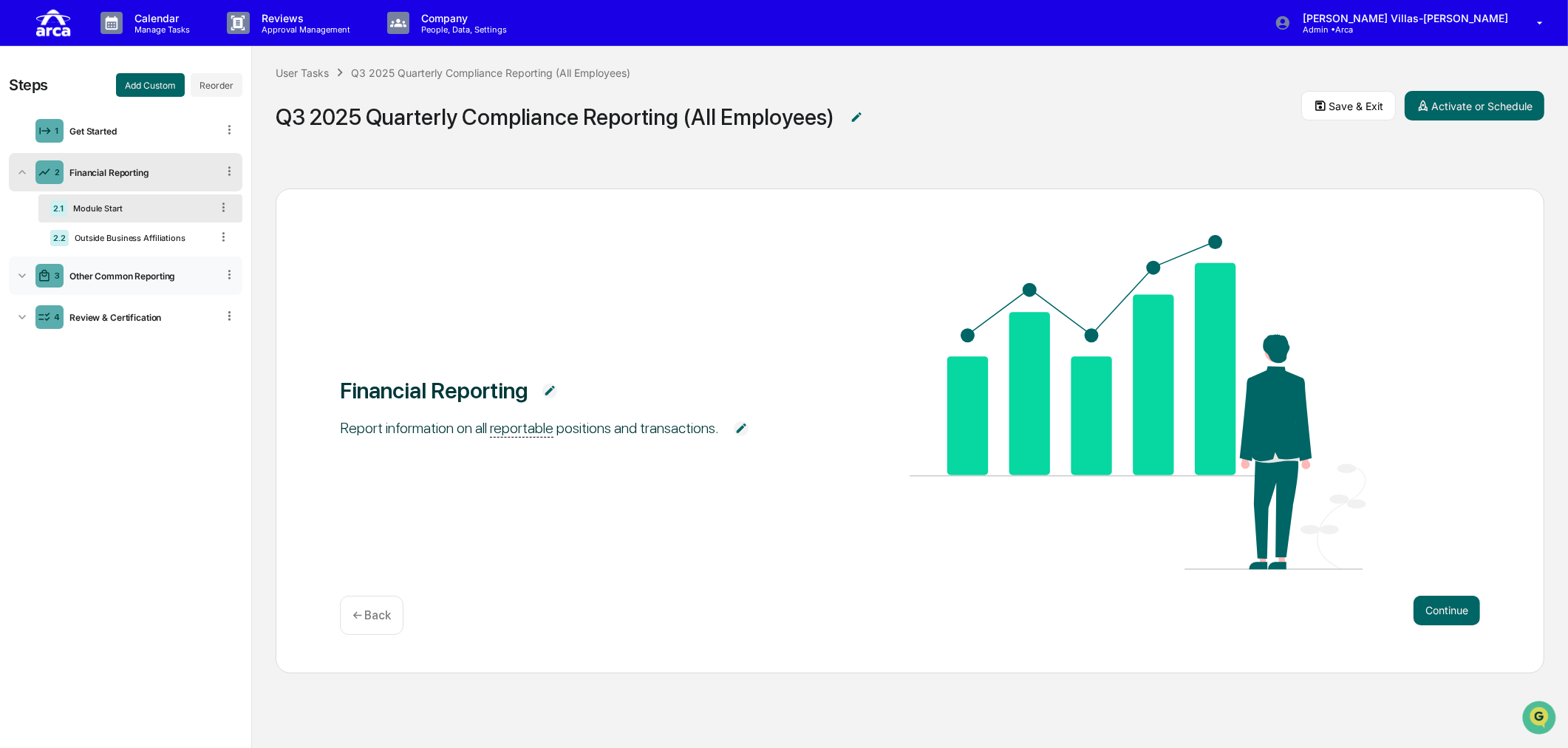
click at [20, 269] on icon at bounding box center [21, 275] width 14 height 14
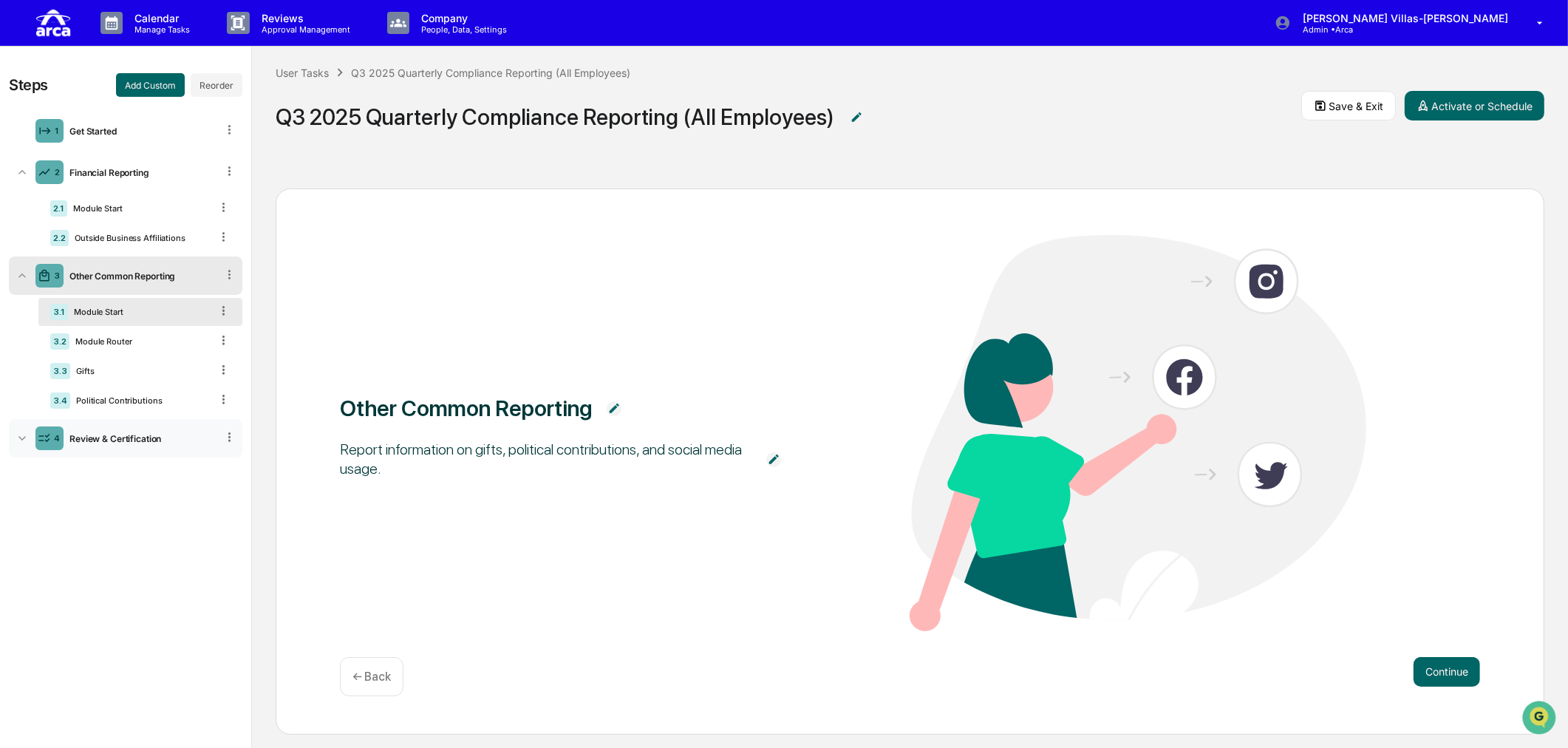
click at [25, 439] on icon at bounding box center [22, 438] width 8 height 4
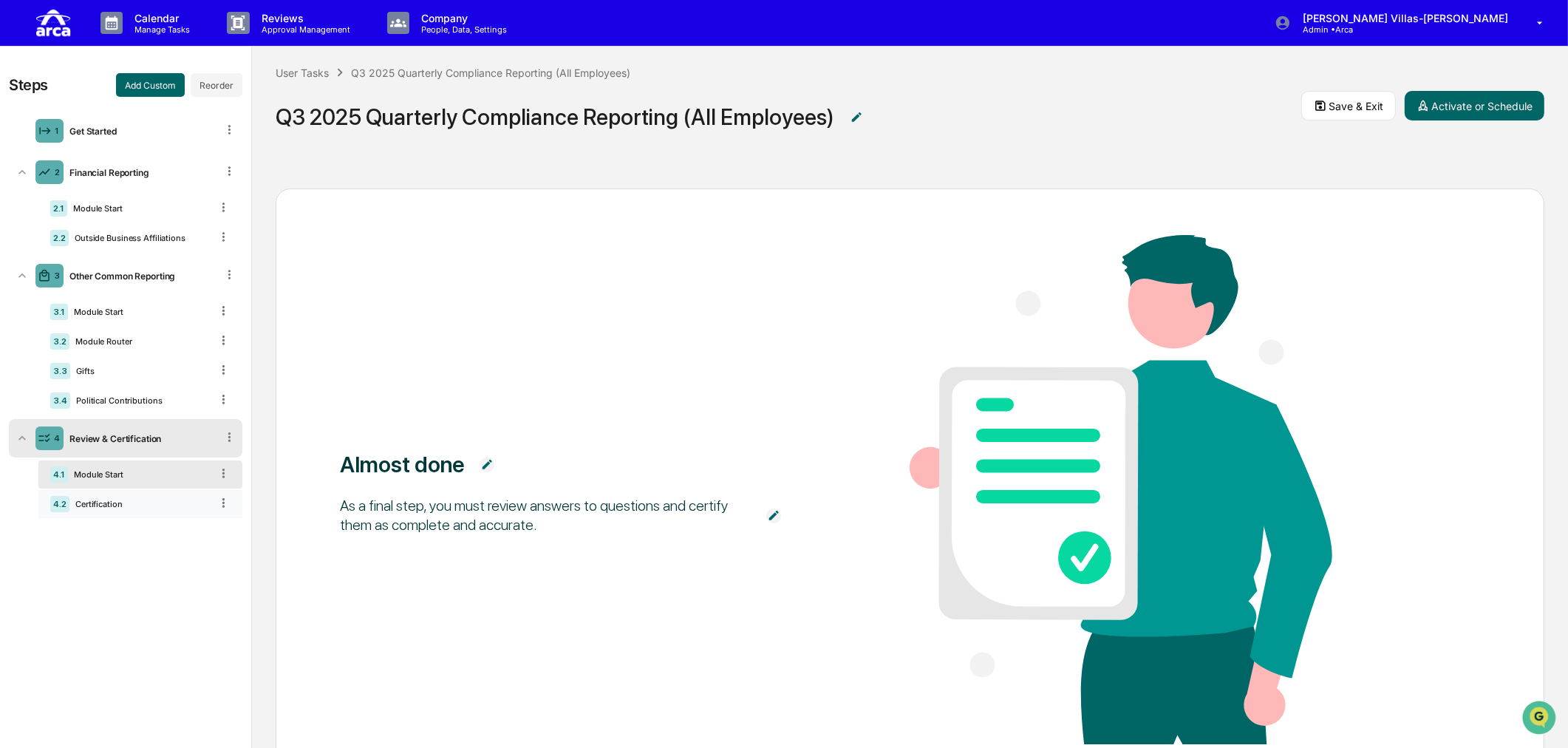
click at [70, 507] on div "Certification" at bounding box center [140, 504] width 141 height 10
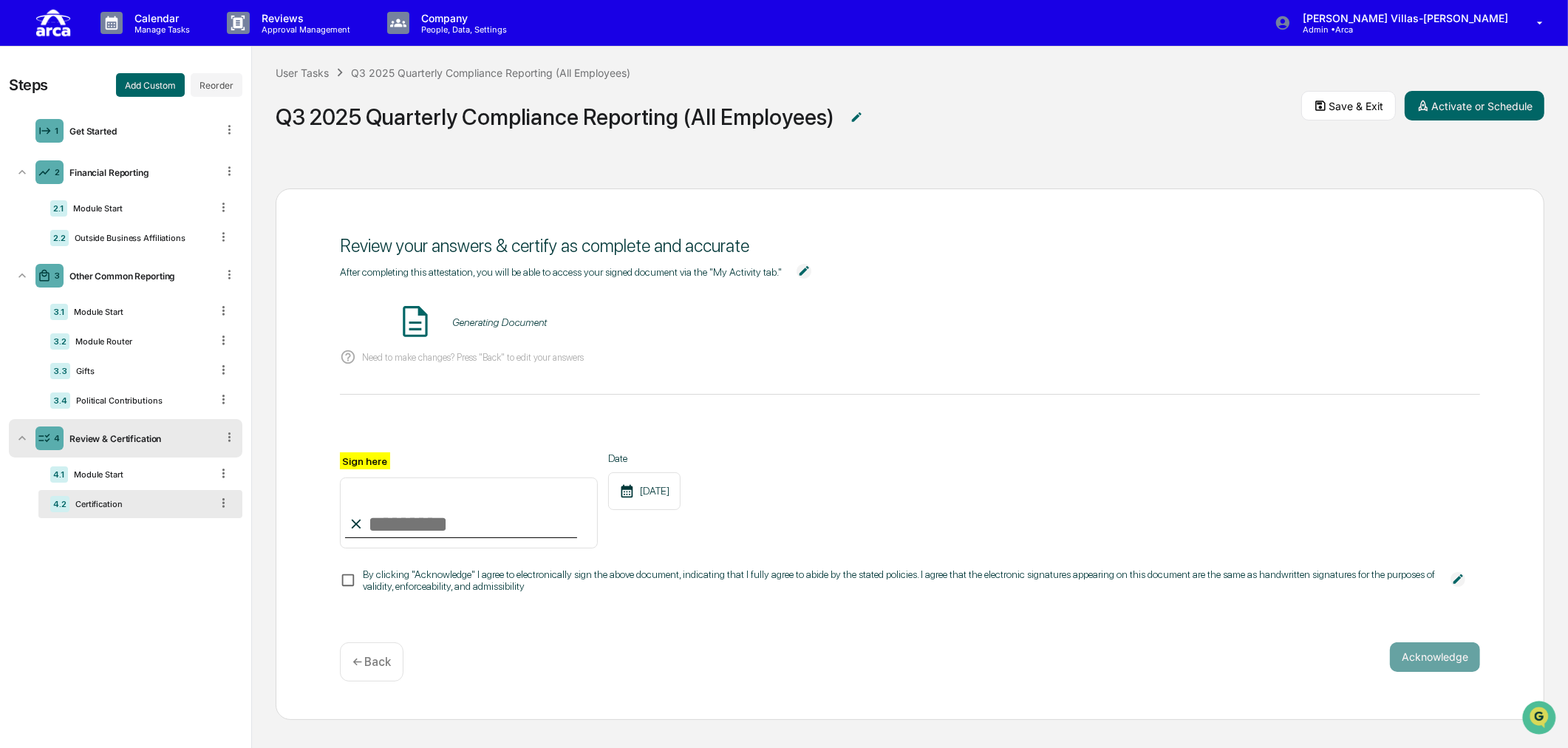
click at [14, 439] on div "4 Review & Certification" at bounding box center [125, 438] width 234 height 38
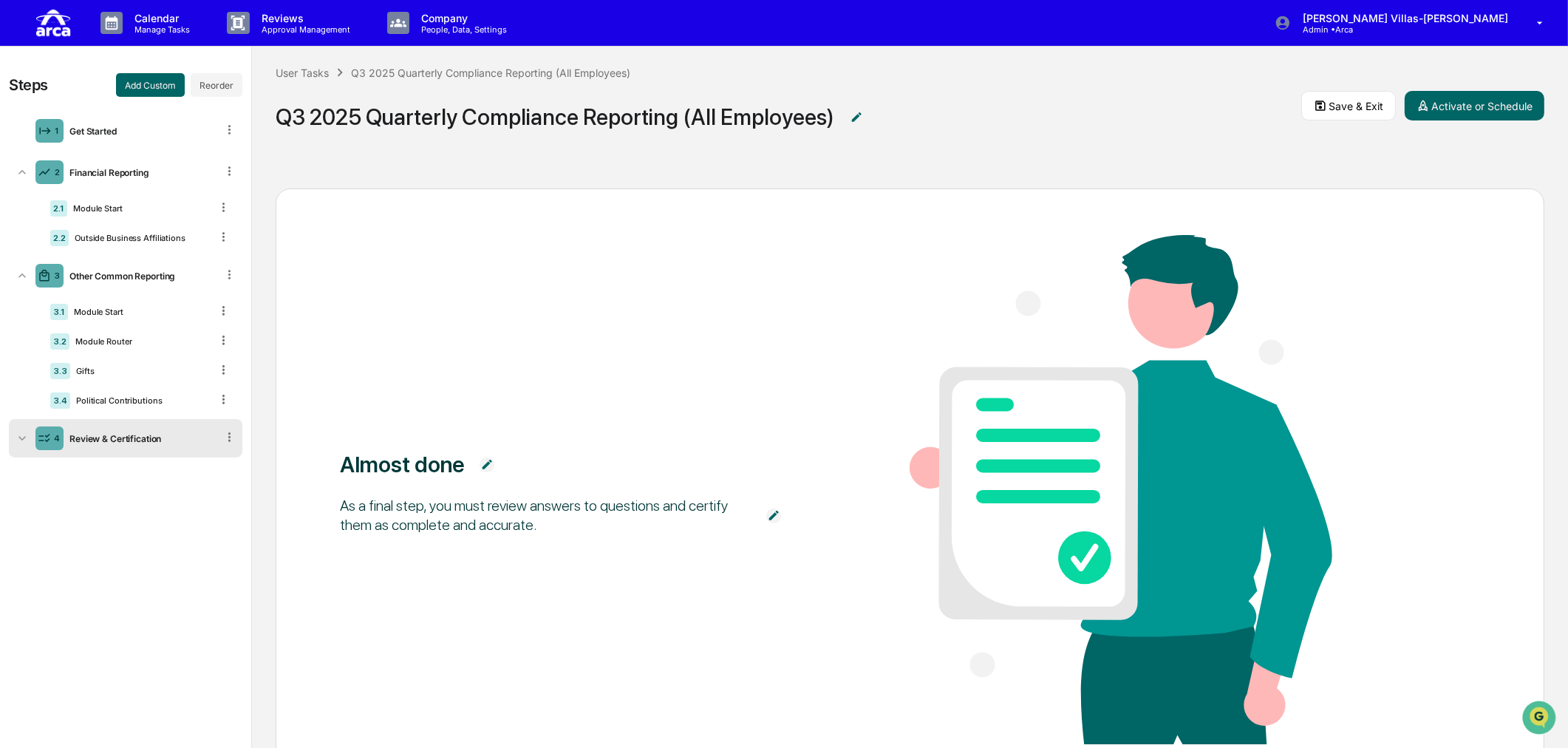
click at [20, 444] on icon at bounding box center [21, 438] width 14 height 14
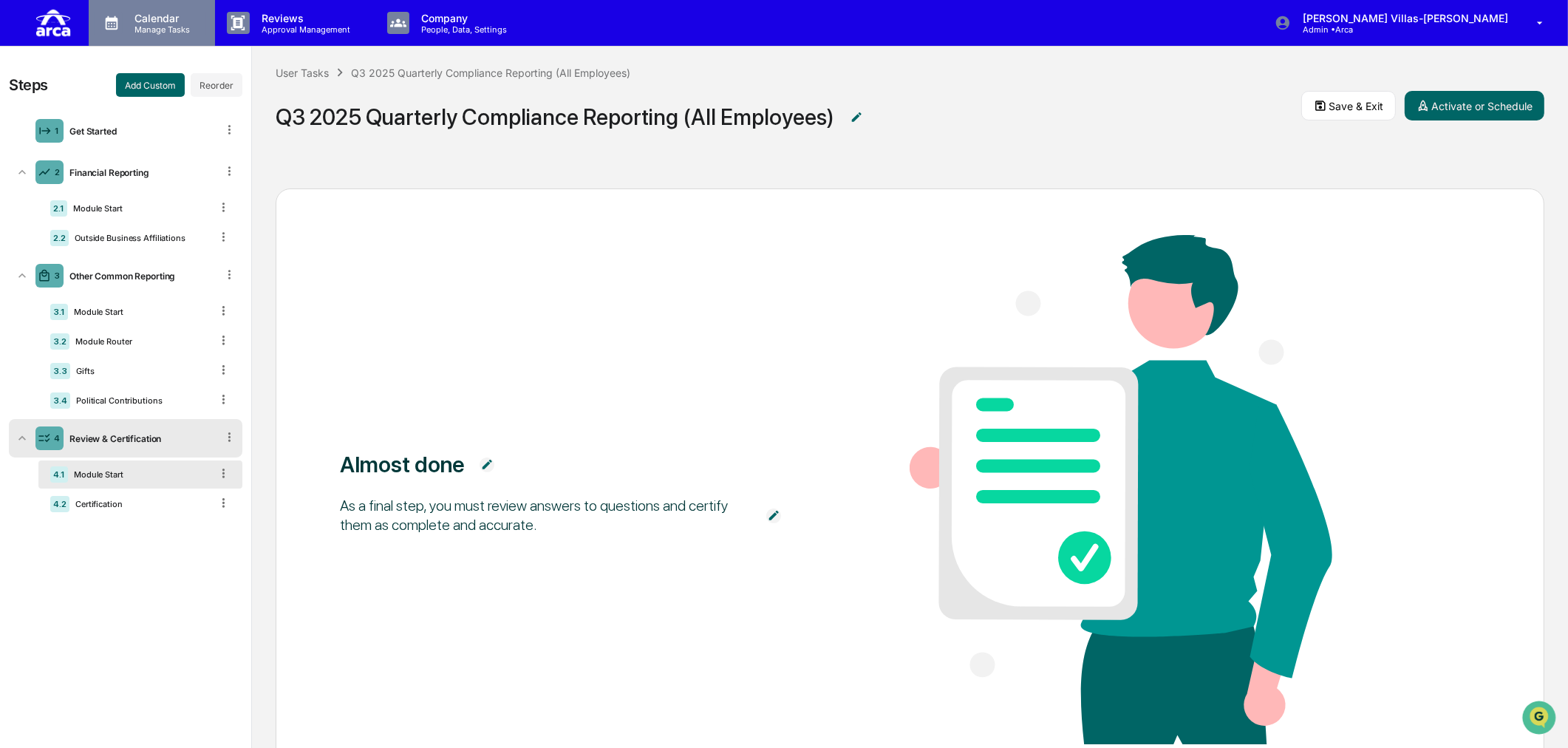
click at [156, 27] on p "Manage Tasks" at bounding box center [160, 30] width 75 height 10
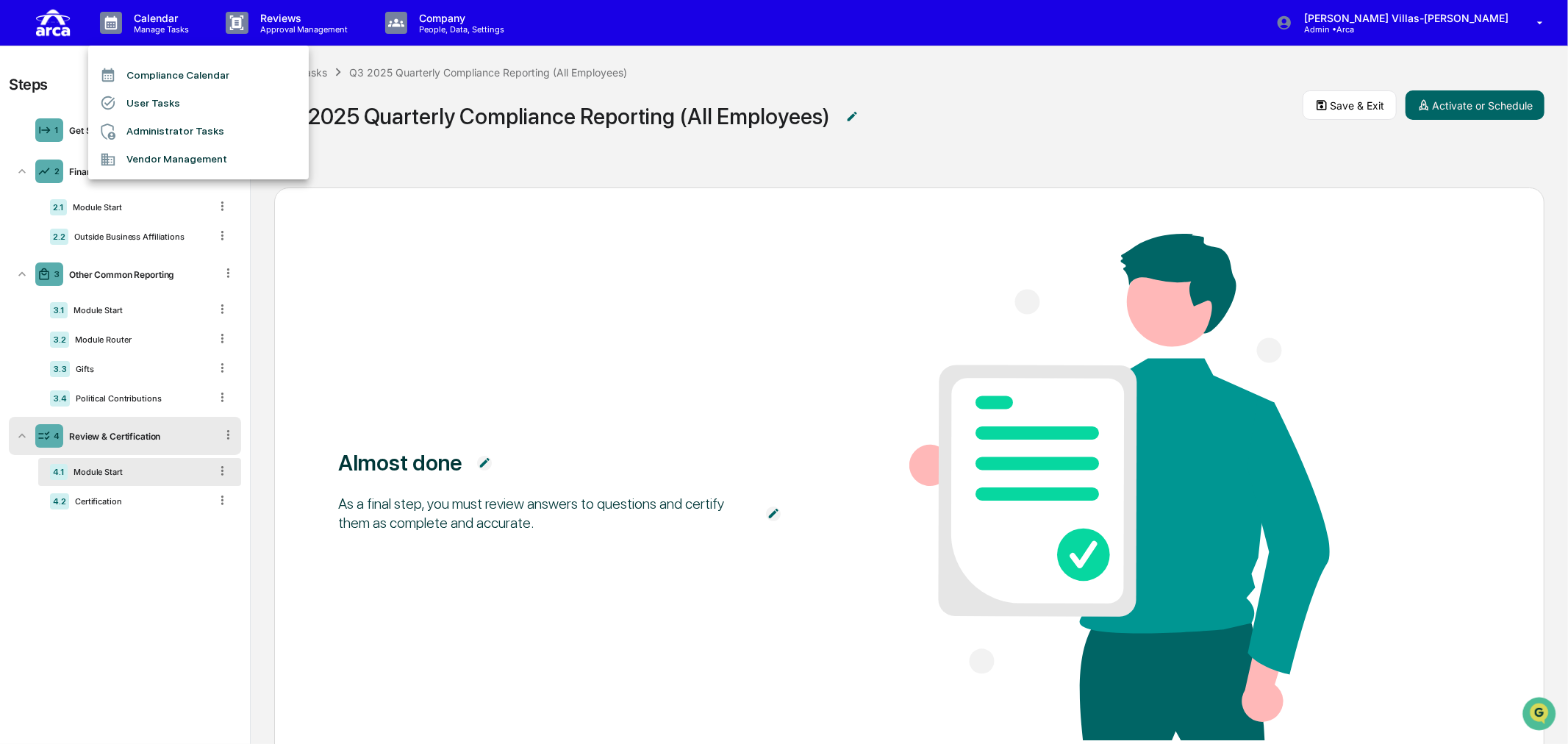
click at [165, 100] on li "User Tasks" at bounding box center [198, 102] width 221 height 28
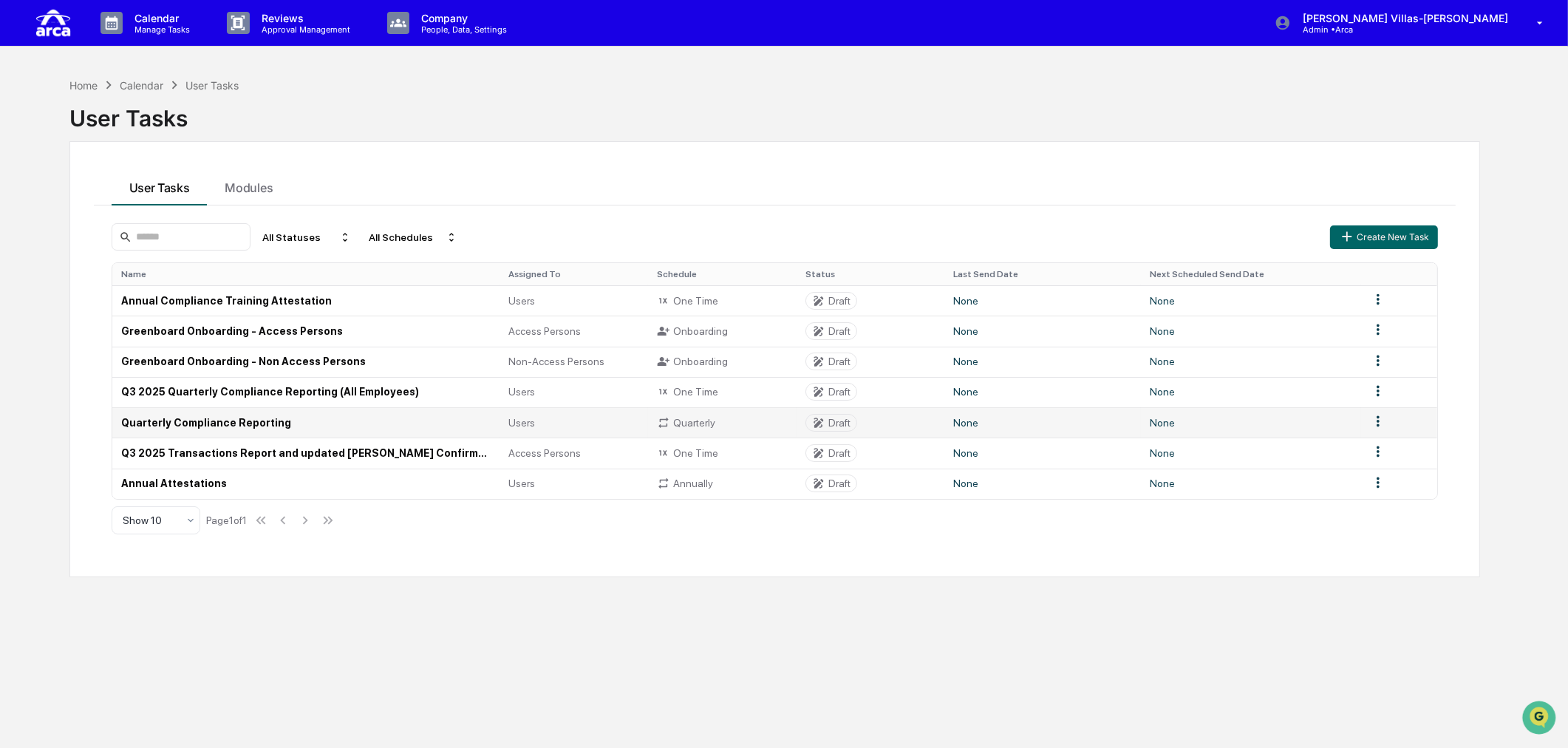
click at [157, 427] on td "Quarterly Compliance Reporting" at bounding box center [306, 422] width 388 height 31
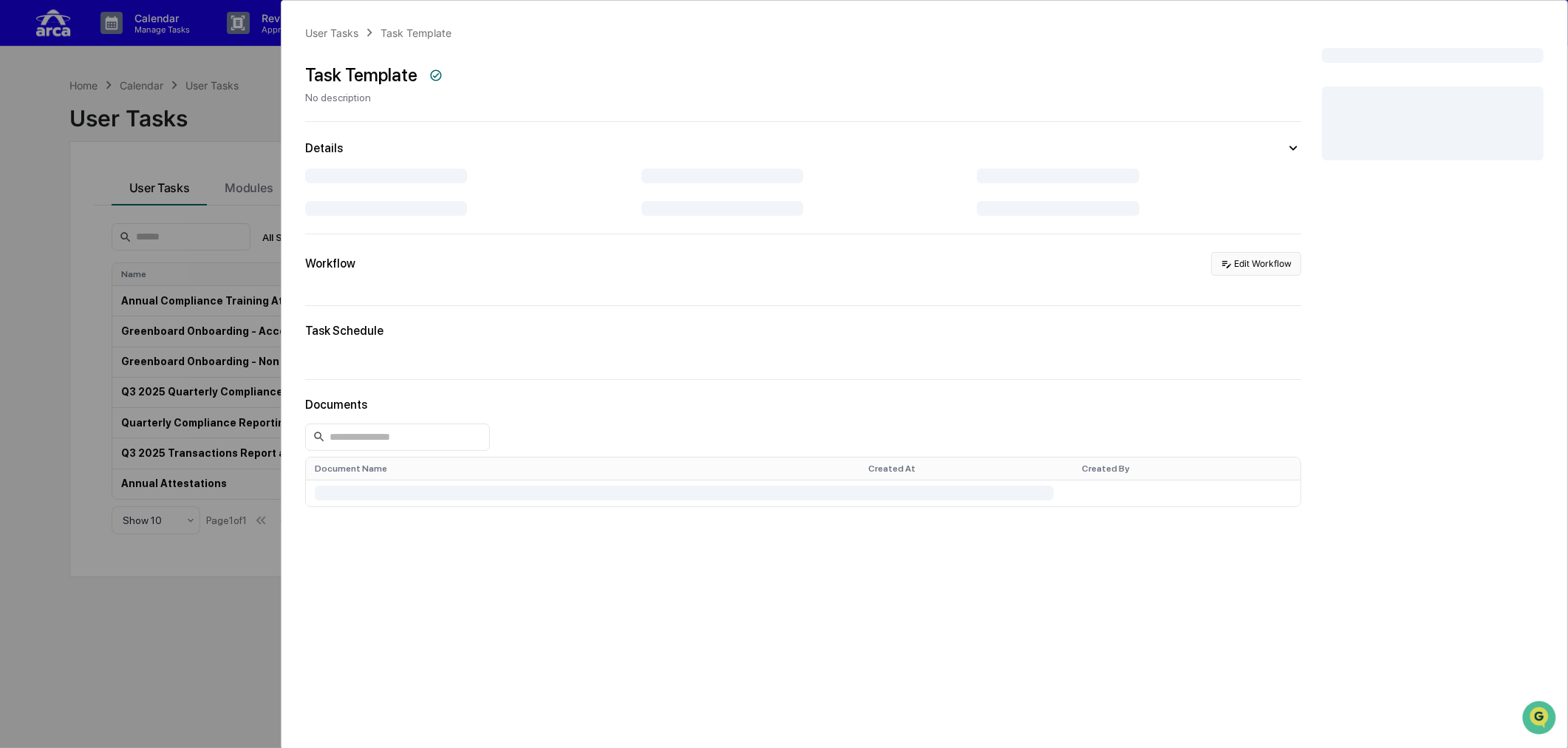
click at [1245, 271] on button "Edit Workflow" at bounding box center [1256, 264] width 90 height 24
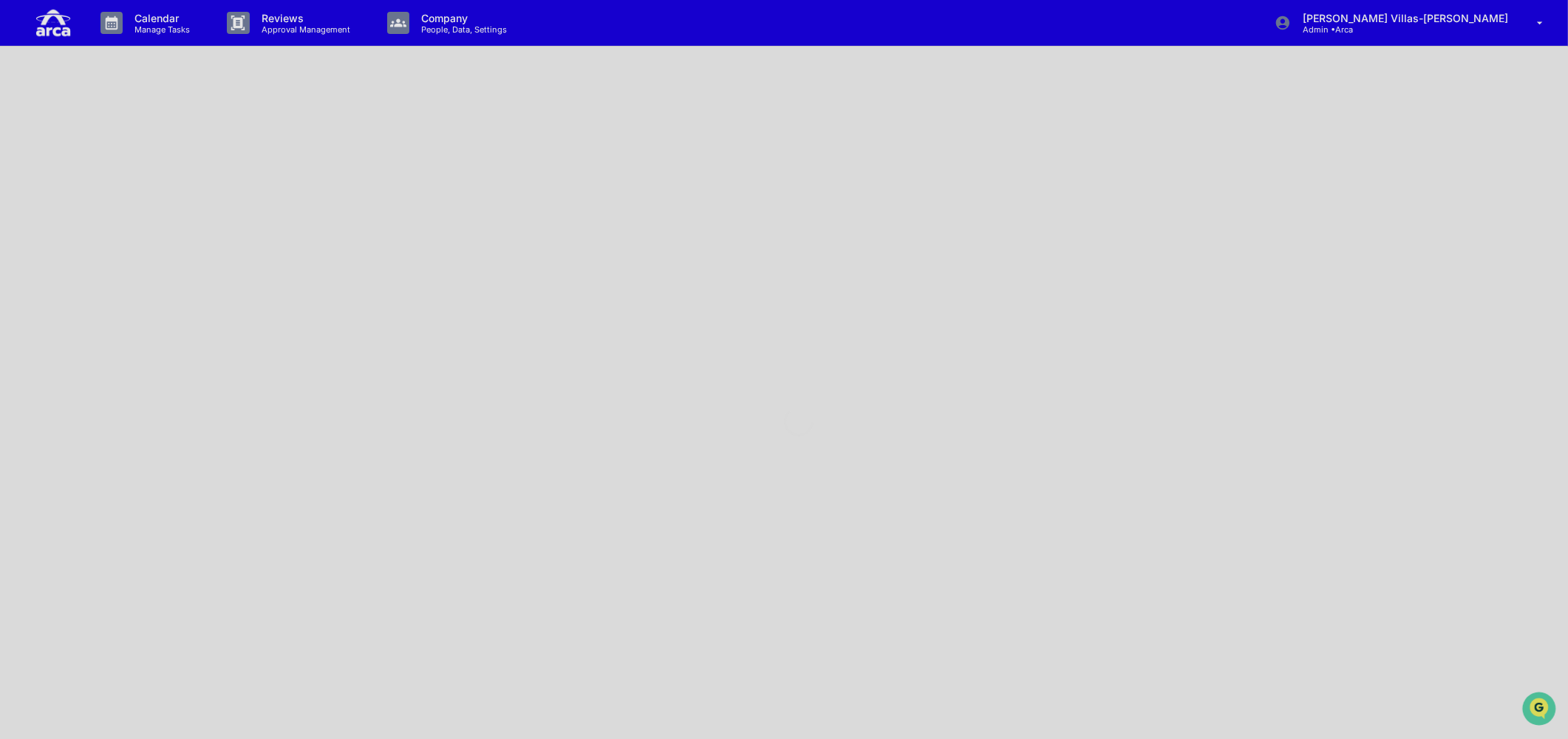
click at [156, 25] on div at bounding box center [798, 421] width 1597 height 843
click at [439, 201] on div at bounding box center [798, 421] width 1597 height 843
drag, startPoint x: 429, startPoint y: 296, endPoint x: 294, endPoint y: 184, distance: 175.4
click at [427, 290] on div at bounding box center [798, 421] width 1597 height 843
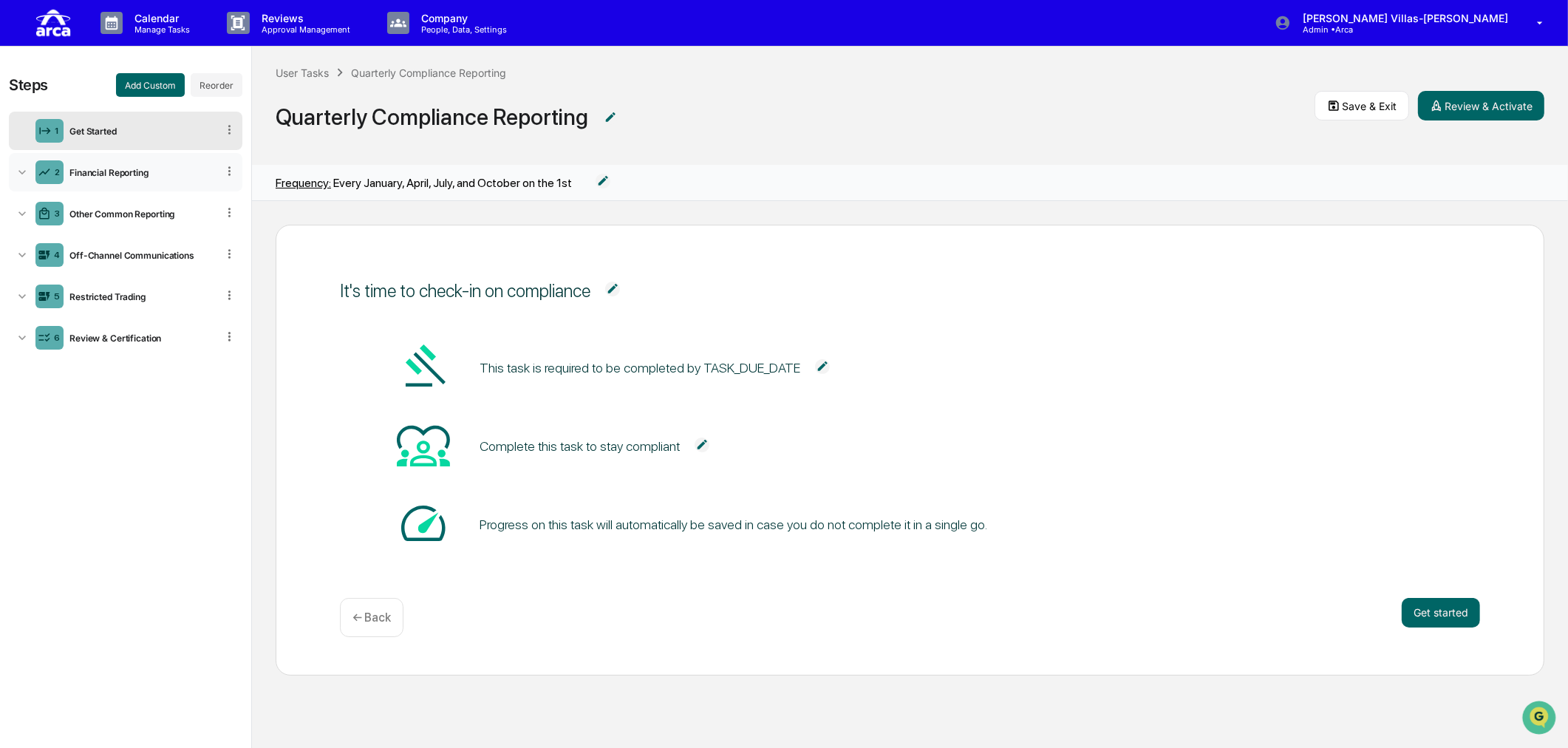
click at [23, 173] on icon at bounding box center [22, 172] width 8 height 4
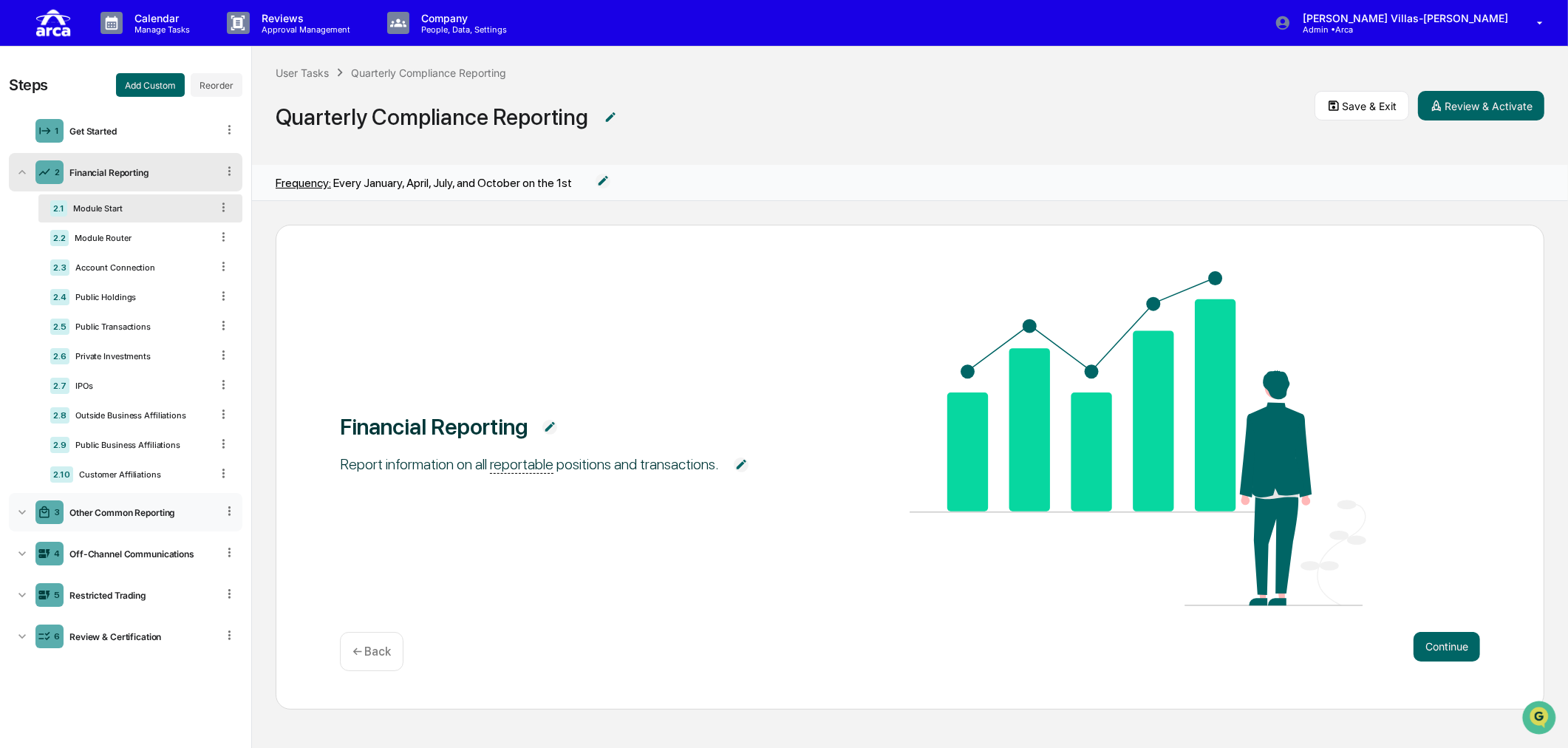
click at [18, 510] on icon at bounding box center [21, 512] width 14 height 14
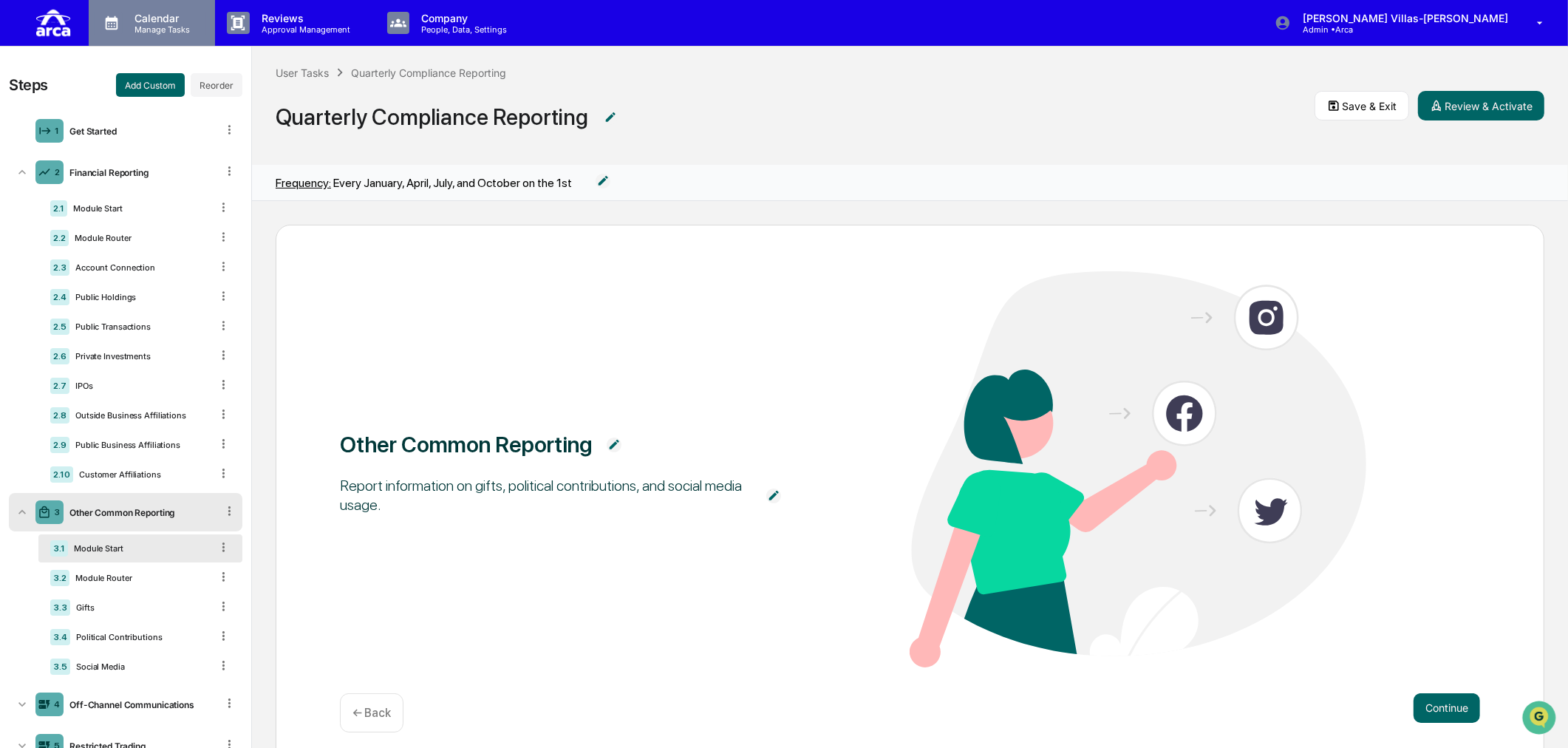
click at [150, 12] on p "Calendar" at bounding box center [160, 18] width 75 height 13
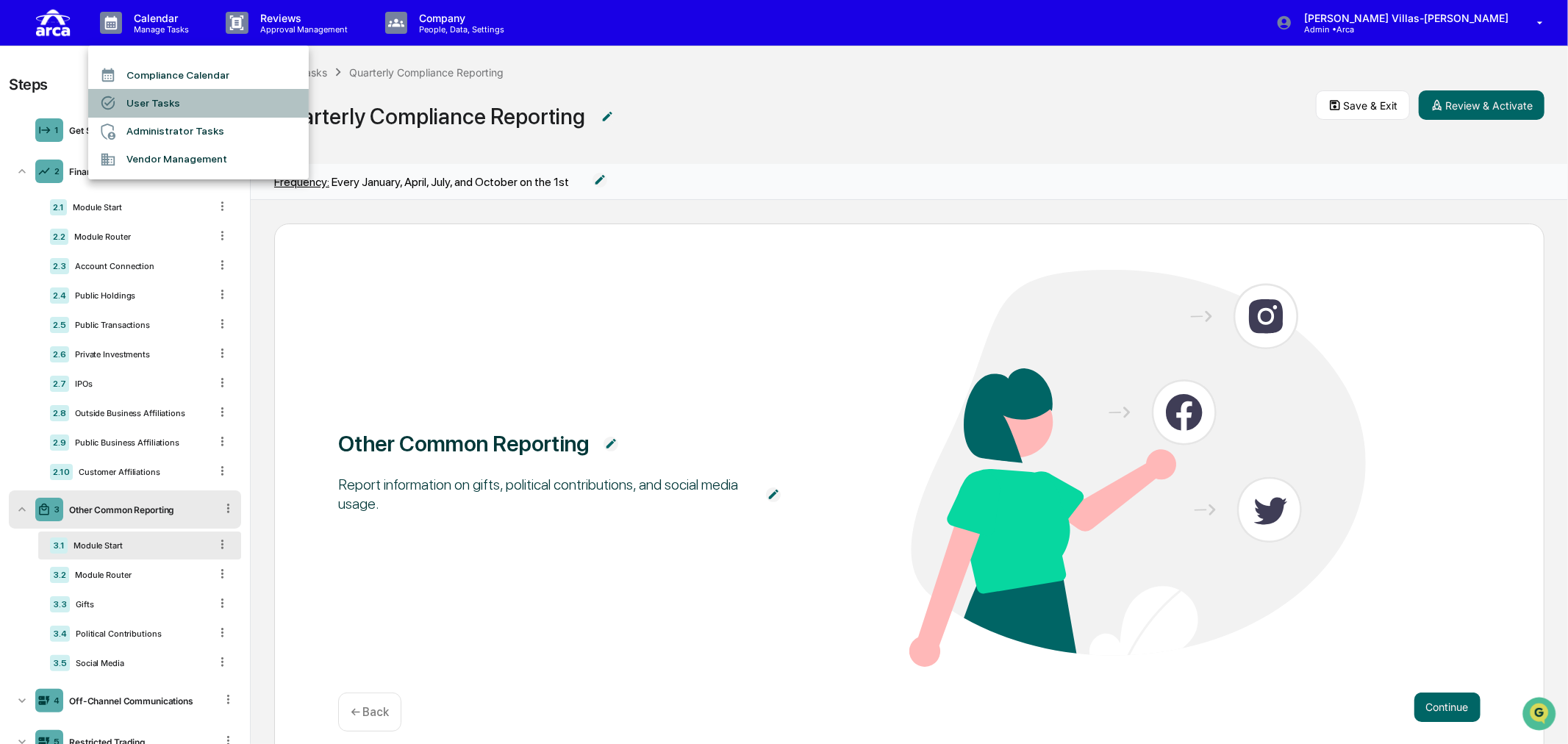
click at [155, 98] on li "User Tasks" at bounding box center [198, 102] width 221 height 28
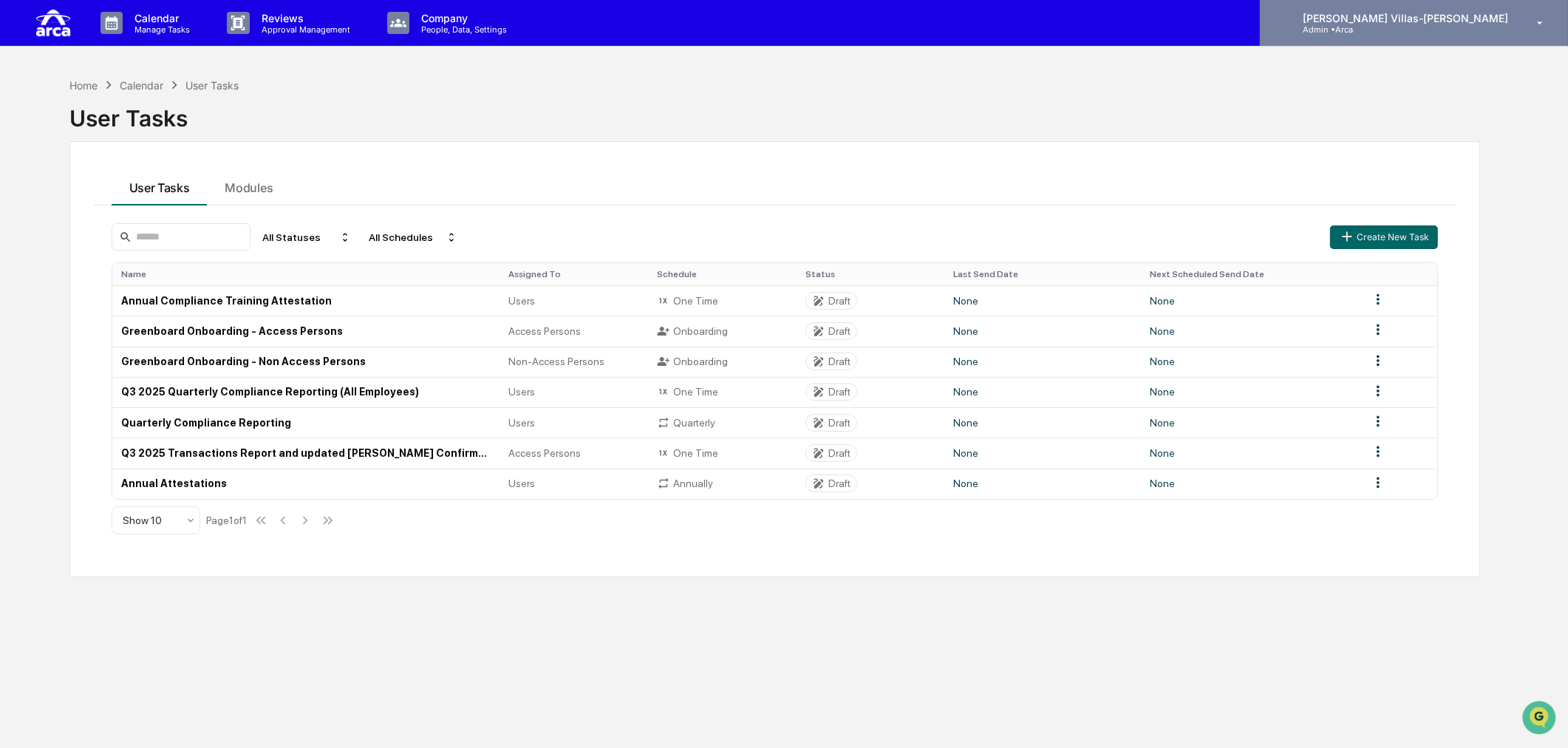
click at [1418, 35] on div "[PERSON_NAME]-[PERSON_NAME]" at bounding box center [1413, 23] width 308 height 46
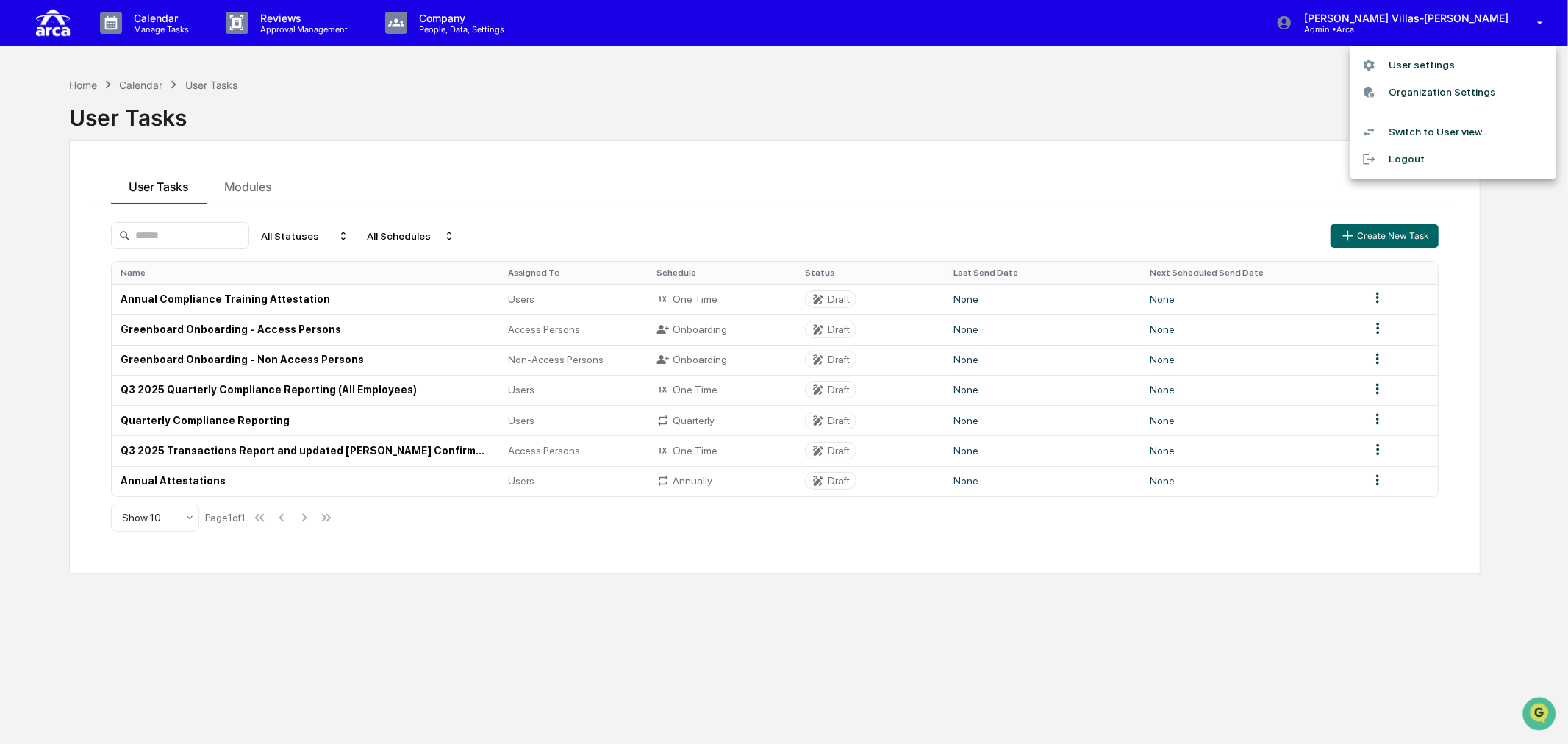
click at [1414, 127] on li "Switch to User view..." at bounding box center [1453, 132] width 206 height 27
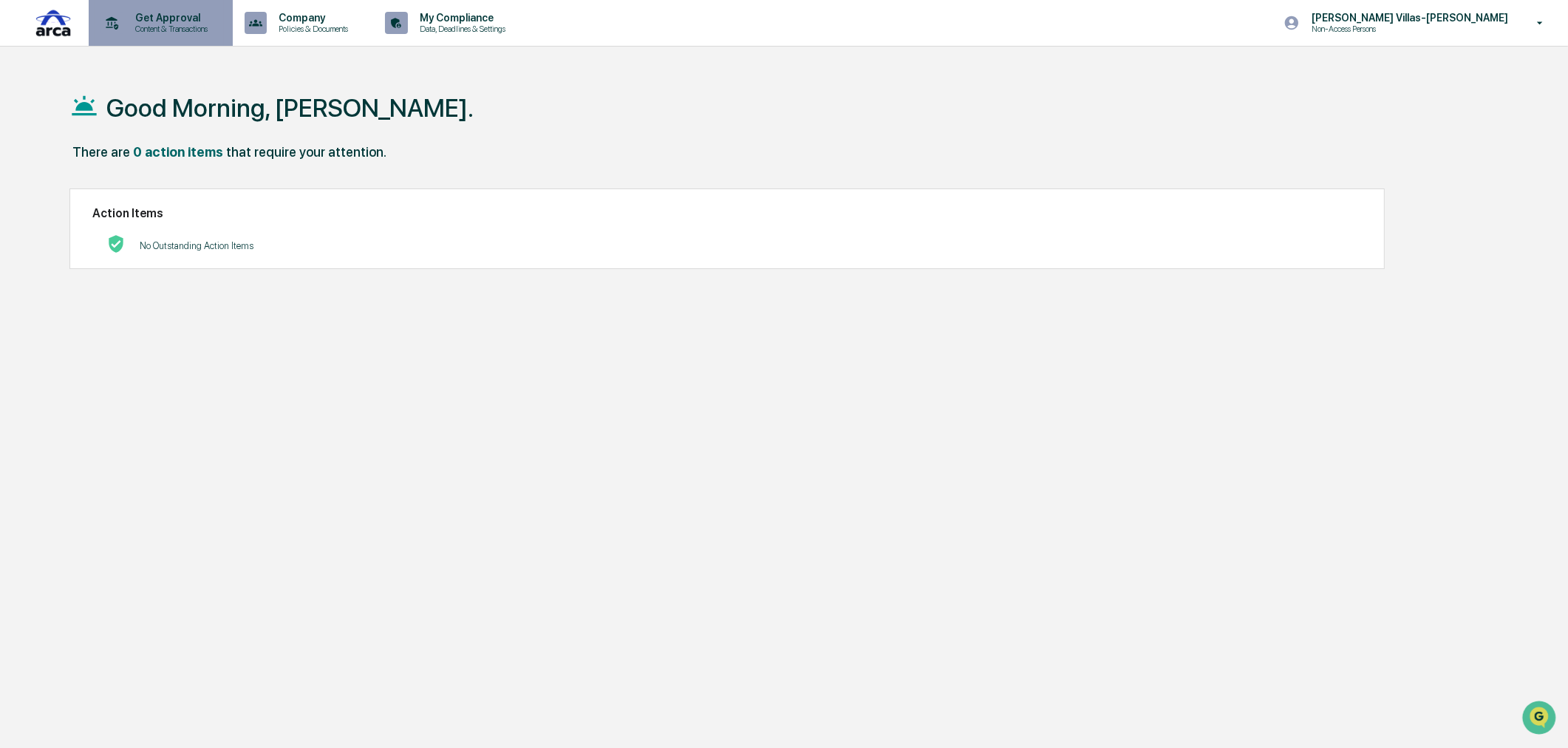
click at [168, 31] on p "Content & Transactions" at bounding box center [169, 29] width 92 height 10
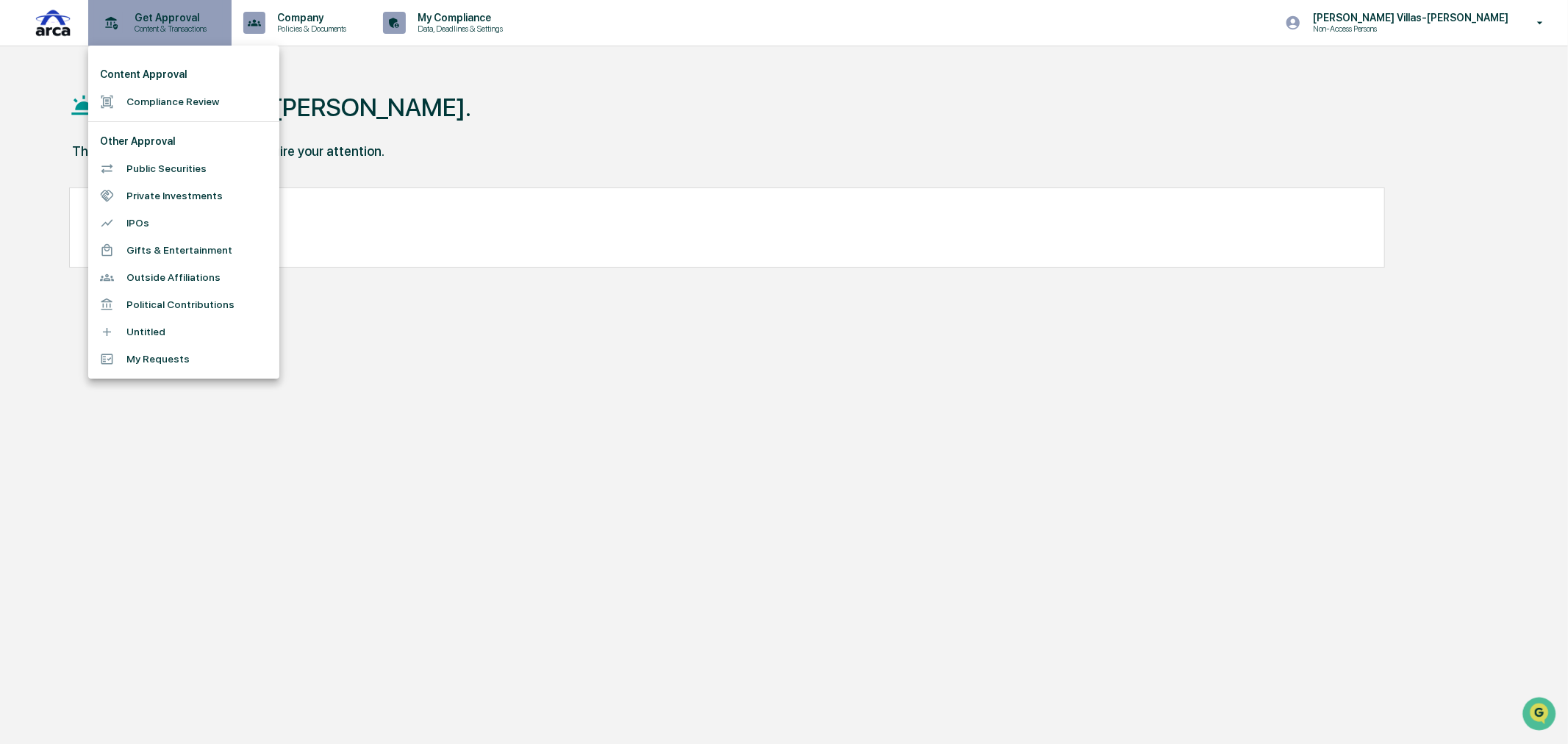
click at [167, 30] on div at bounding box center [784, 372] width 1568 height 744
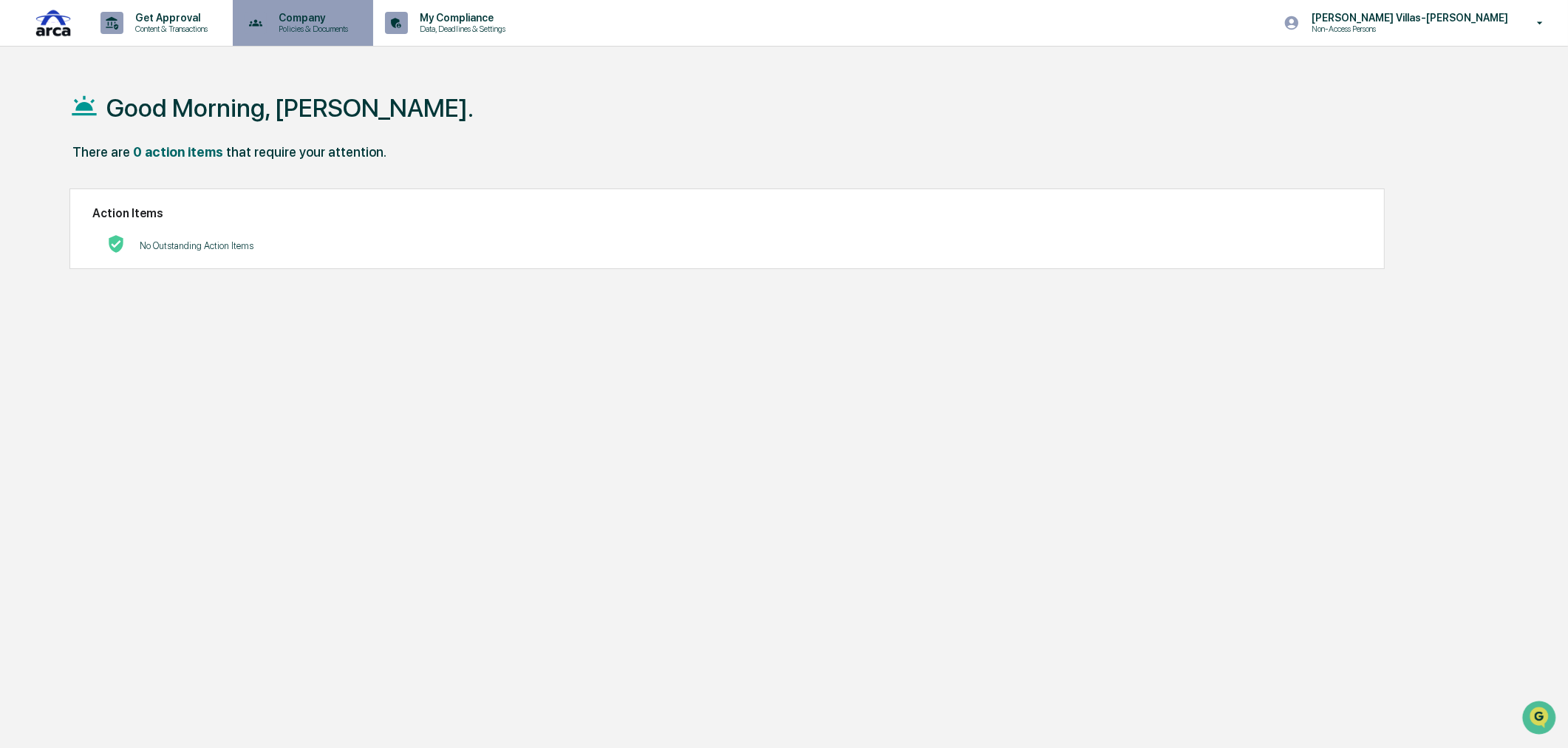
click at [308, 28] on p "Policies & Documents" at bounding box center [311, 29] width 88 height 10
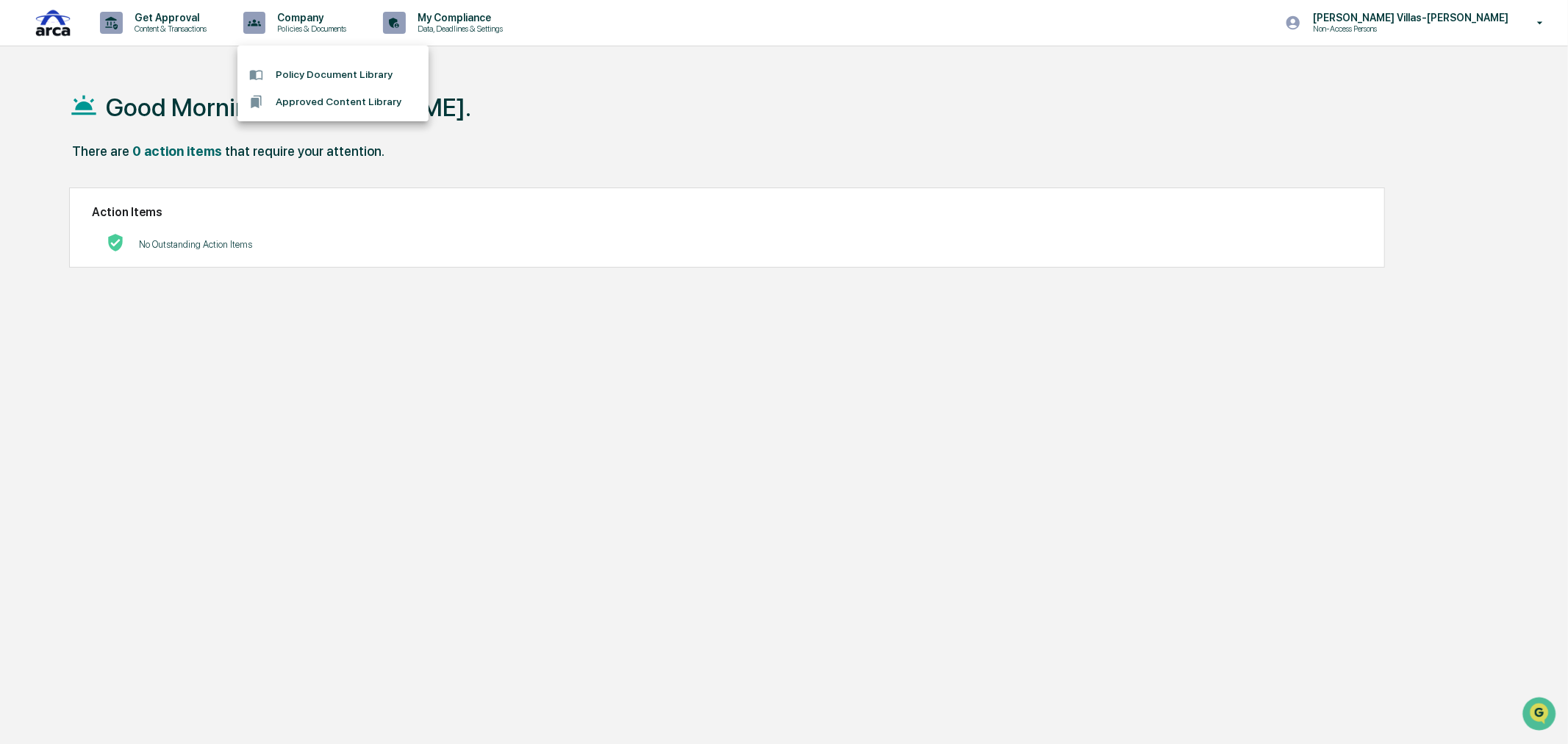
click at [497, 33] on div at bounding box center [784, 372] width 1568 height 744
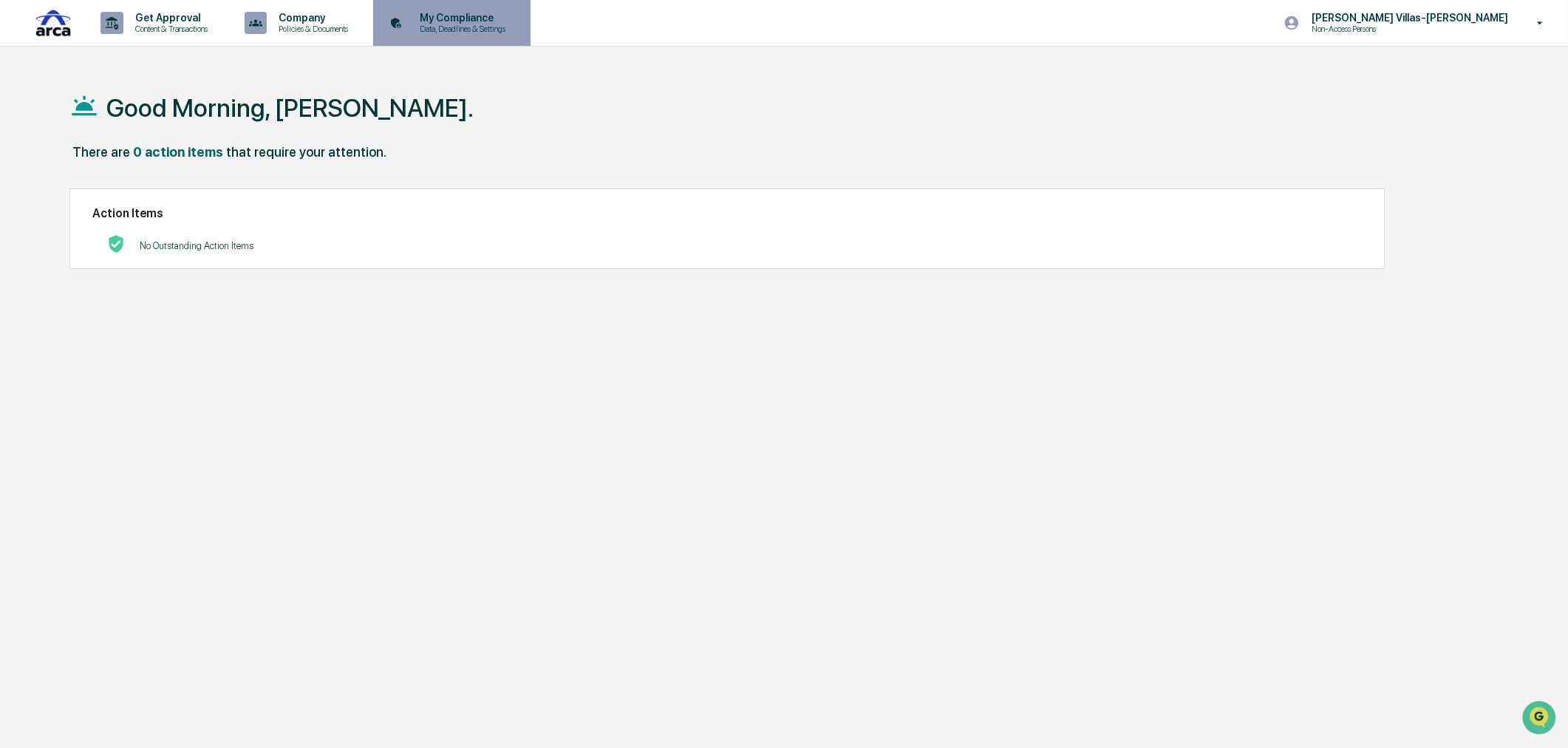
click at [466, 28] on p "Data, Deadlines & Settings" at bounding box center [460, 29] width 105 height 10
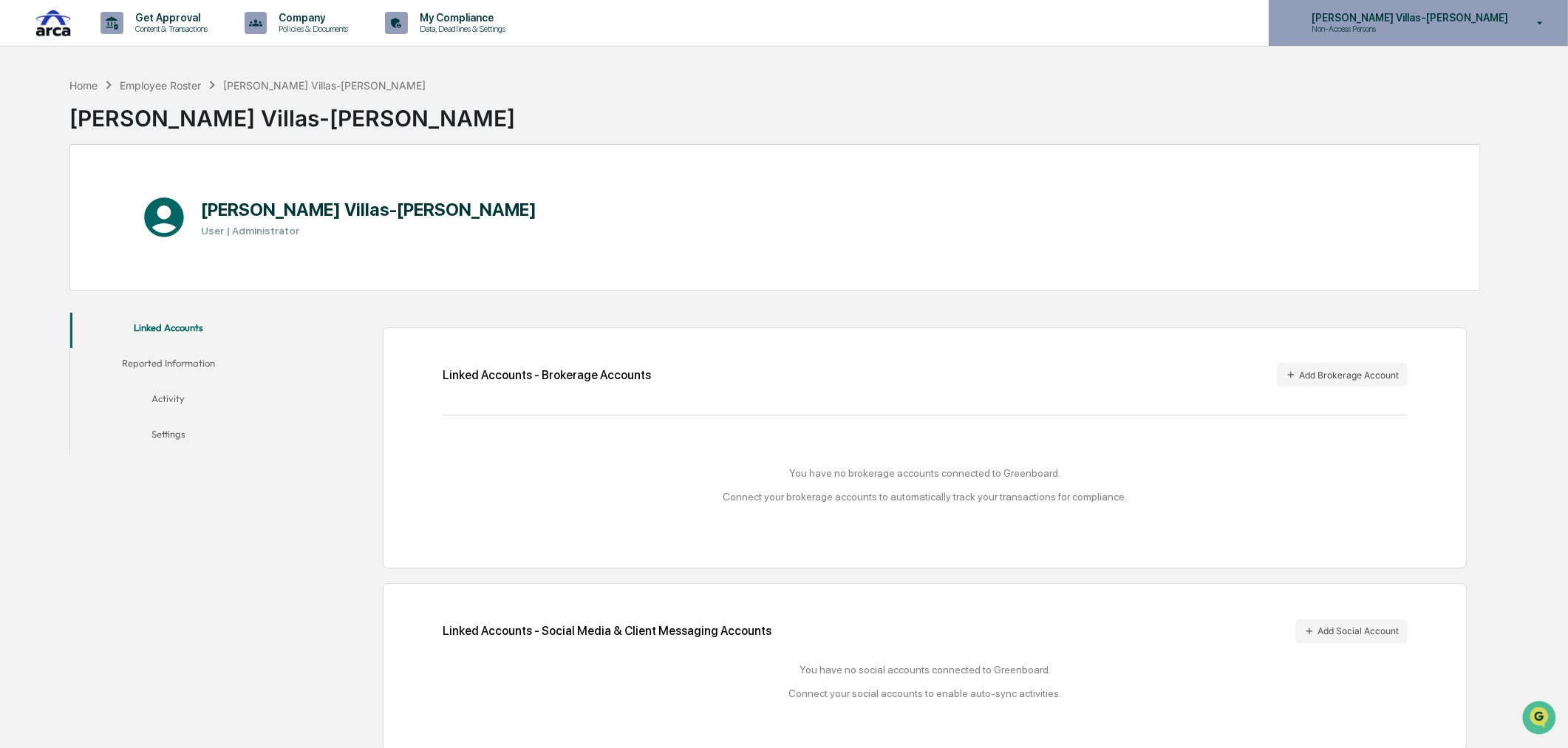
click at [1441, 34] on div "[PERSON_NAME] Villas-[PERSON_NAME] Non-Access Persons" at bounding box center [1418, 23] width 299 height 46
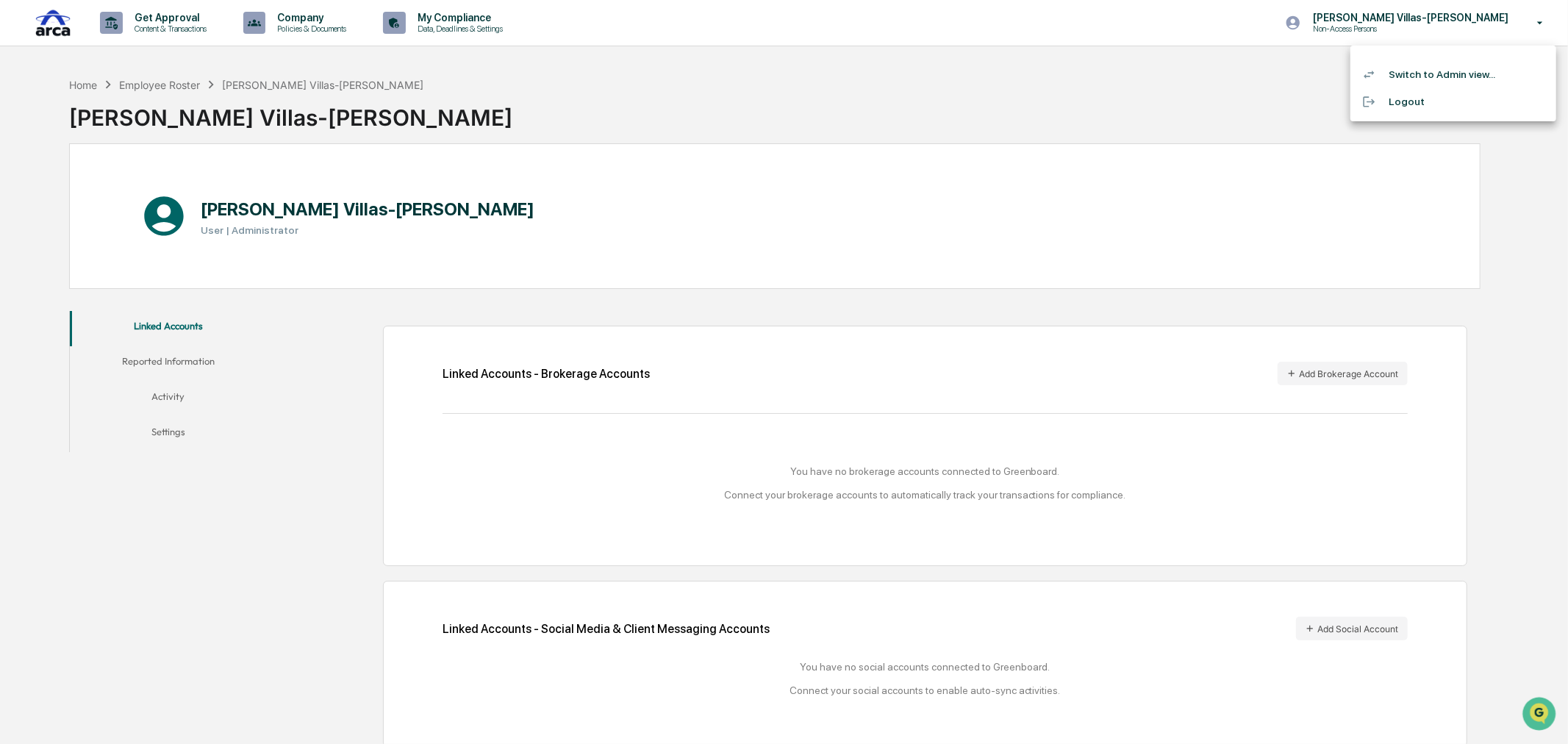
click at [1436, 70] on li "Switch to Admin view..." at bounding box center [1453, 74] width 206 height 27
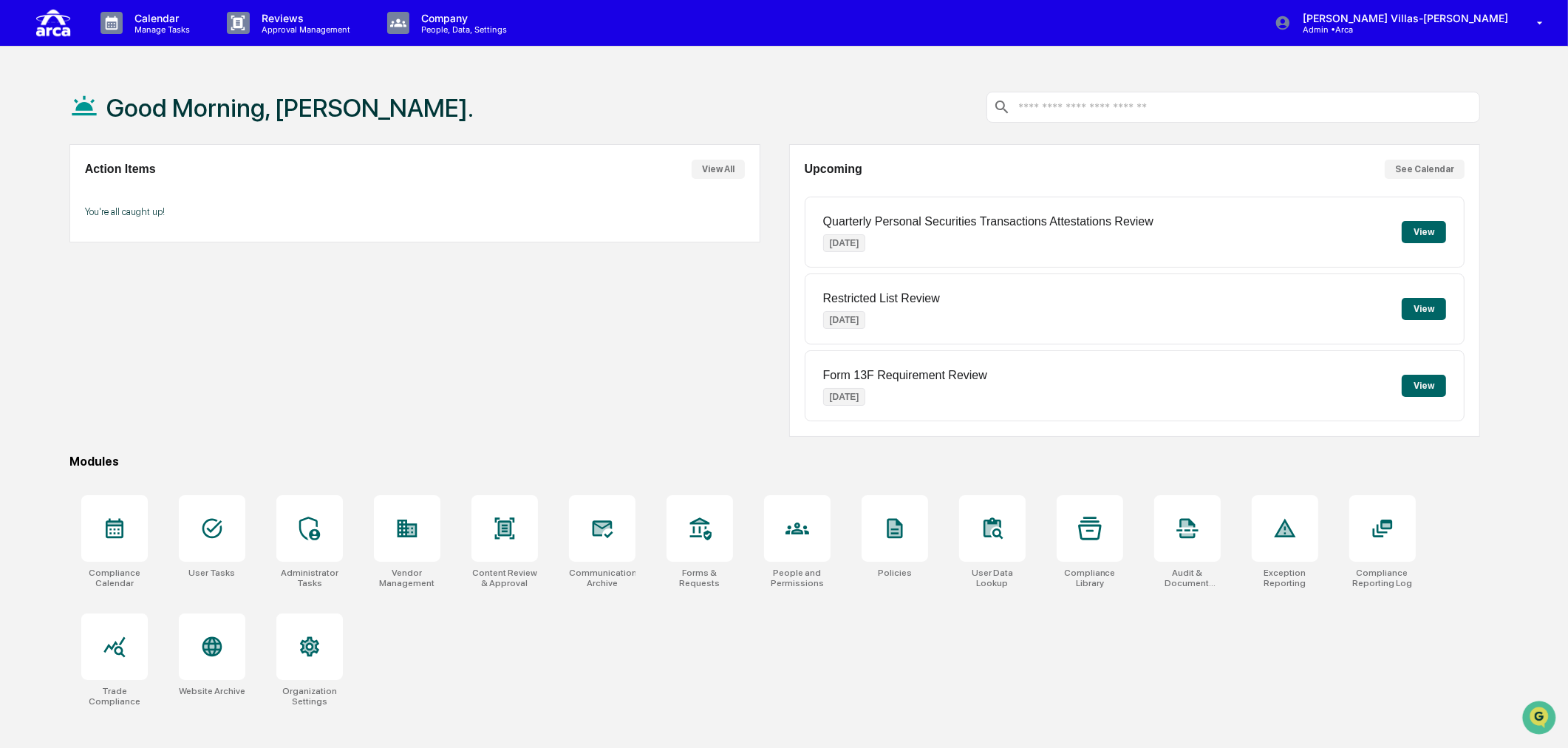
click at [988, 695] on div "Compliance Calendar User Tasks Administrator Tasks Vendor Management Content Re…" at bounding box center [775, 600] width 1411 height 229
click at [167, 25] on p "Manage Tasks" at bounding box center [160, 30] width 75 height 10
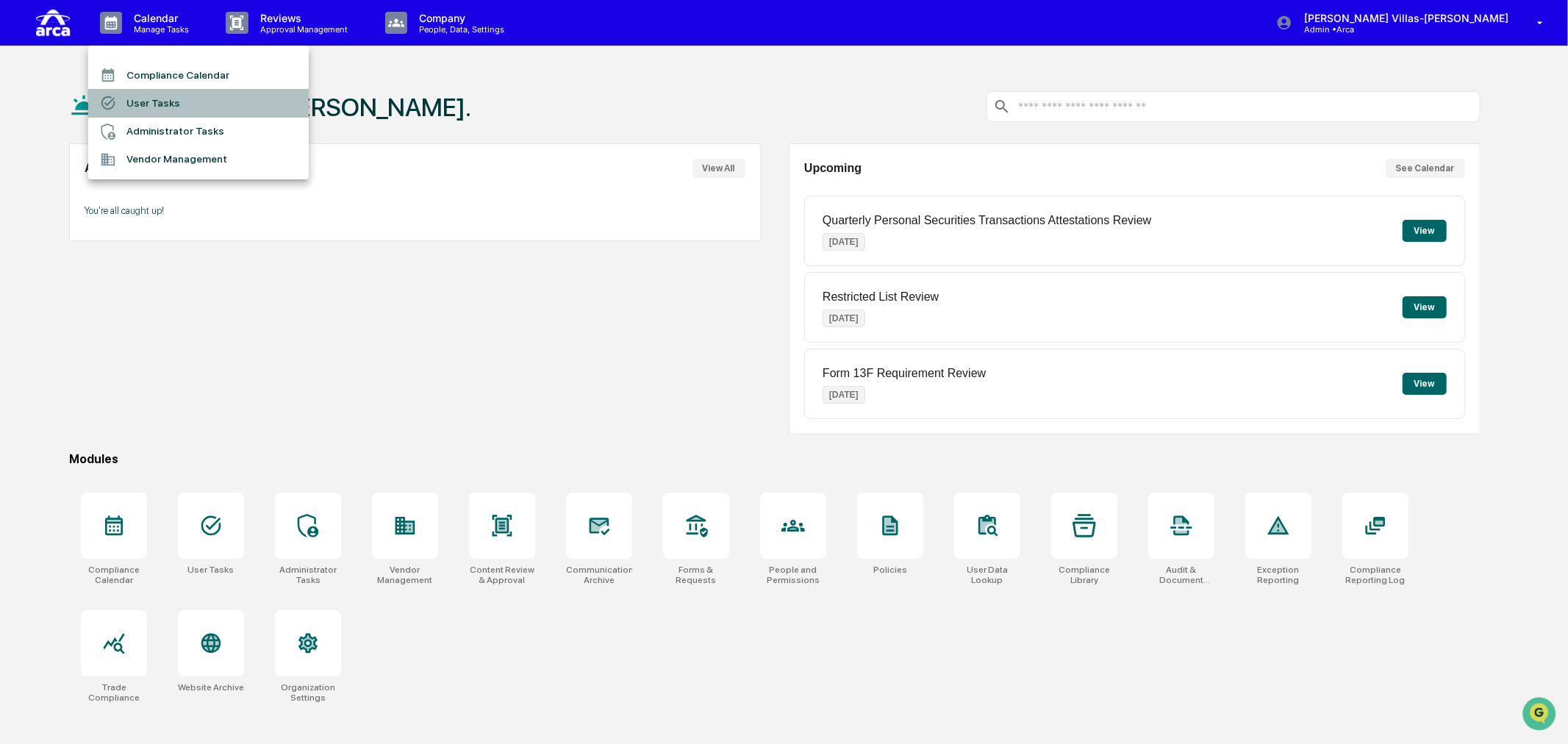
click at [166, 99] on li "User Tasks" at bounding box center [198, 102] width 221 height 28
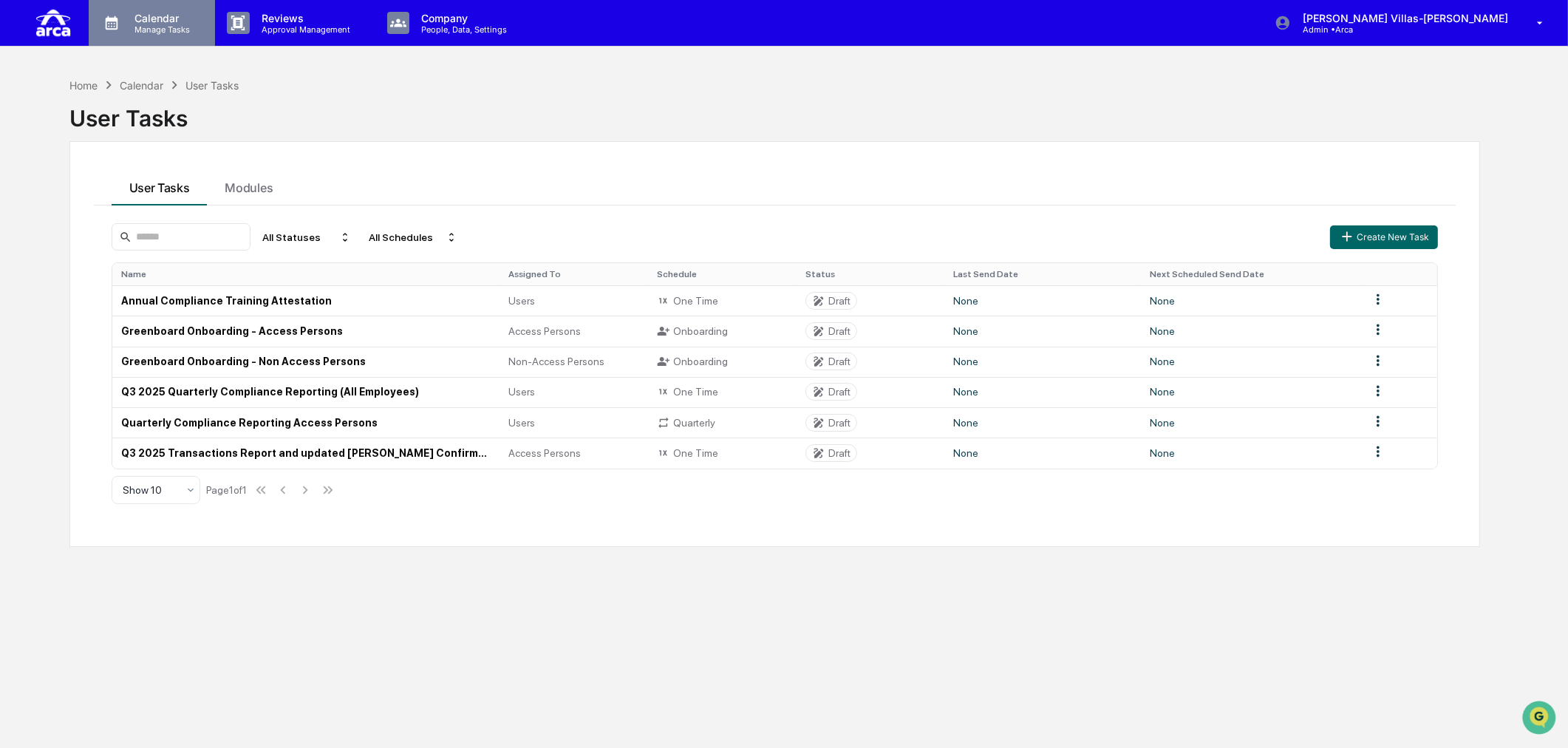
click at [185, 20] on p "Calendar" at bounding box center [160, 18] width 75 height 13
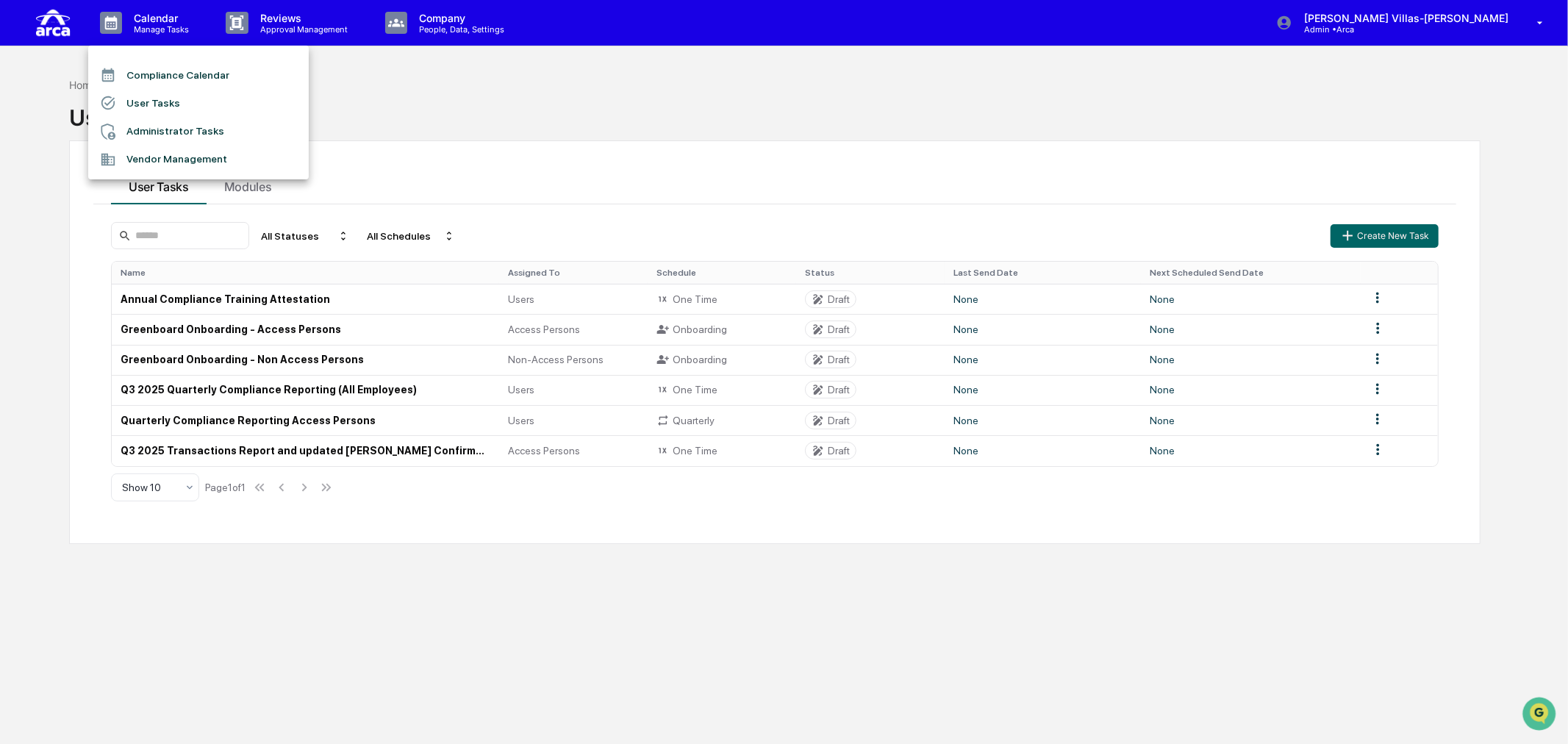
click at [419, 75] on div at bounding box center [784, 372] width 1568 height 744
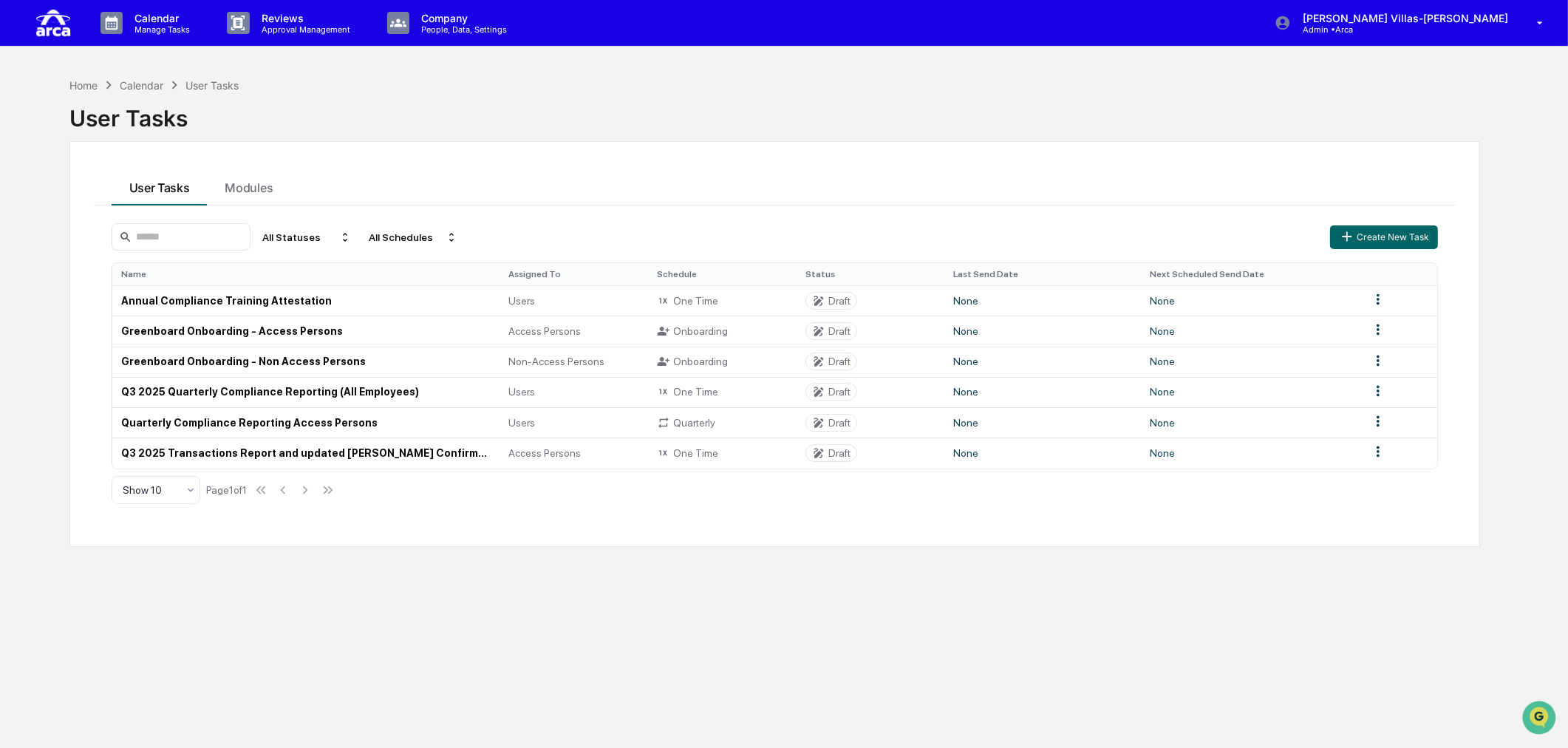
click at [314, 86] on div "Home Calendar User Tasks User Tasks" at bounding box center [775, 106] width 1411 height 60
click at [340, 75] on div "Home Calendar User Tasks User Tasks User Tasks Modules All Statuses All Schedul…" at bounding box center [775, 445] width 1455 height 748
click at [188, 26] on p "Manage Tasks" at bounding box center [160, 30] width 75 height 10
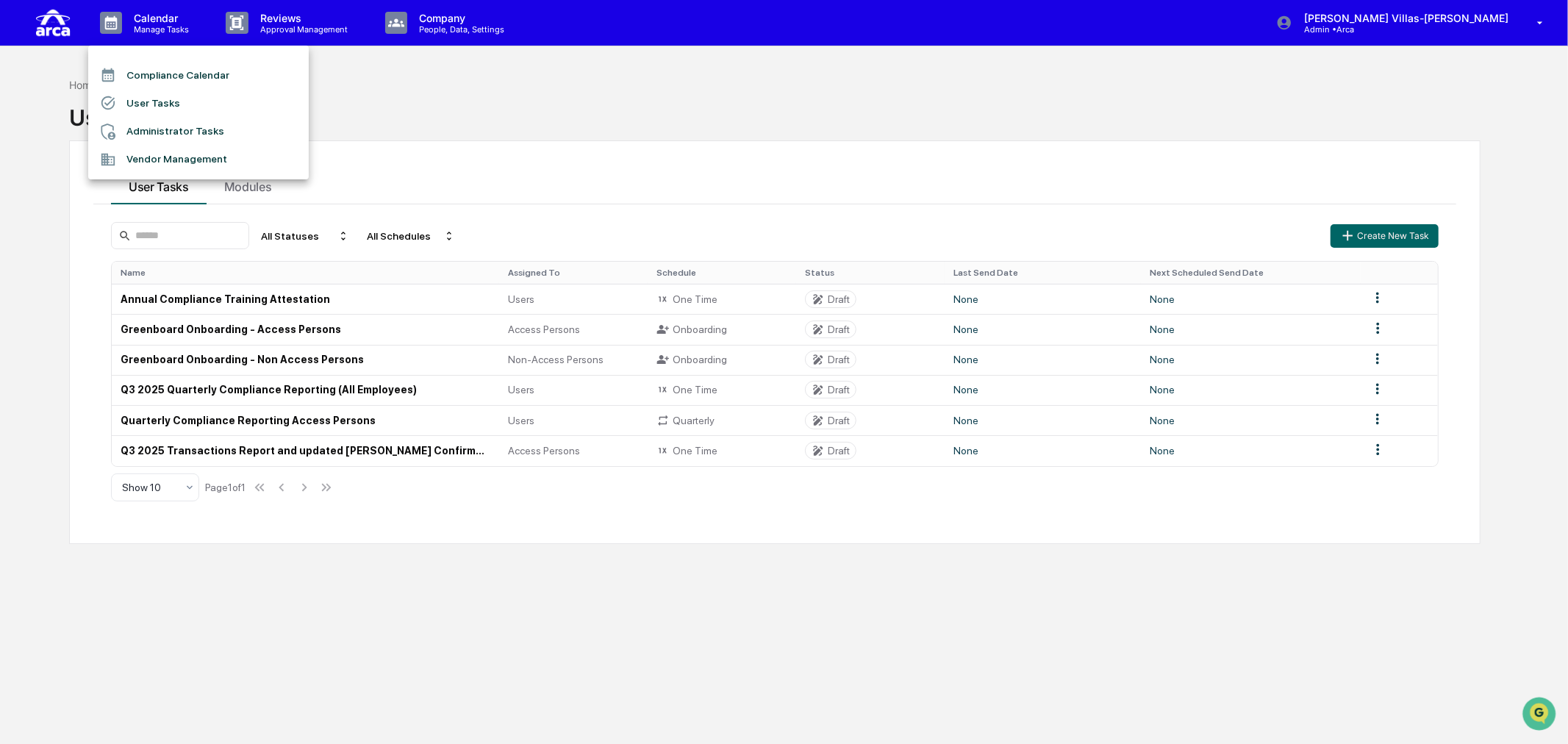
click at [204, 129] on li "Administrator Tasks" at bounding box center [198, 131] width 221 height 28
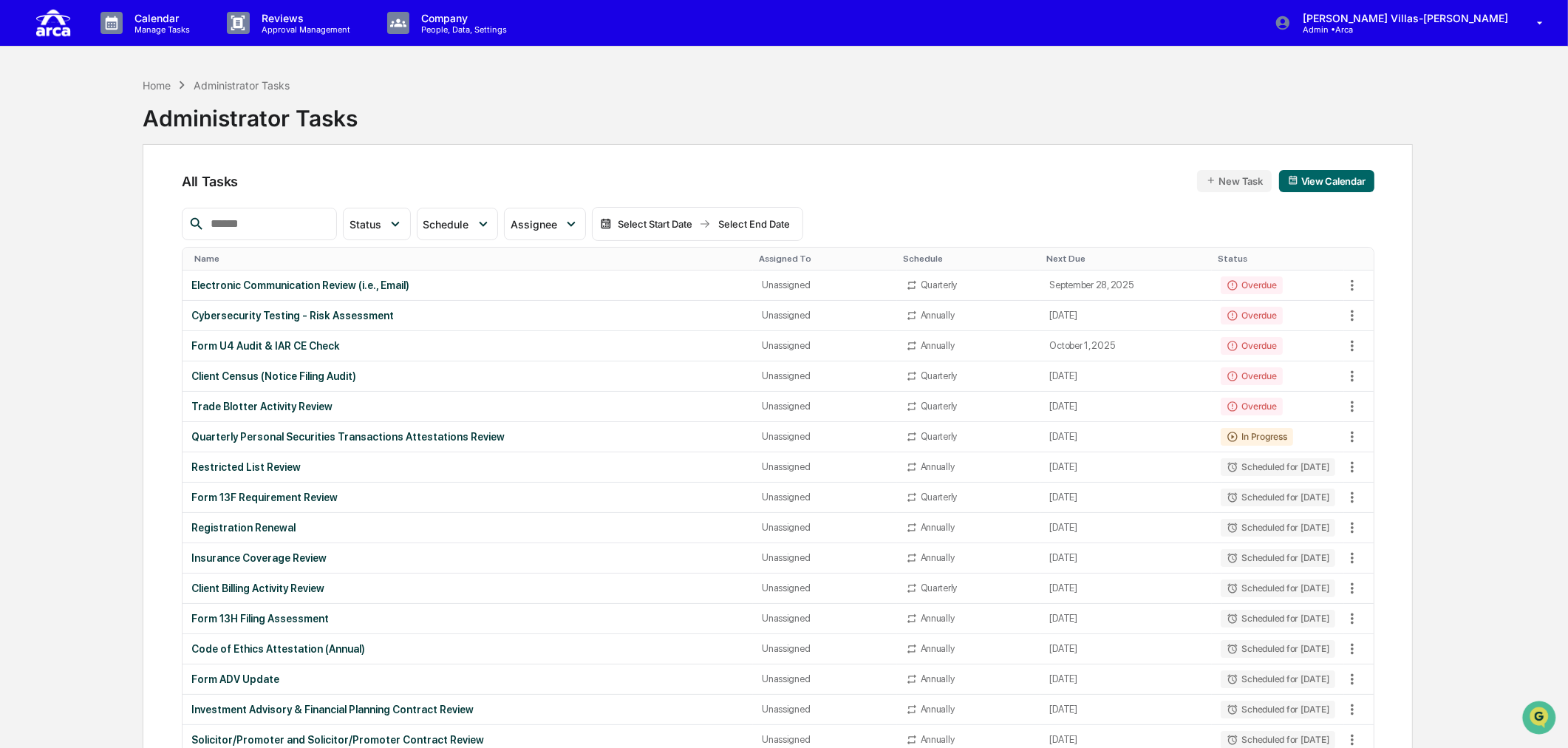
click at [758, 24] on div "Calendar Manage Tasks Reviews Approval Management Company People, Data, Setting…" at bounding box center [784, 23] width 1568 height 47
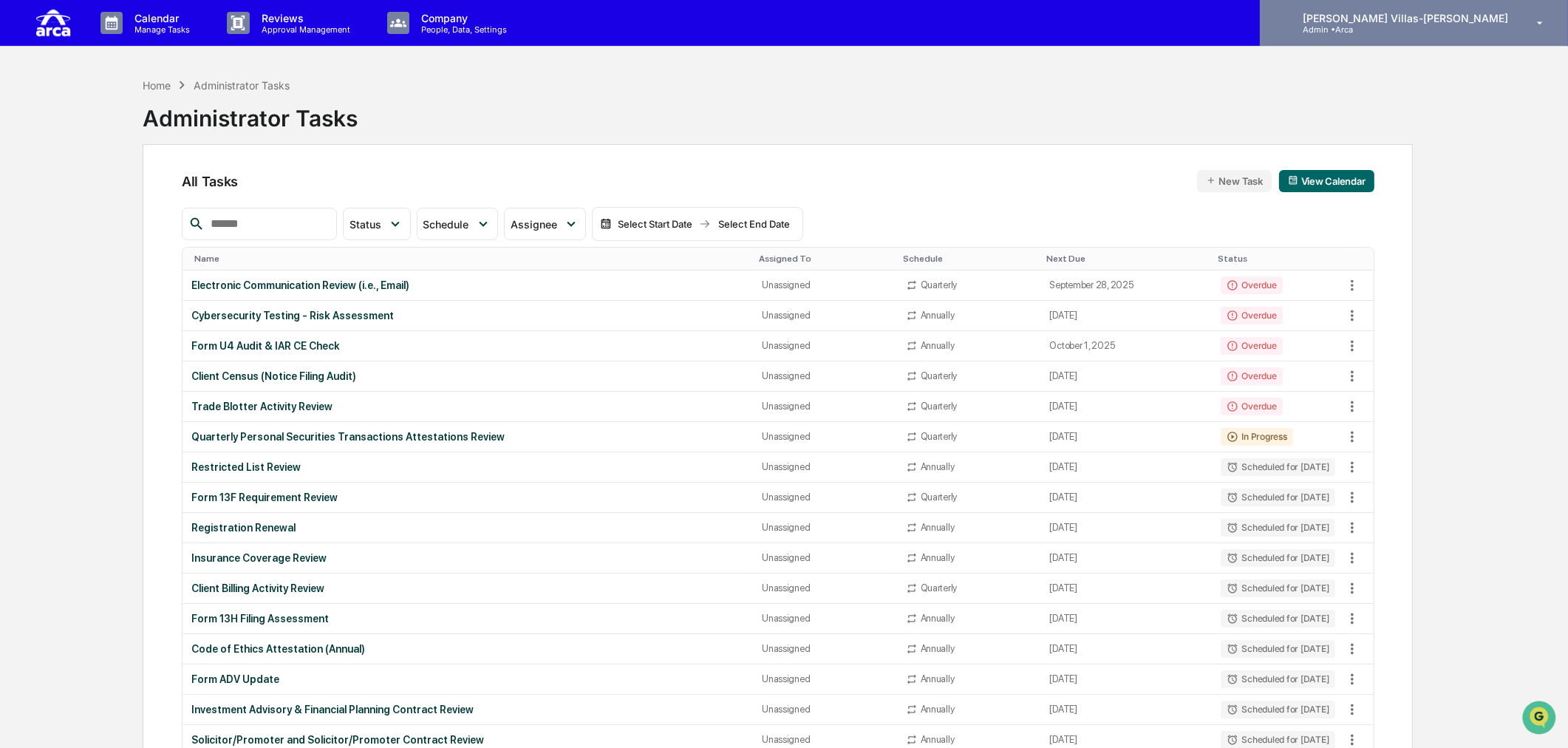
click at [1427, 20] on p "[PERSON_NAME] Villas-[PERSON_NAME]" at bounding box center [1403, 18] width 224 height 13
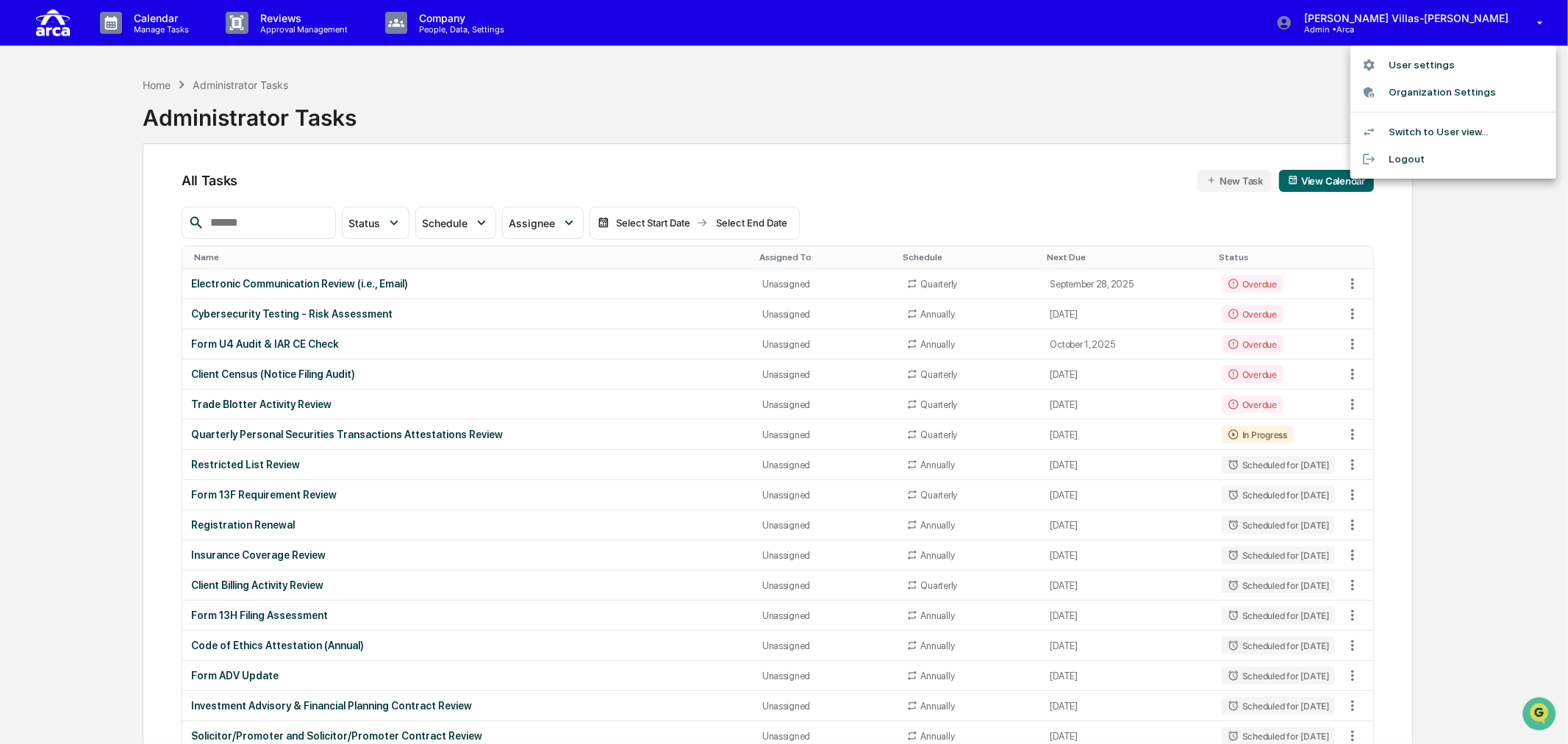
click at [442, 23] on div at bounding box center [784, 372] width 1568 height 744
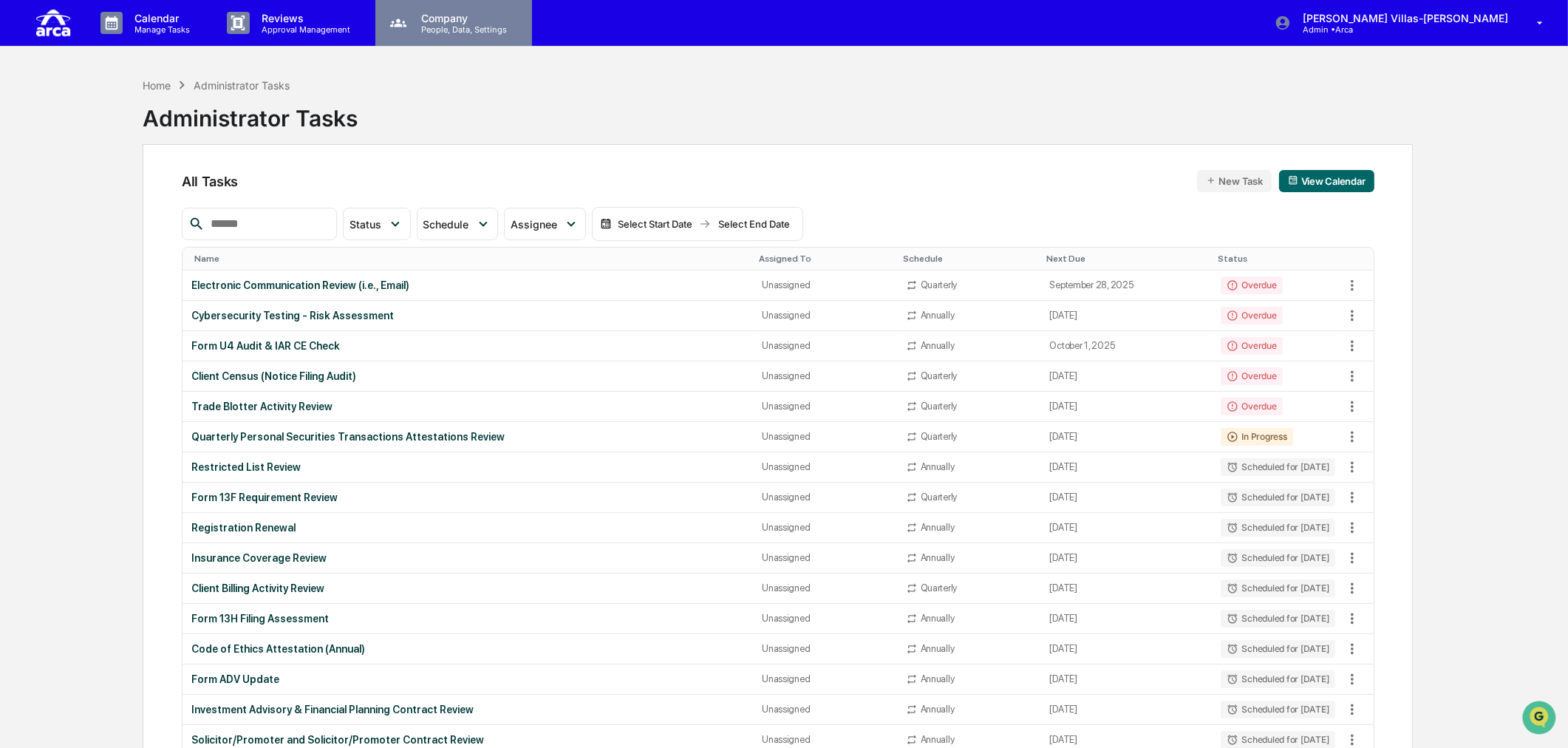
click at [434, 27] on p "People, Data, Settings" at bounding box center [461, 30] width 105 height 10
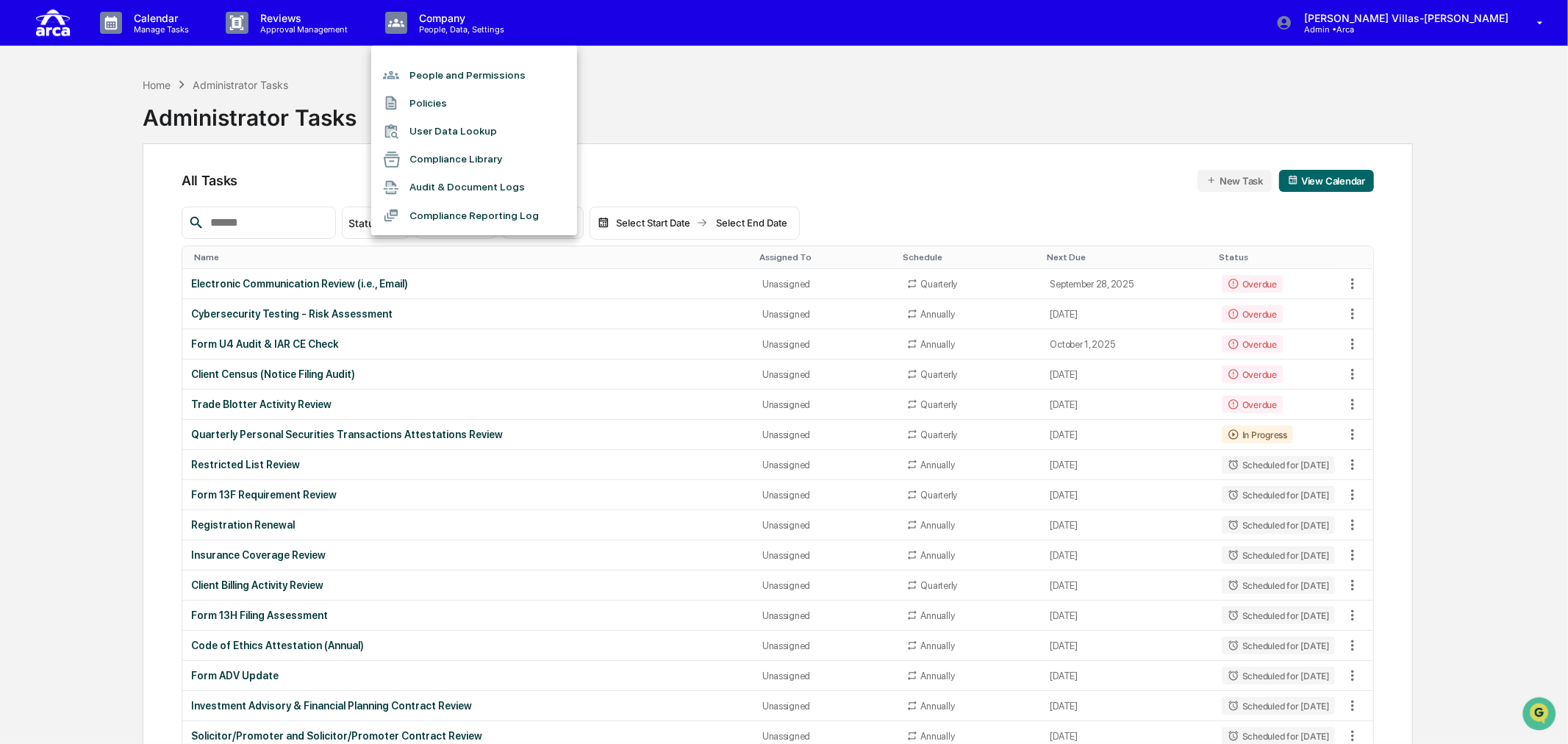
click at [430, 74] on li "People and Permissions" at bounding box center [474, 74] width 206 height 28
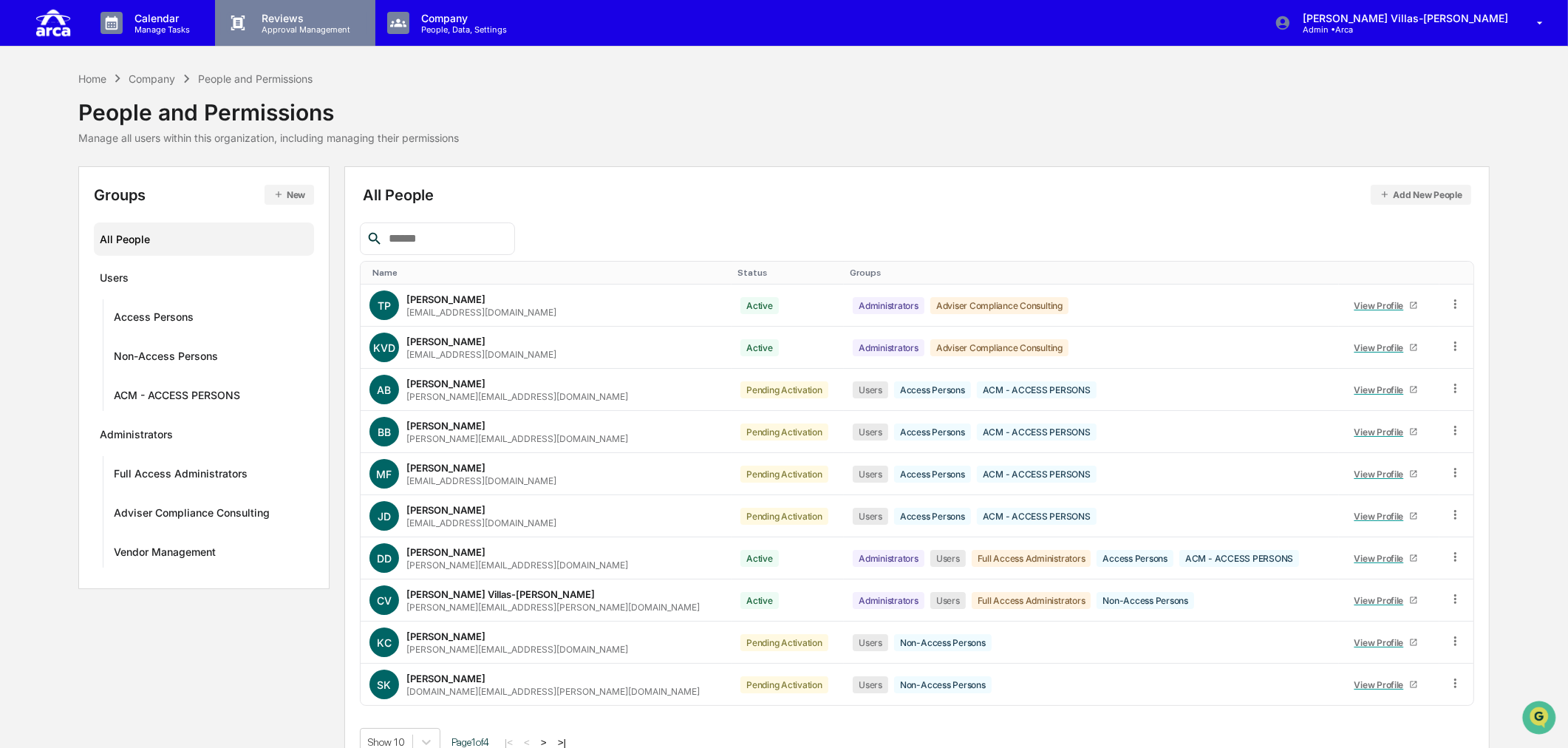
click at [303, 26] on p "Approval Management" at bounding box center [303, 30] width 108 height 10
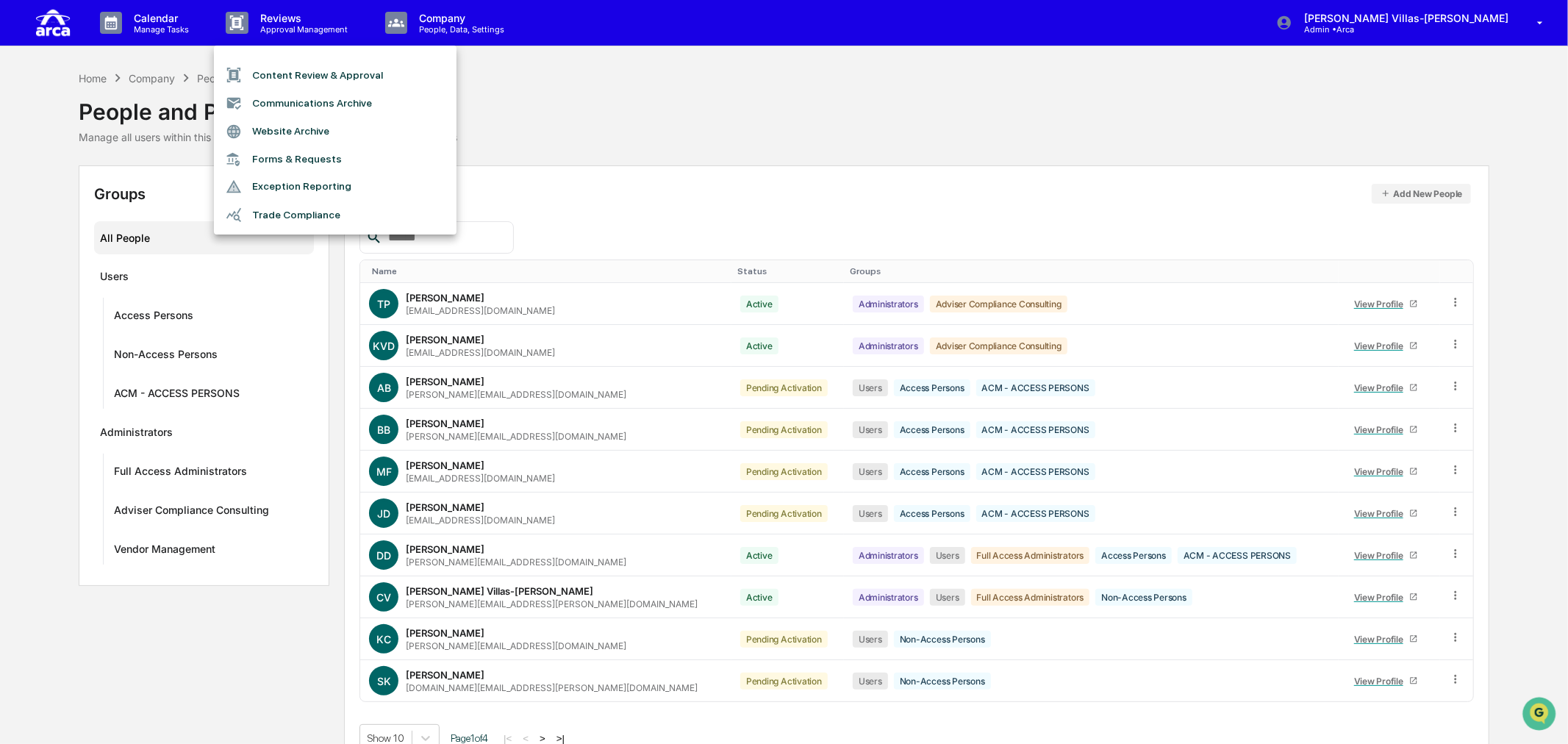
click at [293, 160] on li "Forms & Requests" at bounding box center [335, 159] width 243 height 27
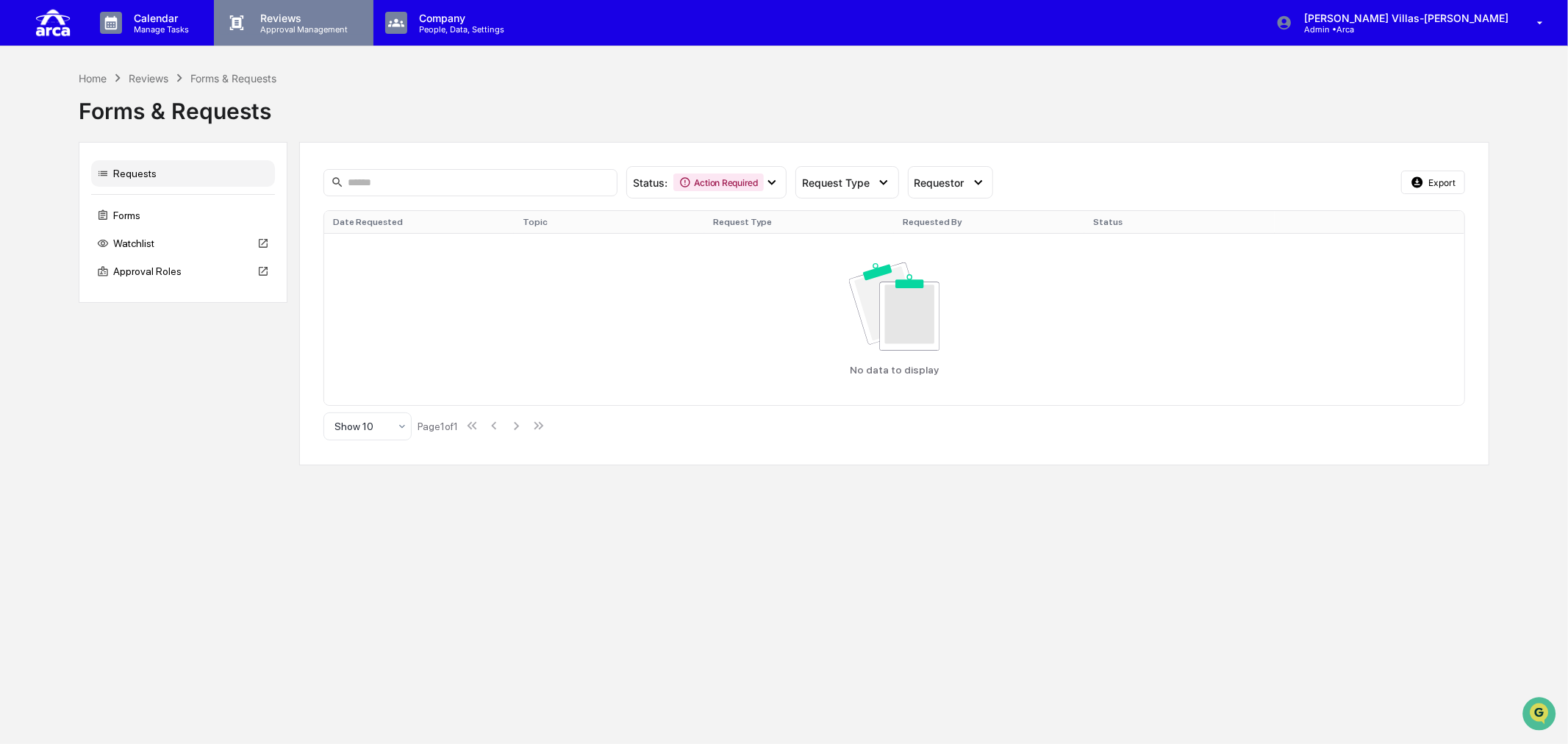
click at [282, 22] on p "Reviews" at bounding box center [302, 18] width 107 height 13
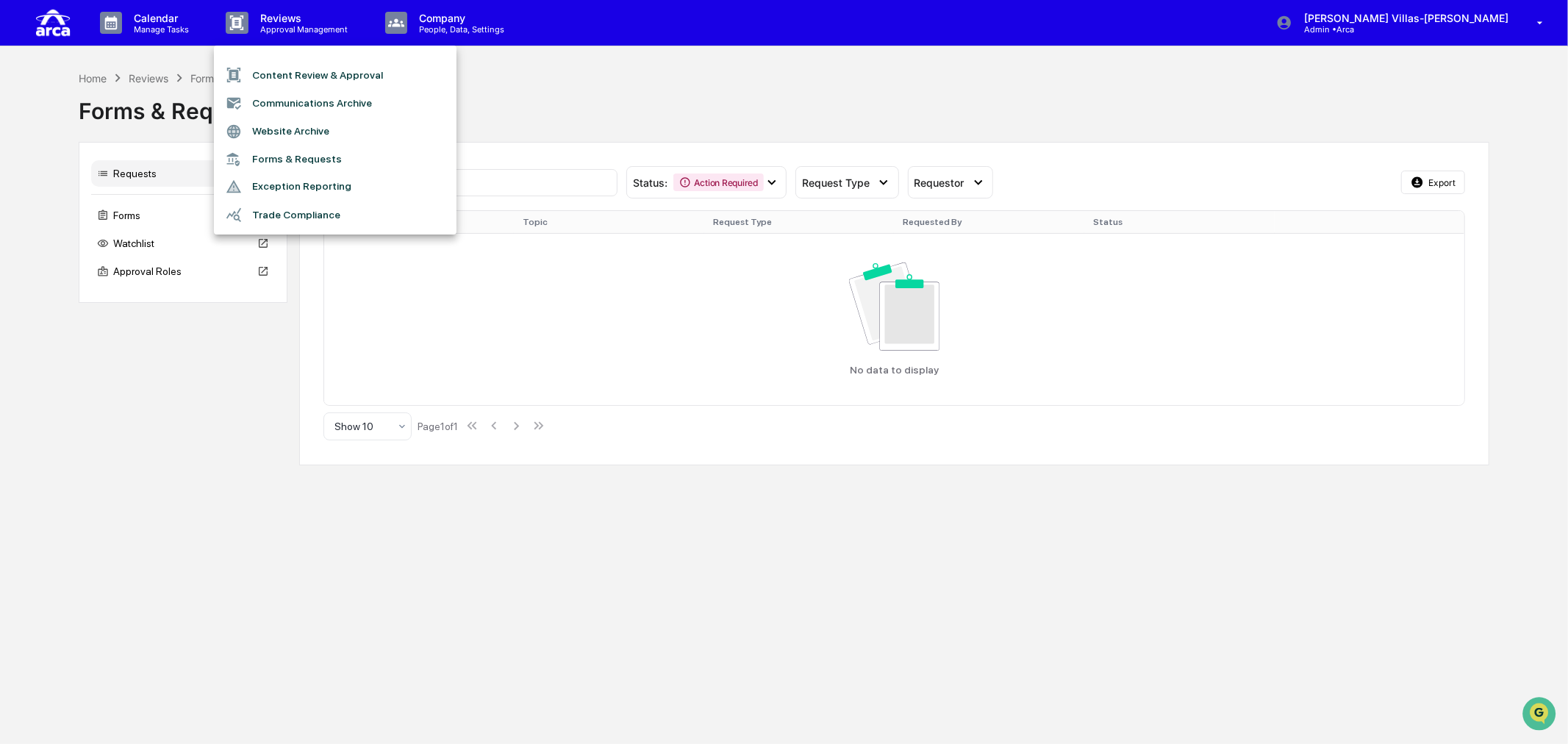
click at [162, 22] on div at bounding box center [784, 372] width 1568 height 744
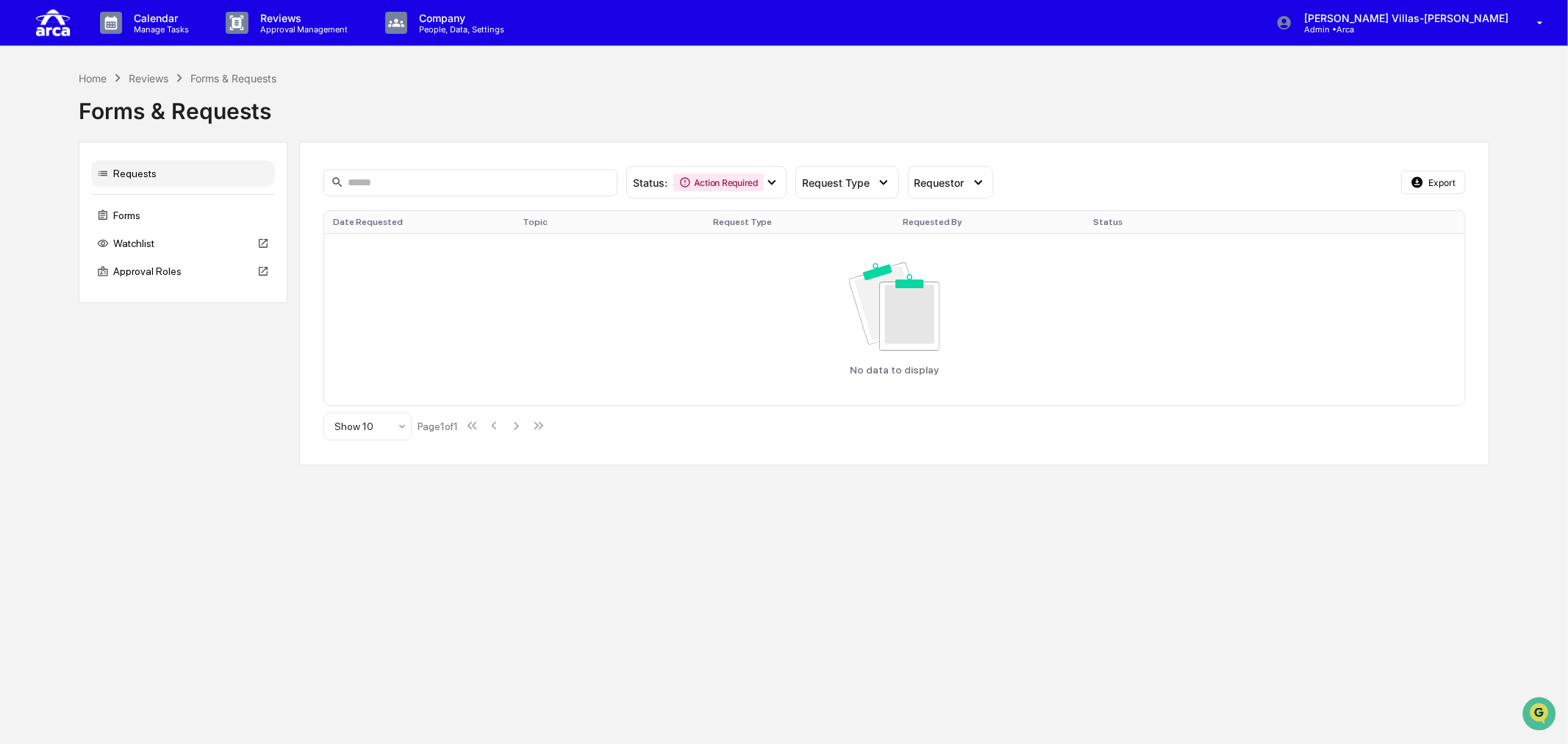
click at [160, 25] on p "Manage Tasks" at bounding box center [159, 30] width 74 height 10
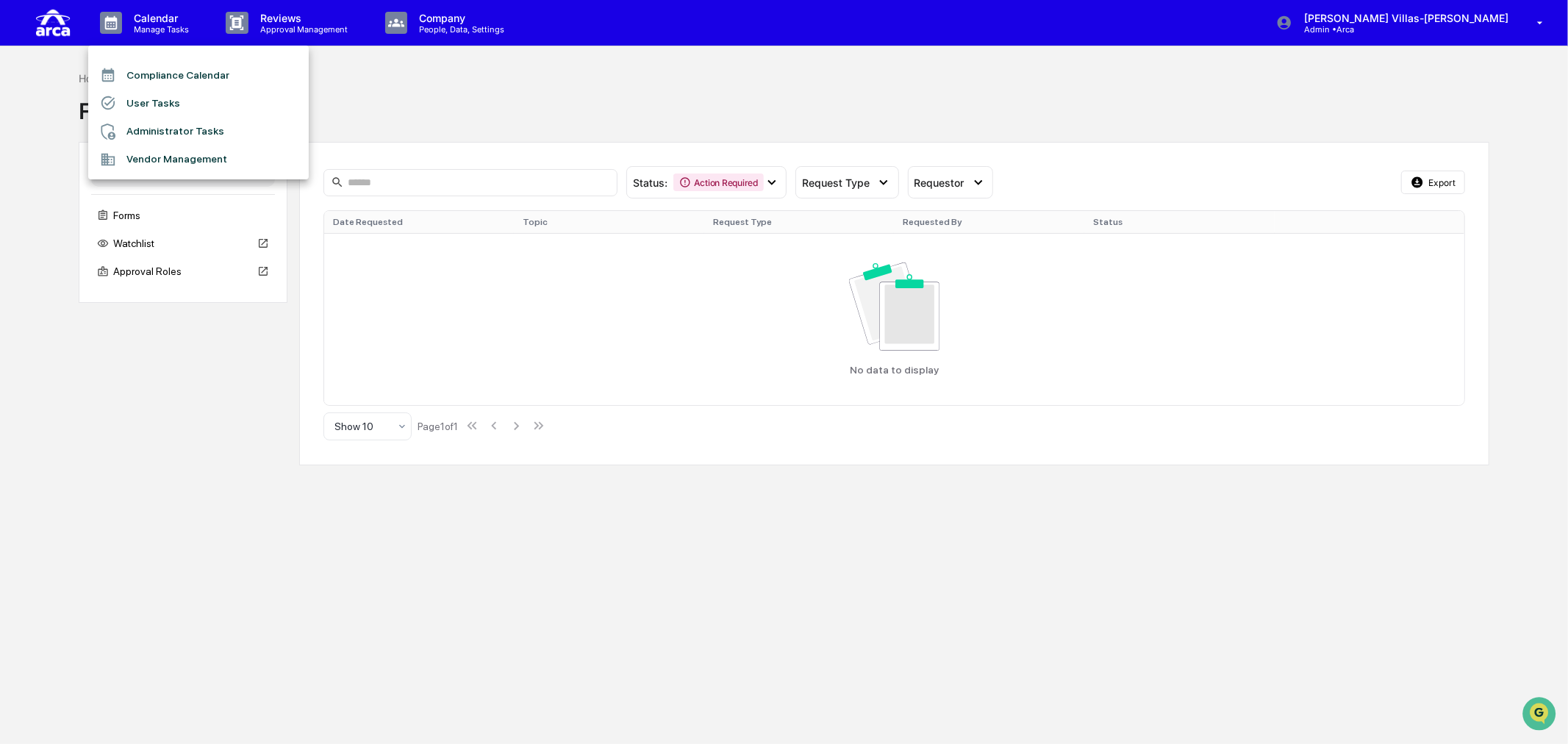
click at [458, 19] on div at bounding box center [784, 372] width 1568 height 744
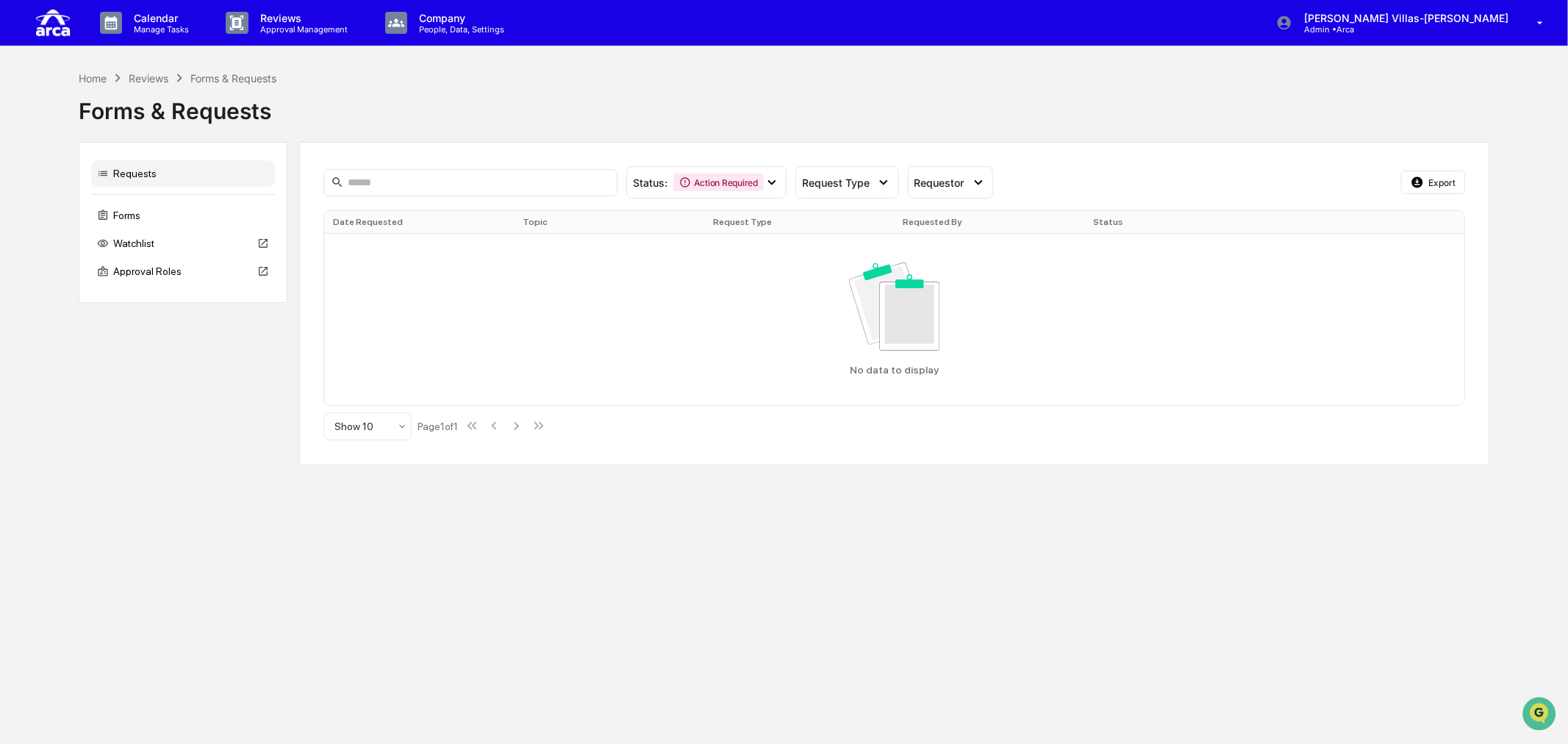
click at [445, 26] on p "People, Data, Settings" at bounding box center [459, 30] width 104 height 10
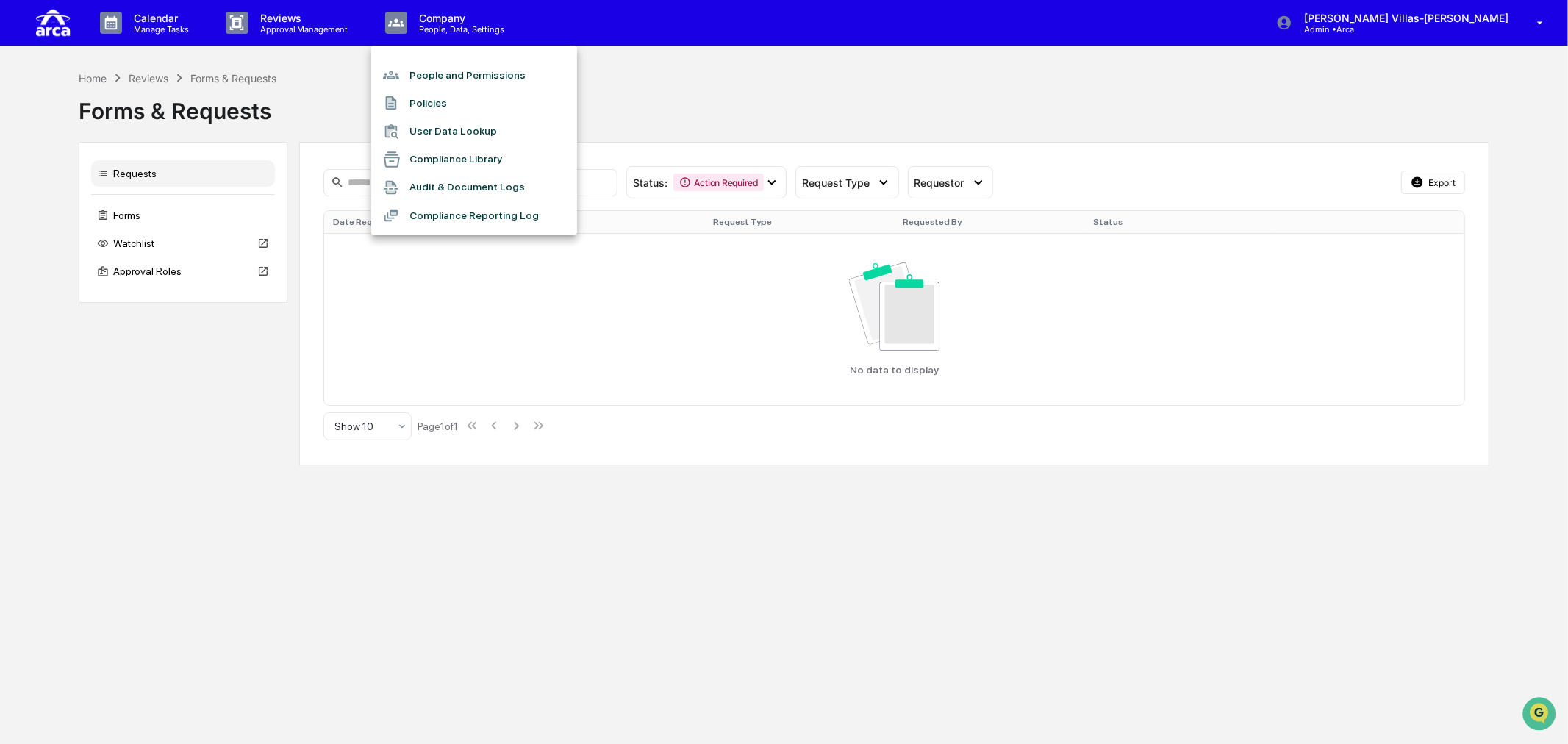
click at [431, 71] on li "People and Permissions" at bounding box center [474, 74] width 206 height 28
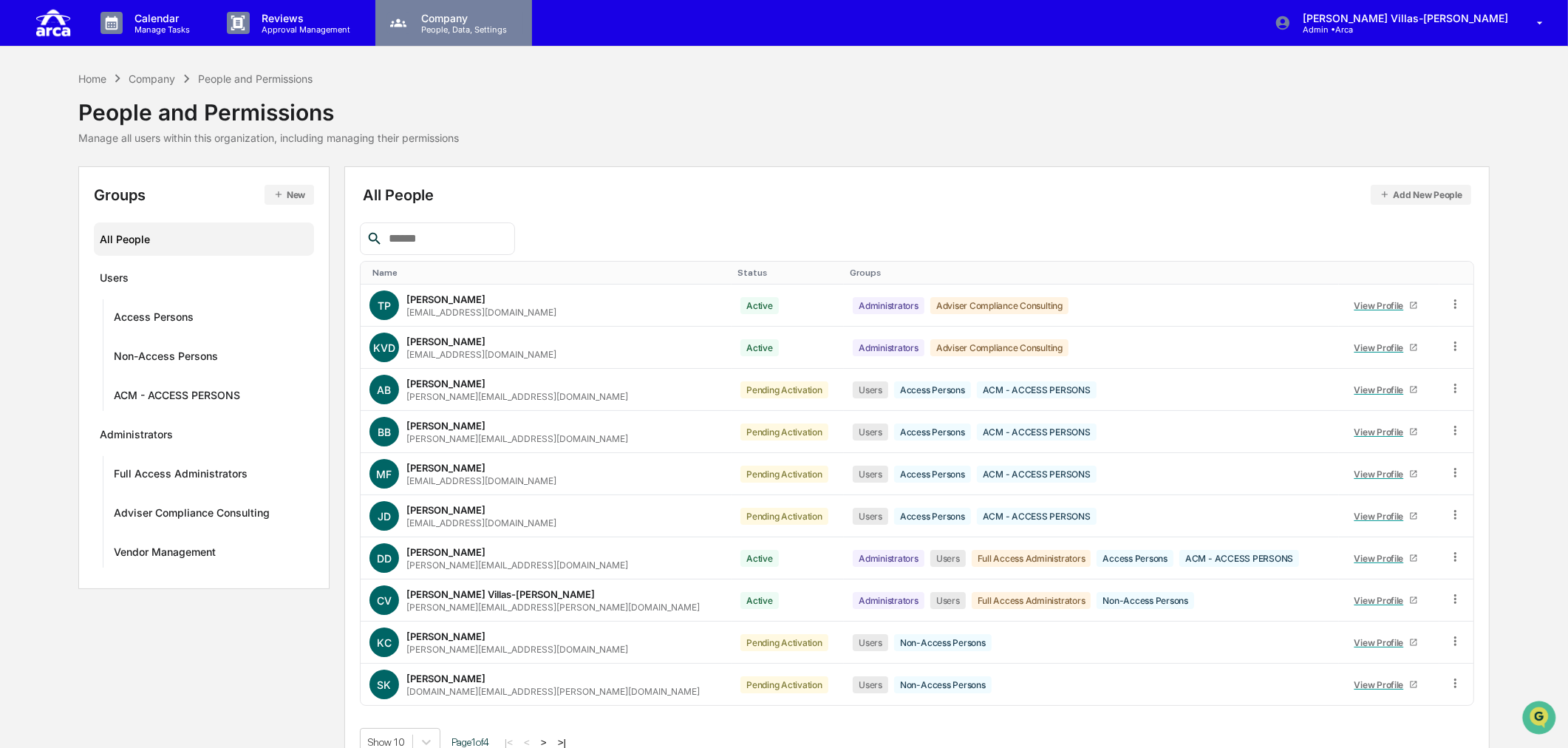
click at [458, 14] on p "Company" at bounding box center [461, 18] width 105 height 13
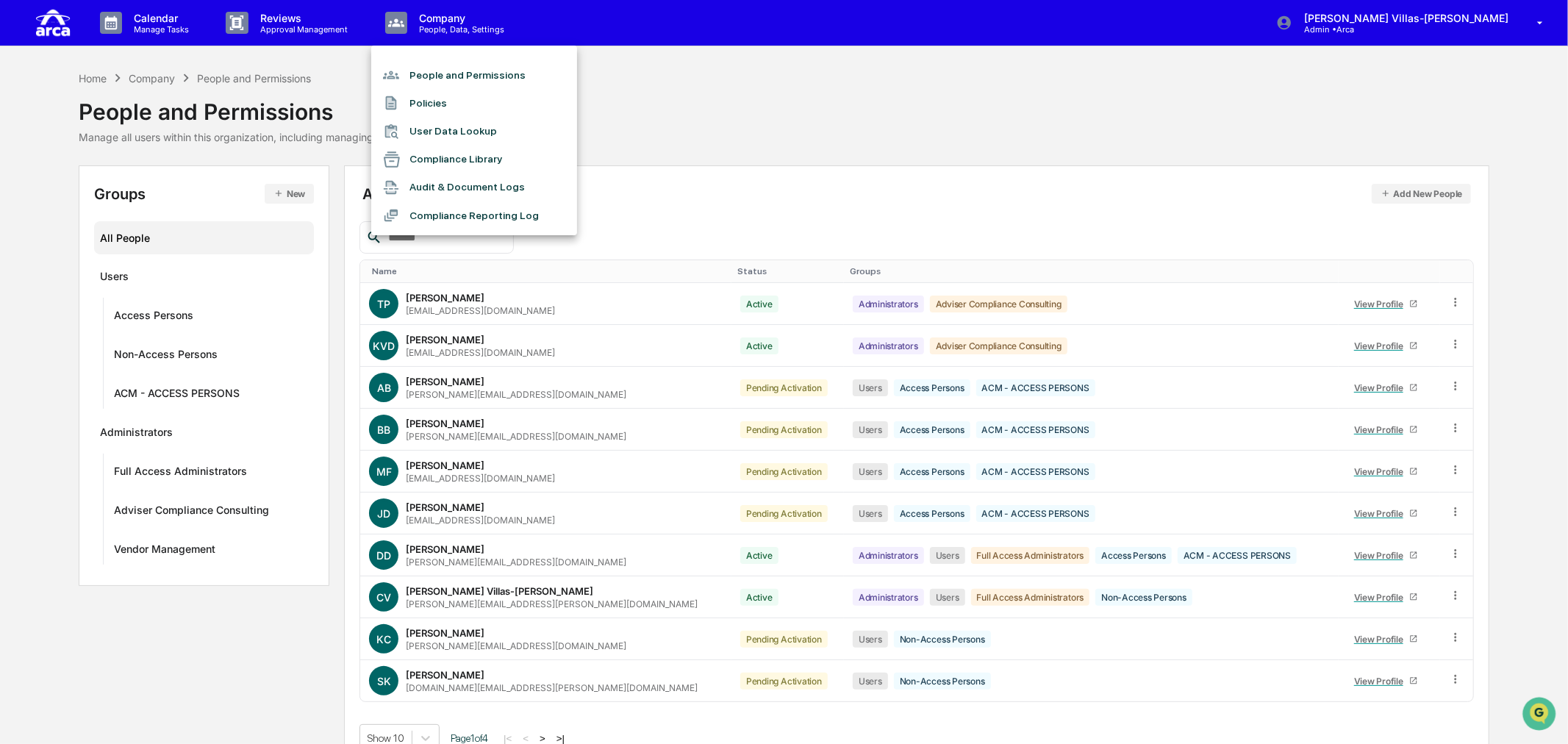
click at [470, 75] on li "People and Permissions" at bounding box center [474, 74] width 206 height 28
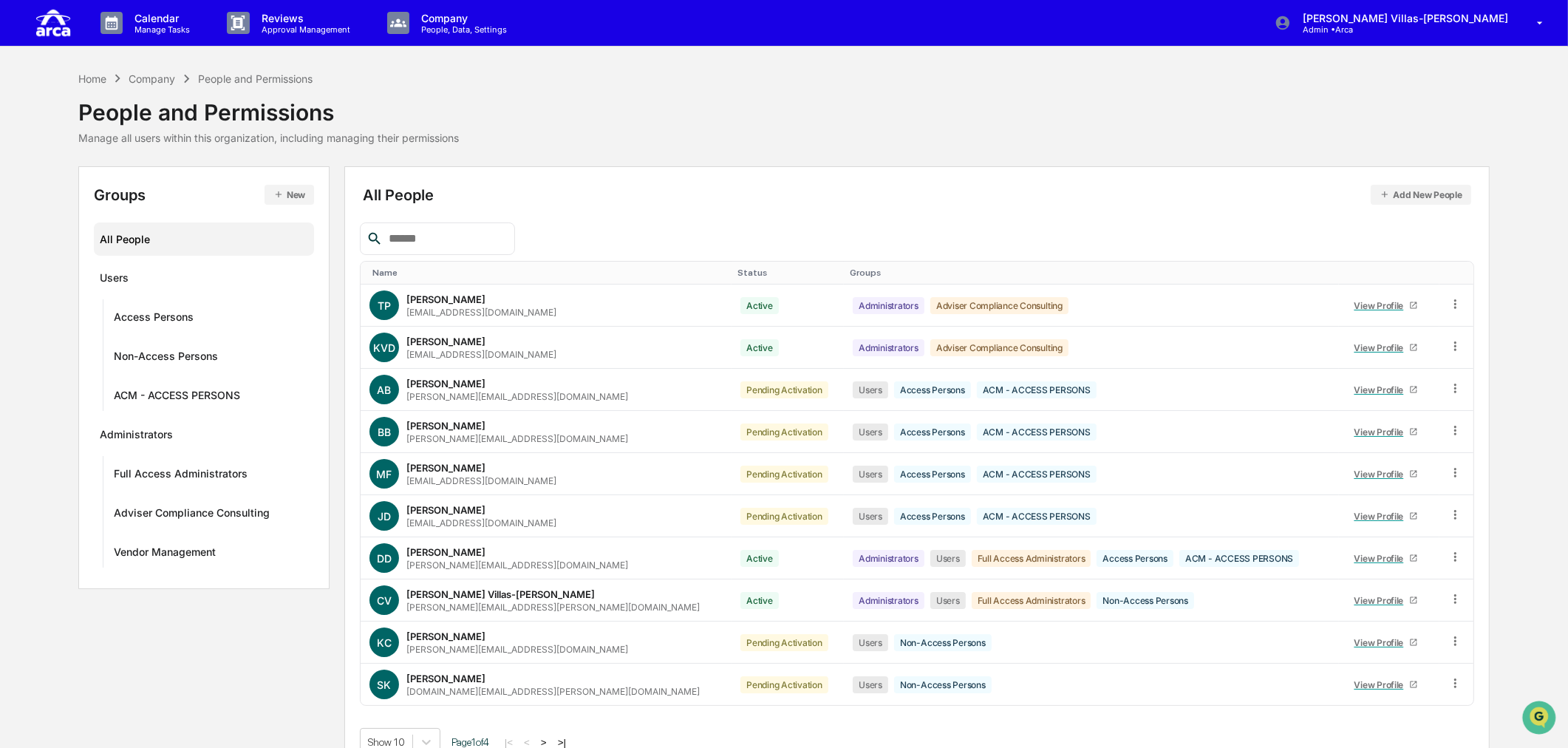
click at [157, 239] on div "All People" at bounding box center [203, 239] width 208 height 25
click at [446, 551] on div "[PERSON_NAME]" at bounding box center [445, 552] width 79 height 12
click at [1448, 557] on icon at bounding box center [1455, 557] width 14 height 14
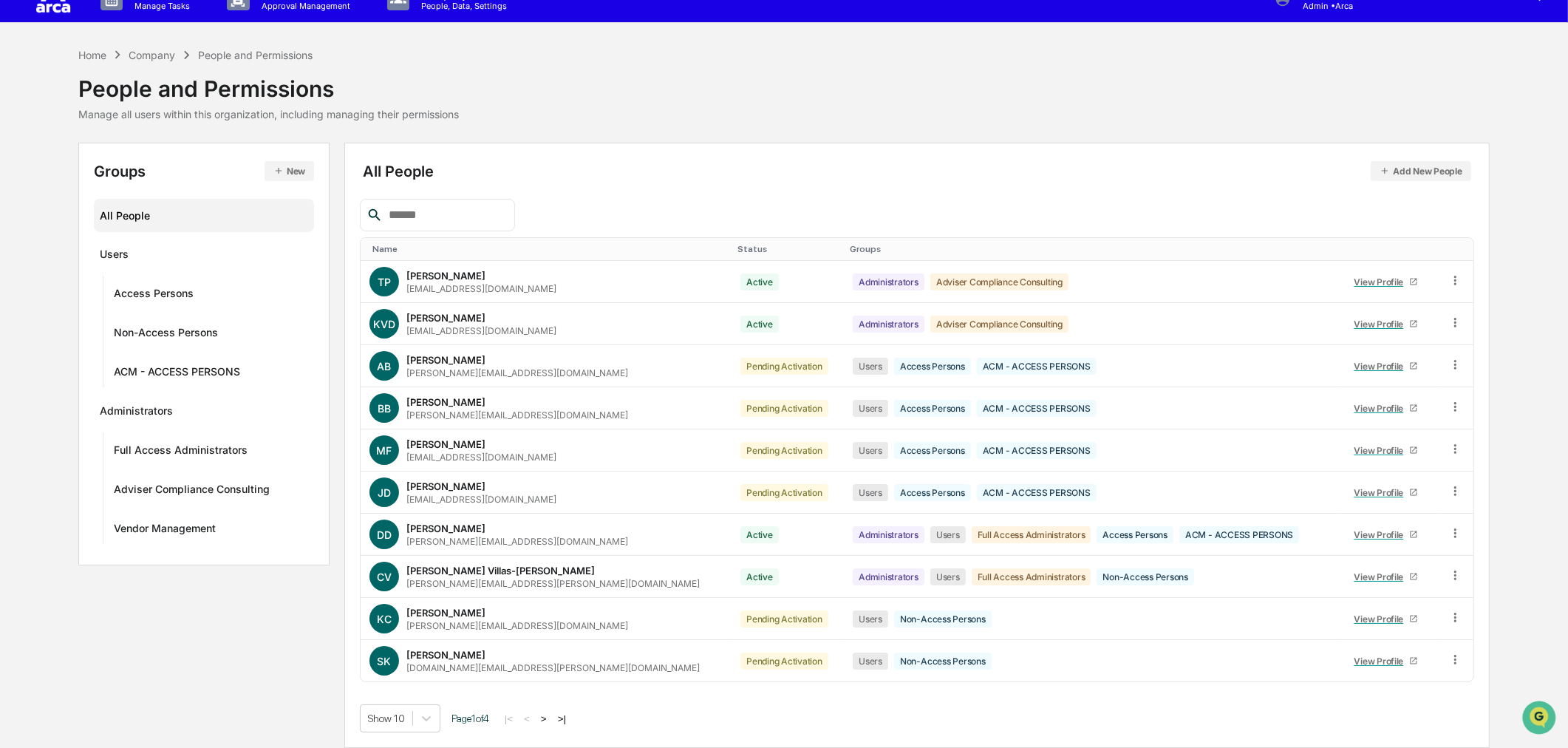
drag, startPoint x: 697, startPoint y: 523, endPoint x: 565, endPoint y: 93, distance: 449.8
click at [565, 93] on div "Home Company People and Permissions People and Permissions Manage all users wit…" at bounding box center [784, 83] width 1411 height 74
drag, startPoint x: 497, startPoint y: 75, endPoint x: 358, endPoint y: 71, distance: 139.1
click at [496, 75] on div "Home Company People and Permissions People and Permissions Manage all users wit…" at bounding box center [784, 83] width 1411 height 74
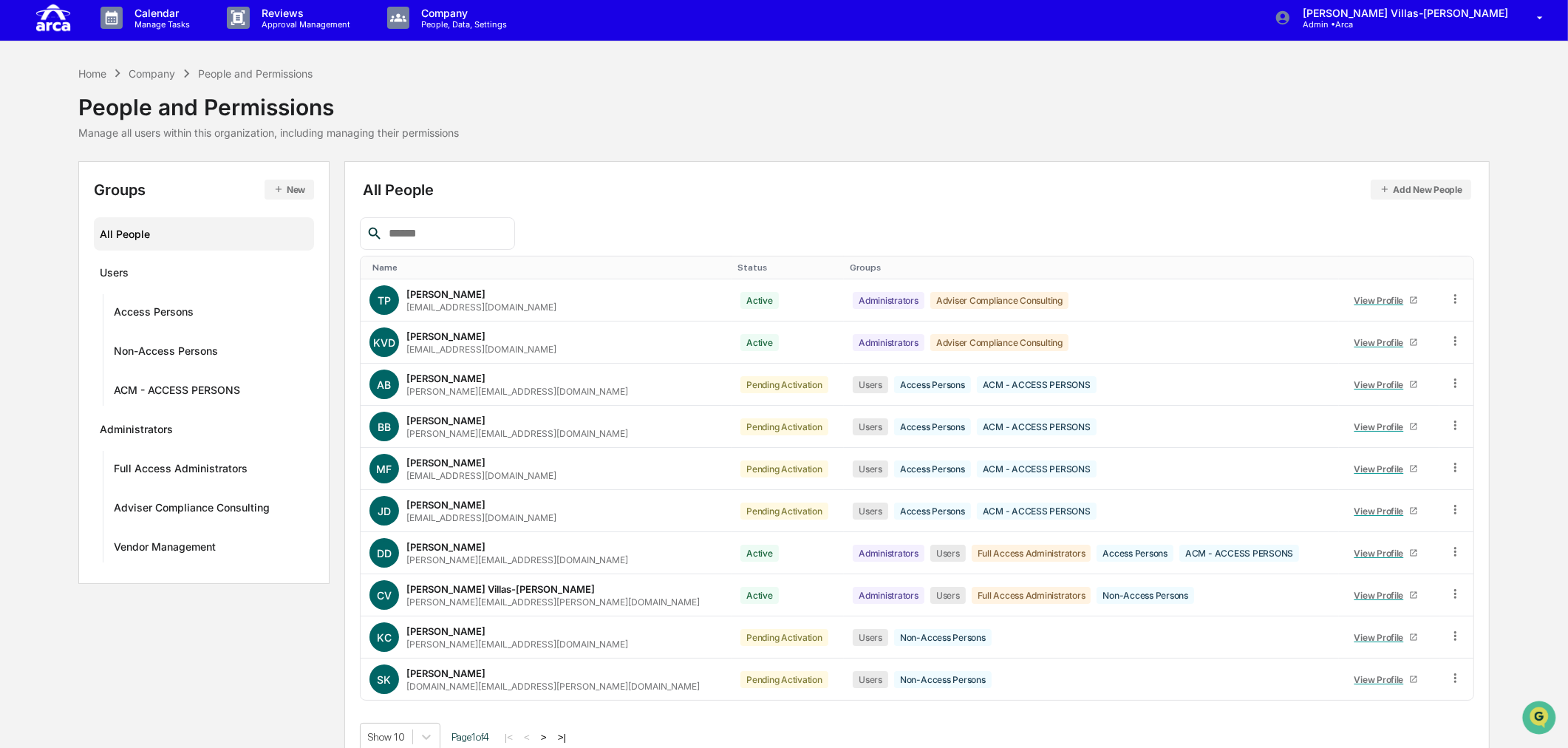
scroll to position [0, 0]
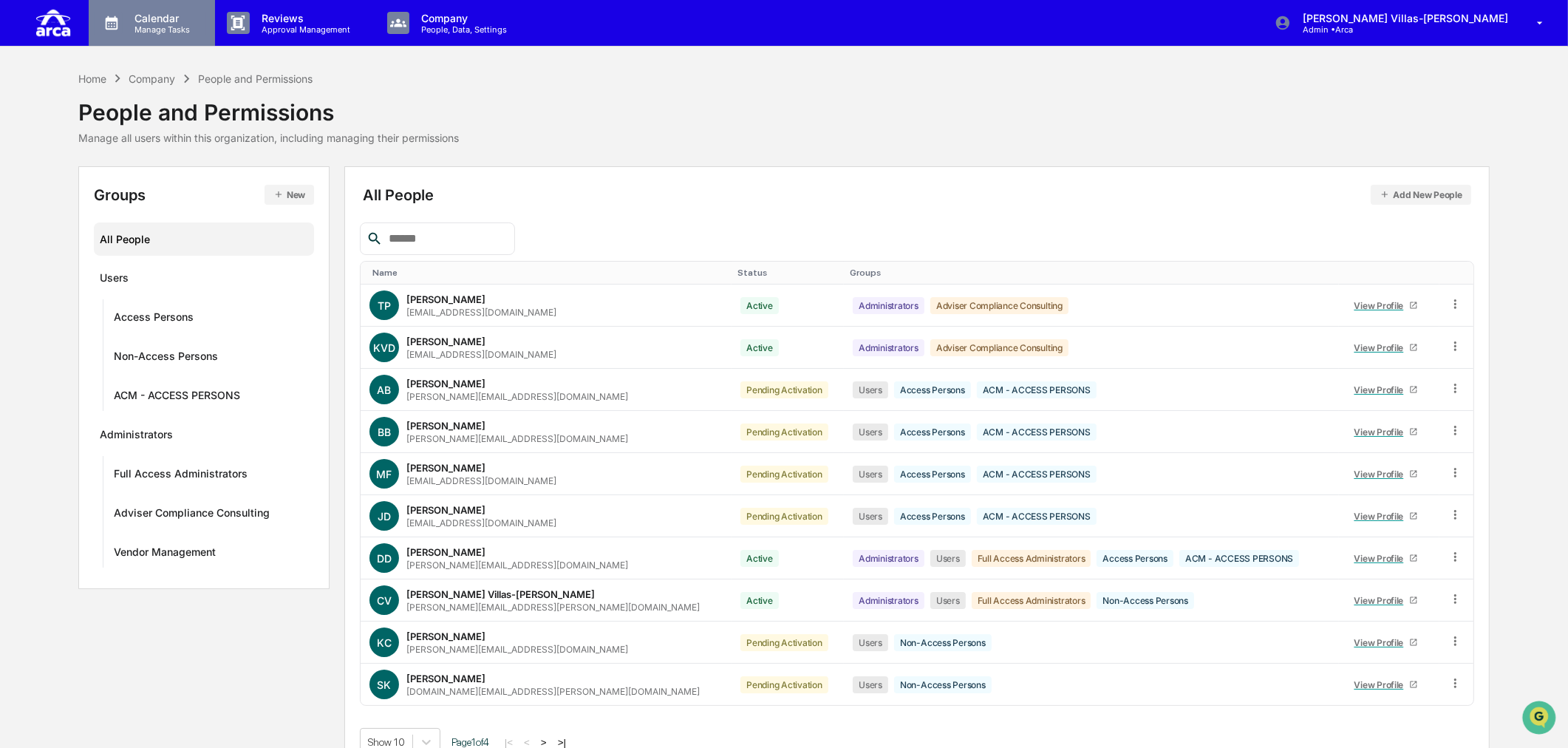
click at [156, 15] on p "Calendar" at bounding box center [160, 18] width 75 height 13
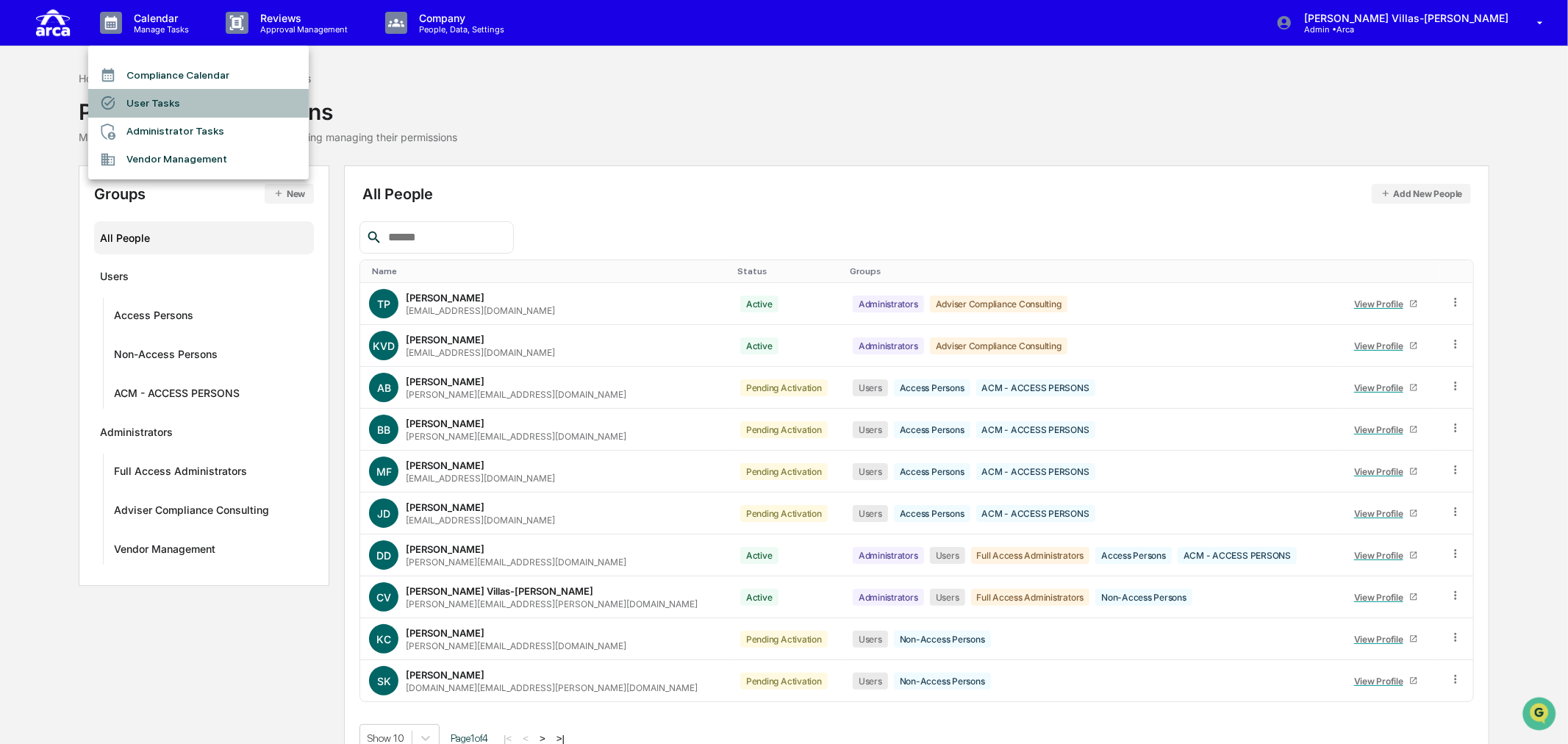
click at [155, 101] on li "User Tasks" at bounding box center [198, 102] width 221 height 28
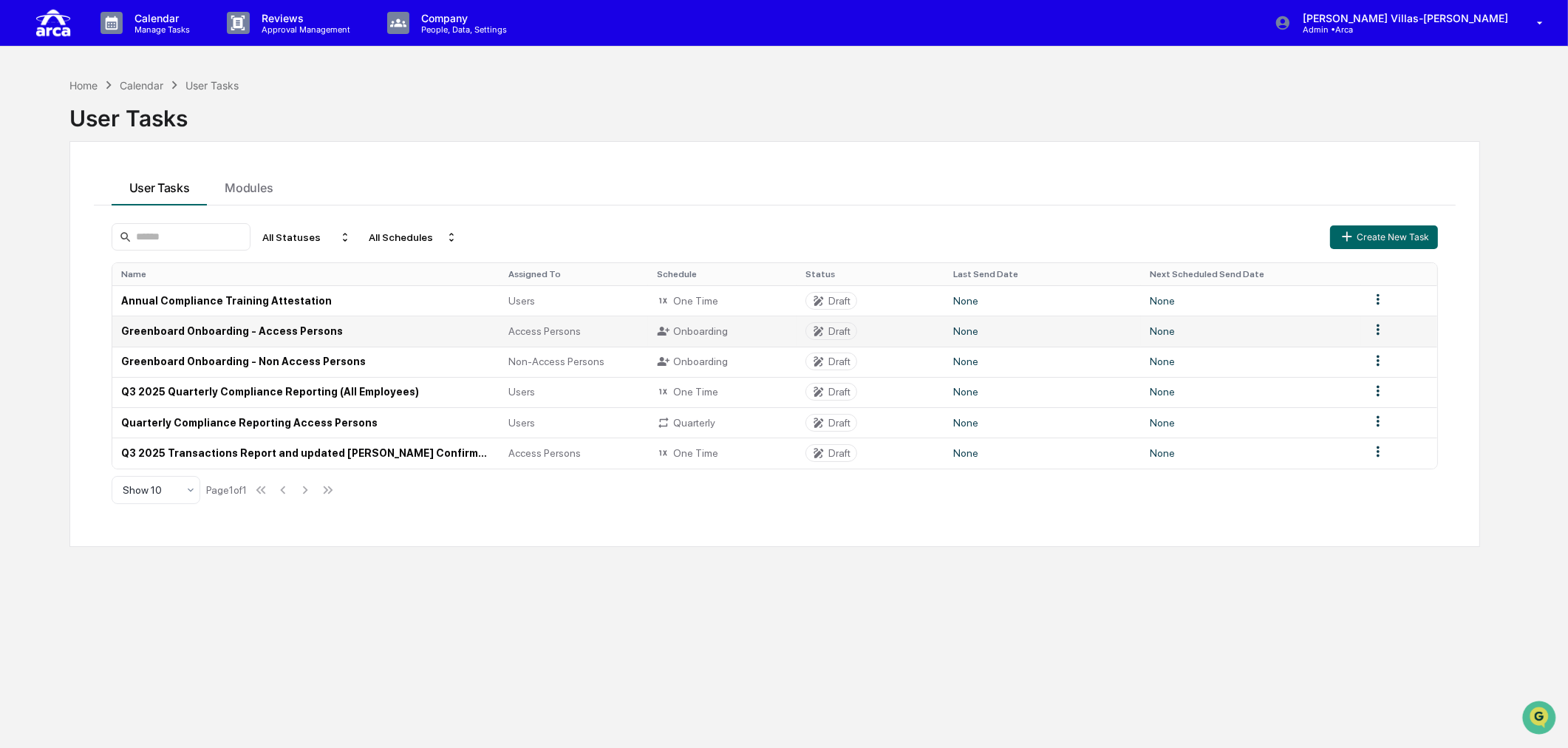
click at [230, 338] on td "Greenboard Onboarding - Access Persons" at bounding box center [306, 331] width 388 height 31
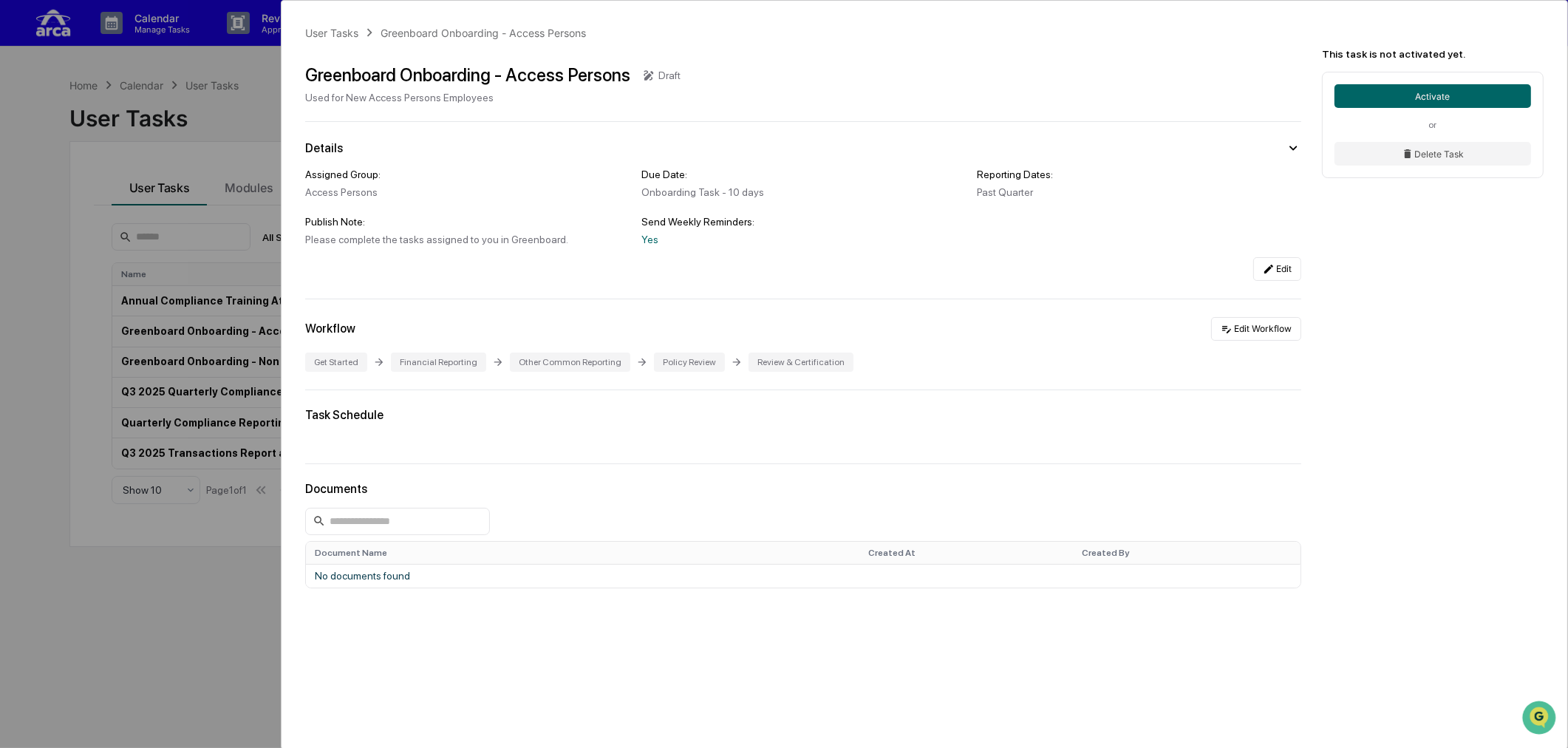
click at [507, 654] on div "User Tasks Greenboard Onboarding - Access Persons Greenboard Onboarding - Acces…" at bounding box center [924, 371] width 1286 height 741
click at [429, 664] on div "User Tasks Greenboard Onboarding - Access Persons Greenboard Onboarding - Acces…" at bounding box center [924, 371] width 1286 height 741
click at [190, 607] on div "User Tasks Greenboard Onboarding - Access Persons Greenboard Onboarding - Acces…" at bounding box center [784, 374] width 1568 height 748
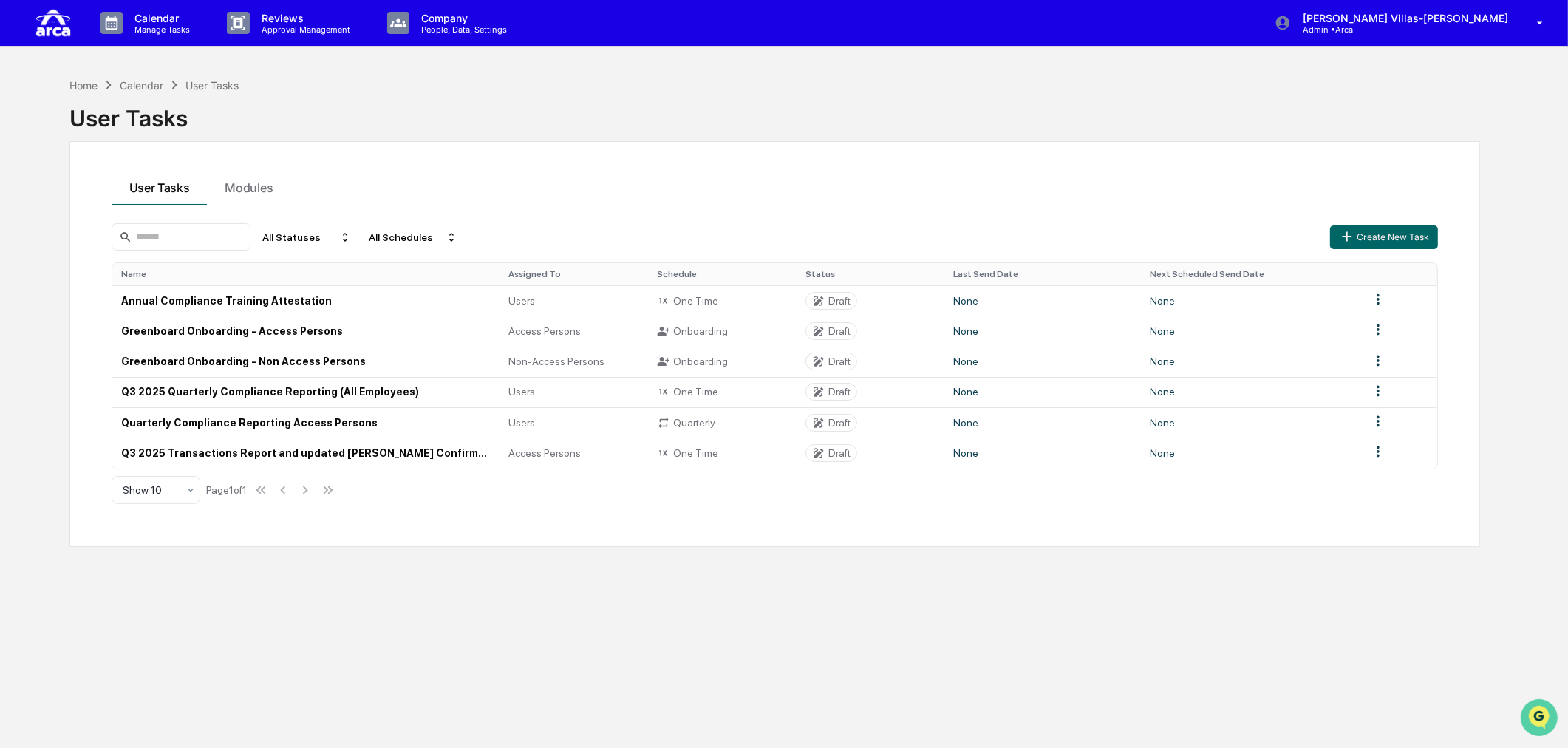
click at [1528, 717] on icon "Open customer support" at bounding box center [1537, 734] width 37 height 37
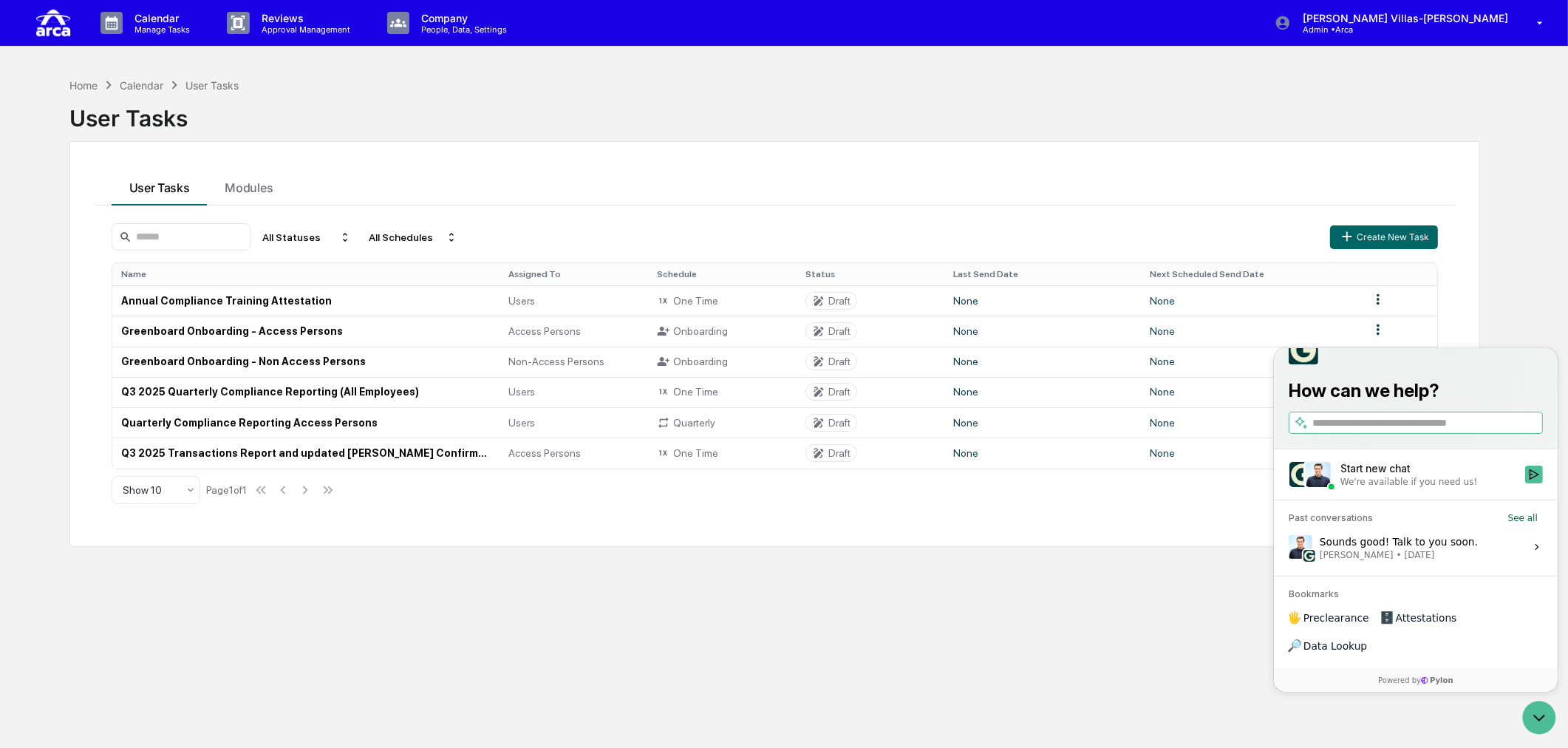
click at [1401, 487] on div "We're available if you need us!" at bounding box center [1407, 481] width 137 height 12
click at [1524, 483] on button "Start new chat We're available if you need us!" at bounding box center [1532, 473] width 18 height 18
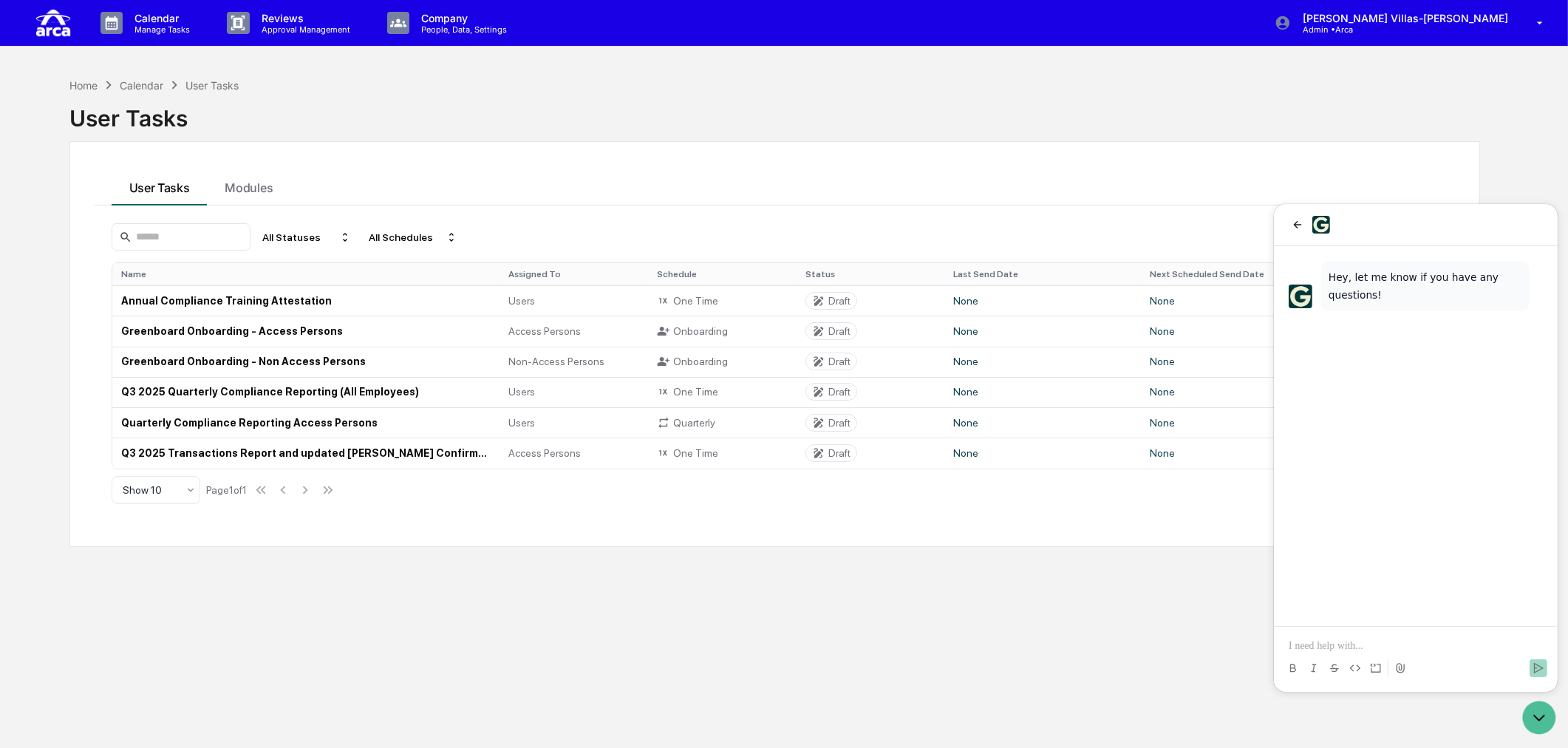
click at [1339, 647] on p at bounding box center [1414, 644] width 254 height 14
